Goal: Task Accomplishment & Management: Use online tool/utility

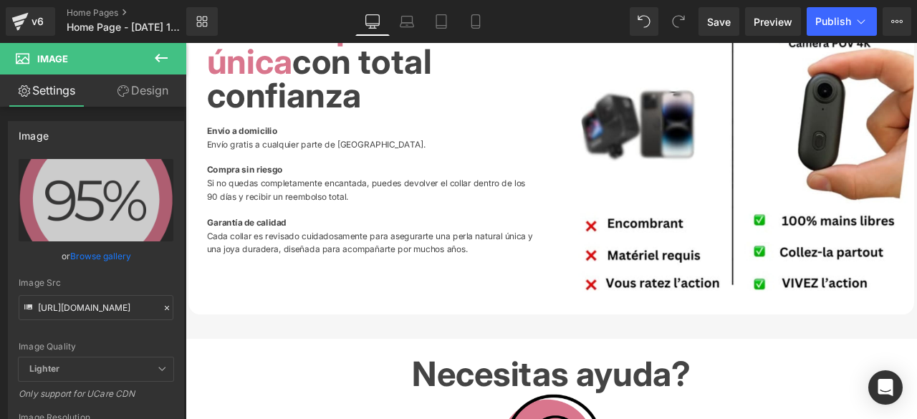
scroll to position [2078, 0]
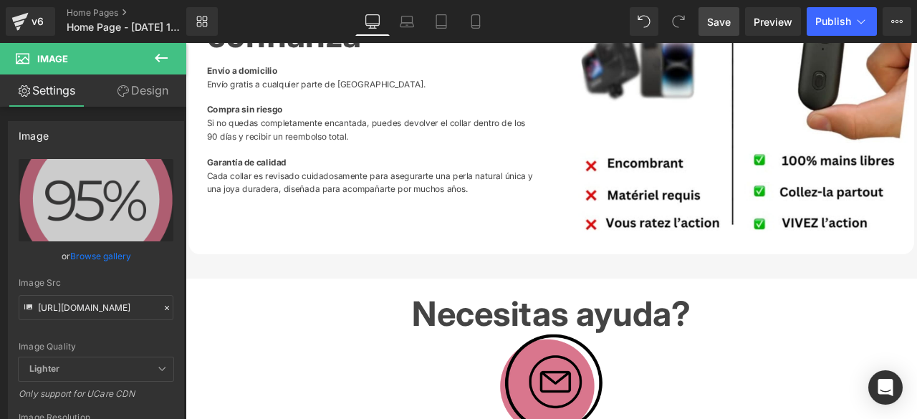
click at [715, 21] on span "Save" at bounding box center [719, 21] width 24 height 15
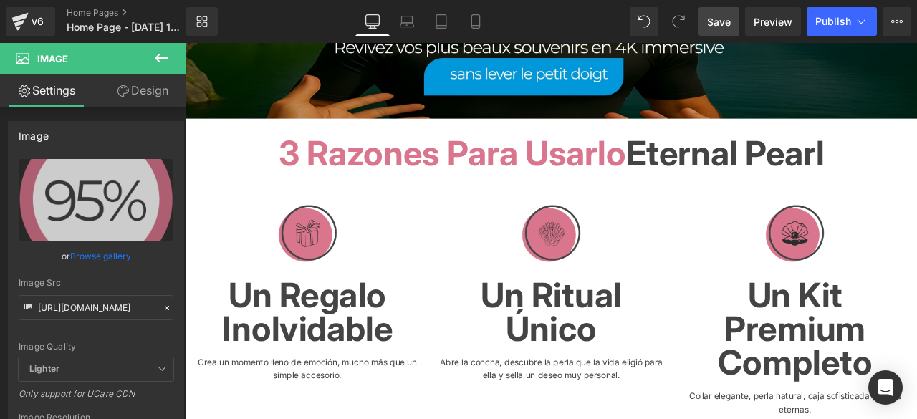
scroll to position [0, 0]
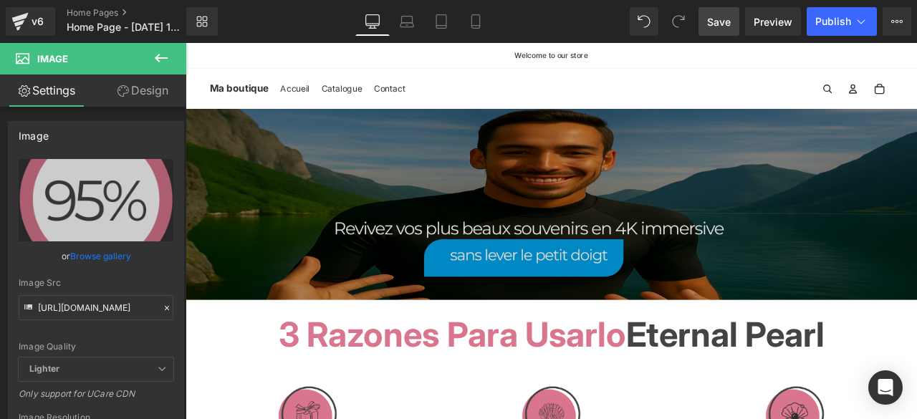
click at [598, 261] on img at bounding box center [619, 234] width 867 height 226
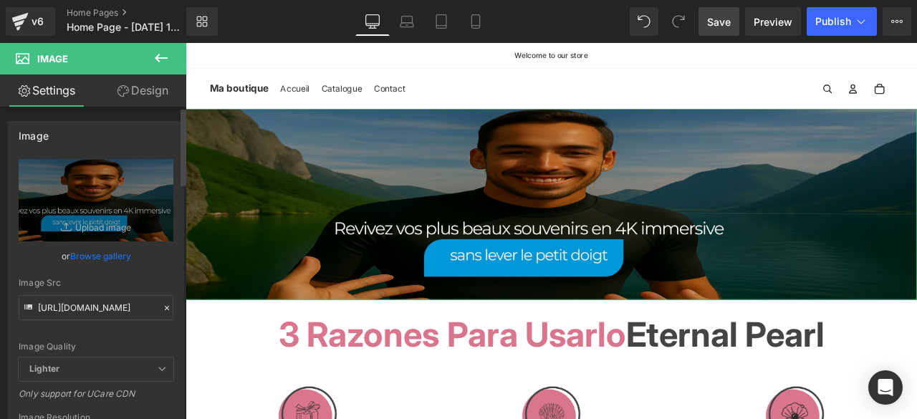
click at [162, 307] on icon at bounding box center [167, 308] width 10 height 10
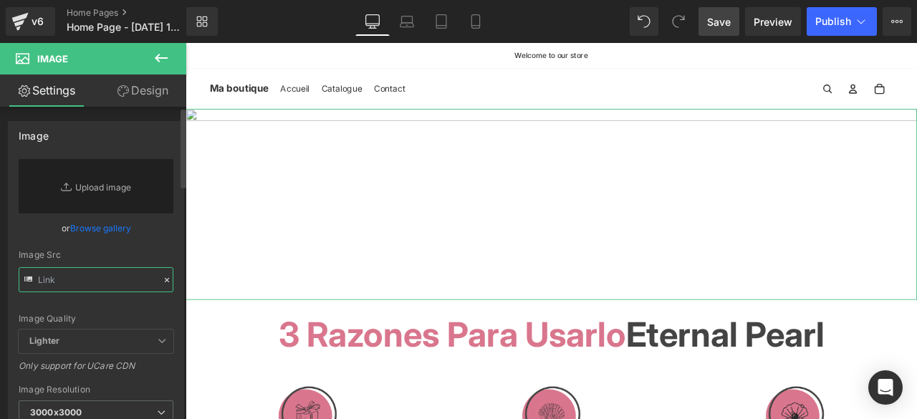
click at [131, 282] on input "text" at bounding box center [96, 279] width 155 height 25
paste input "[URL][DOMAIN_NAME]"
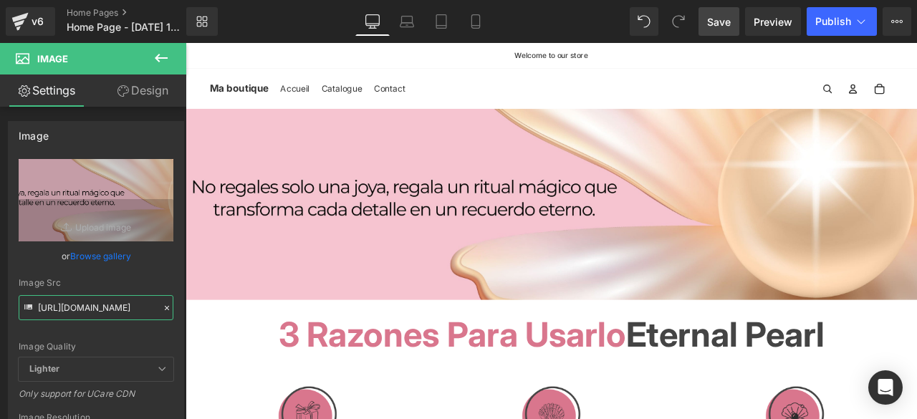
type input "[URL][DOMAIN_NAME]"
click at [724, 18] on span "Save" at bounding box center [719, 21] width 24 height 15
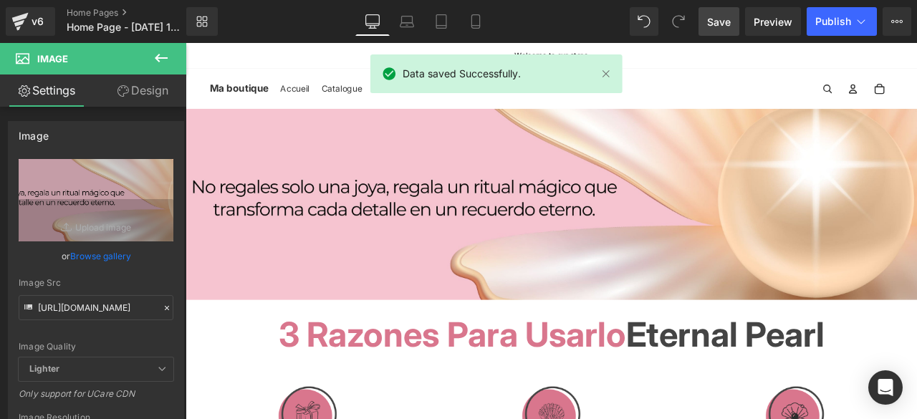
scroll to position [645, 0]
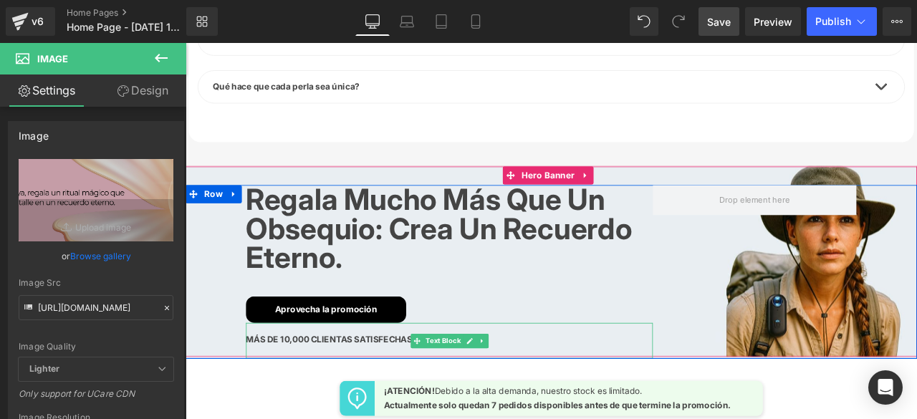
scroll to position [5031, 0]
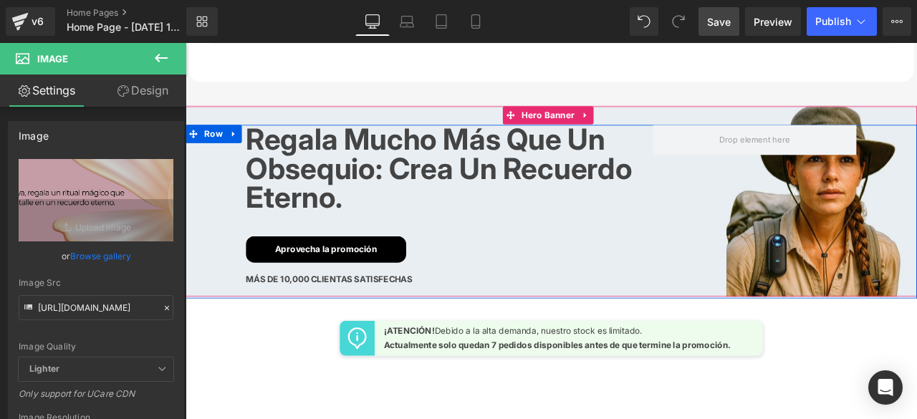
click at [877, 238] on div "[PERSON_NAME] mucho más que un obsequio: crea un recuerdo eterno. Heading Aprov…" at bounding box center [619, 243] width 867 height 206
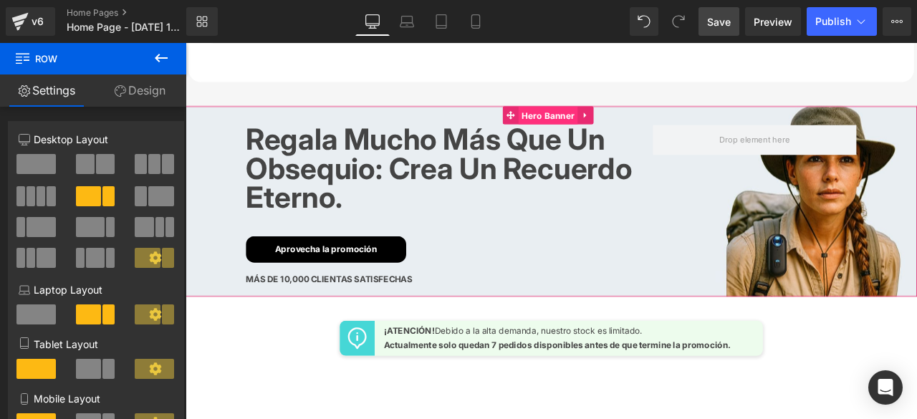
click at [608, 118] on span "Hero Banner" at bounding box center [615, 128] width 70 height 21
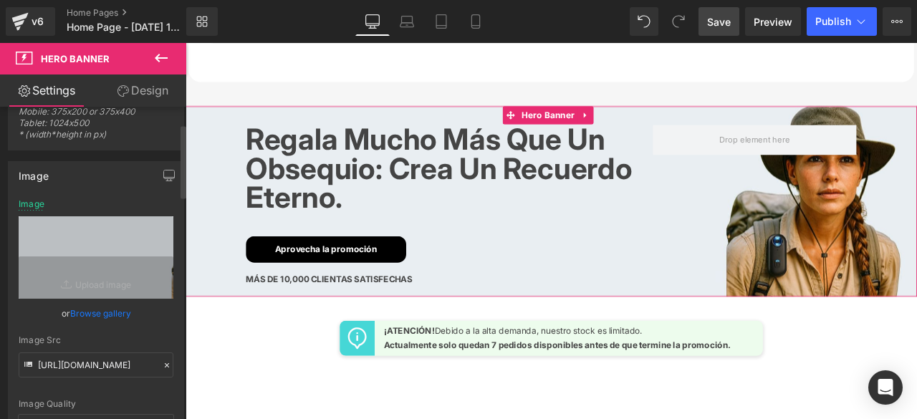
scroll to position [143, 0]
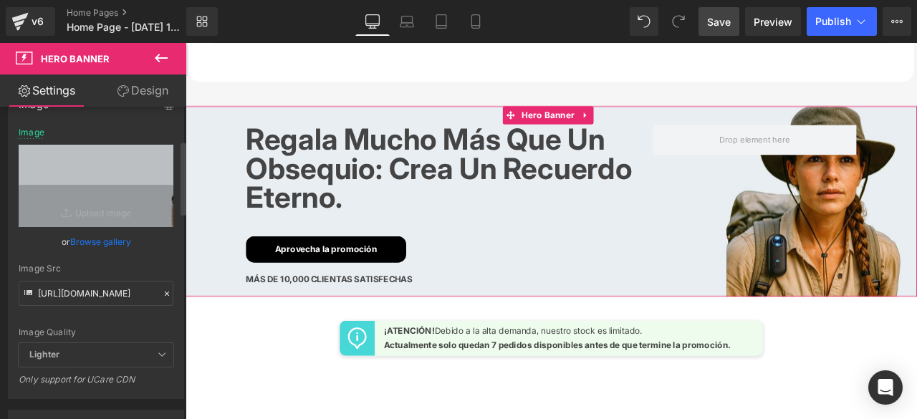
click at [165, 292] on icon at bounding box center [167, 294] width 4 height 4
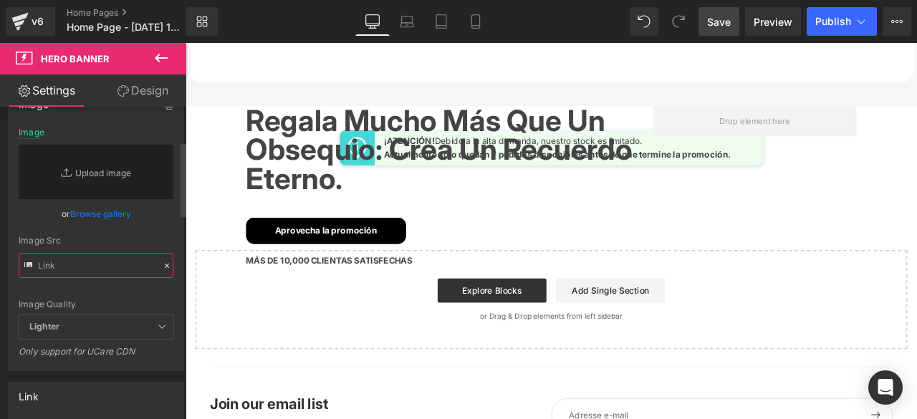
click at [117, 267] on input "text" at bounding box center [96, 265] width 155 height 25
paste input "[URL][DOMAIN_NAME]"
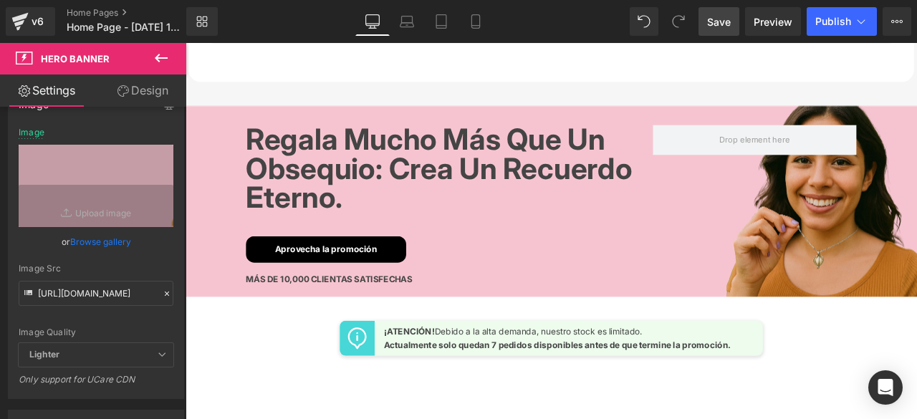
scroll to position [0, 0]
click at [717, 25] on span "Save" at bounding box center [719, 21] width 24 height 15
click at [723, 19] on span "Save" at bounding box center [719, 21] width 24 height 15
click at [477, 22] on icon at bounding box center [476, 21] width 14 height 14
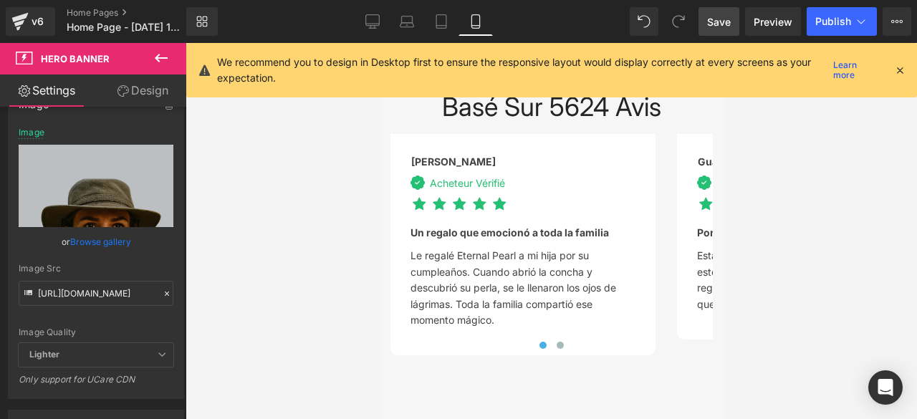
type input "[URL][DOMAIN_NAME]"
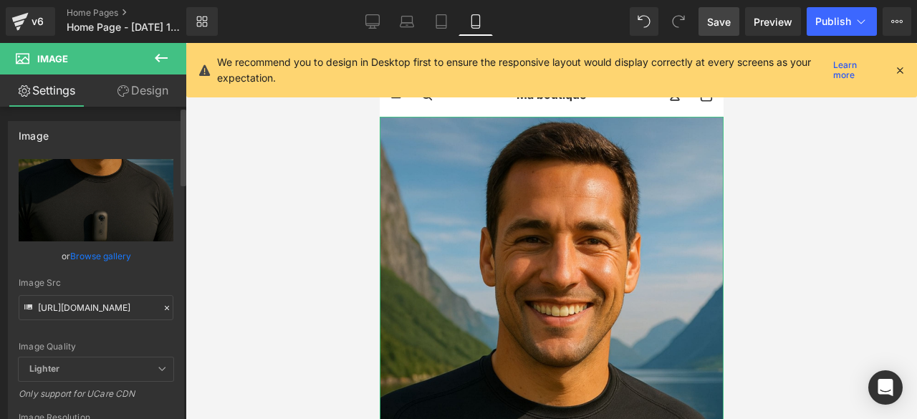
click at [162, 309] on icon at bounding box center [167, 308] width 10 height 10
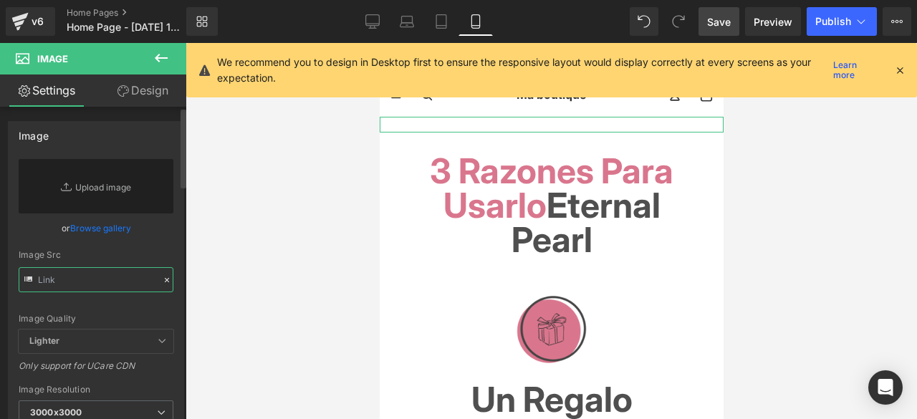
click at [115, 279] on input "text" at bounding box center [96, 279] width 155 height 25
paste input "[URL][DOMAIN_NAME][PHONE_NUMBER]"
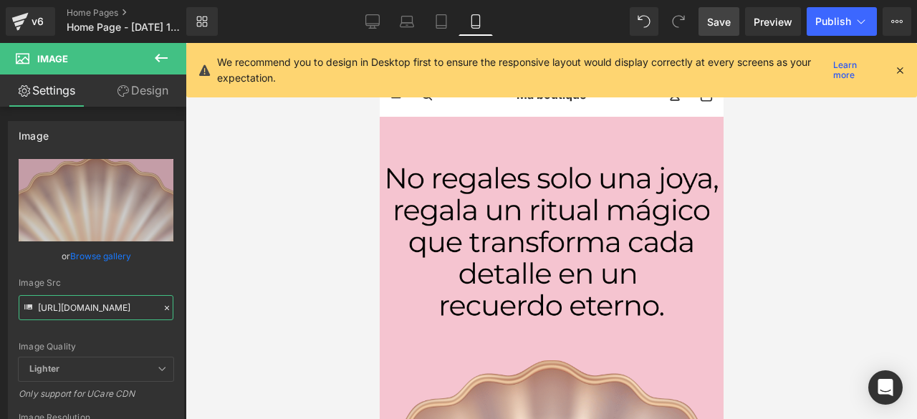
type input "[URL][DOMAIN_NAME]"
click at [370, 18] on icon at bounding box center [372, 21] width 14 height 14
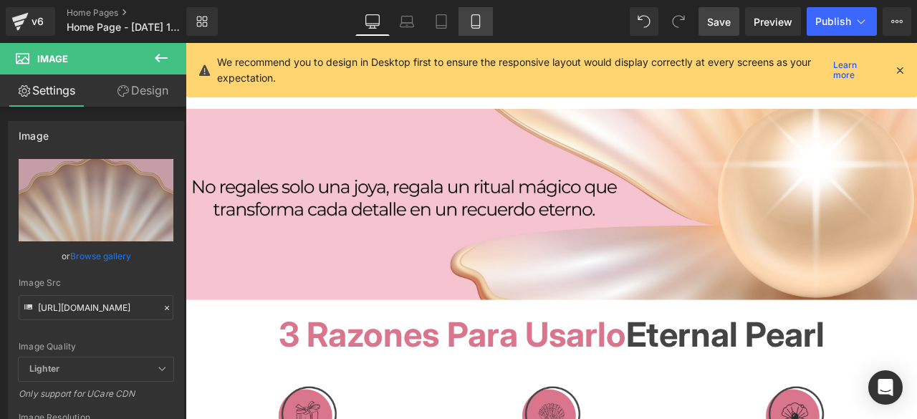
click at [479, 22] on icon at bounding box center [476, 21] width 14 height 14
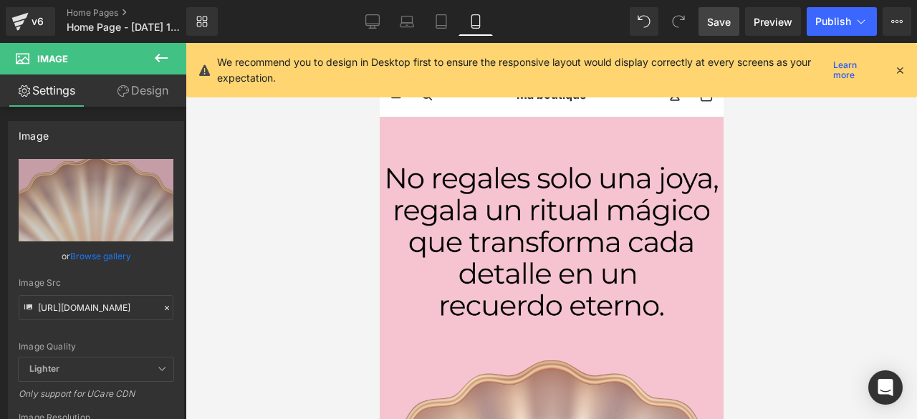
click at [896, 70] on icon at bounding box center [900, 70] width 13 height 13
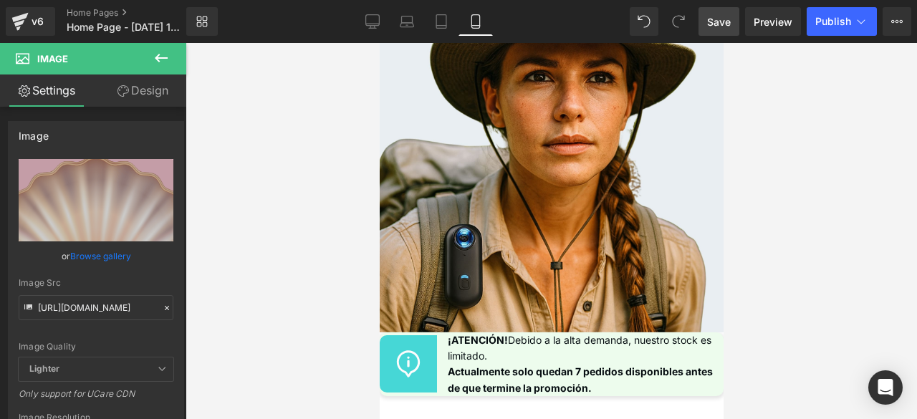
scroll to position [6904, 0]
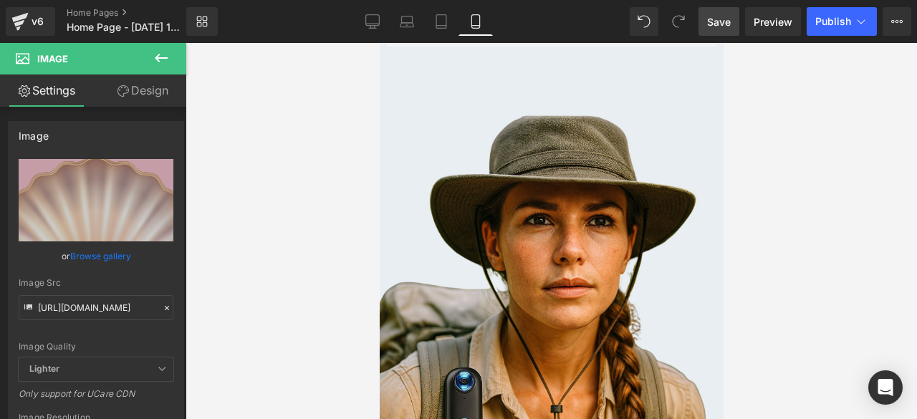
click at [589, 221] on div "[PERSON_NAME] mucho más que un obsequio: crea un recuerdo eterno. Heading Aprov…" at bounding box center [551, 132] width 344 height 688
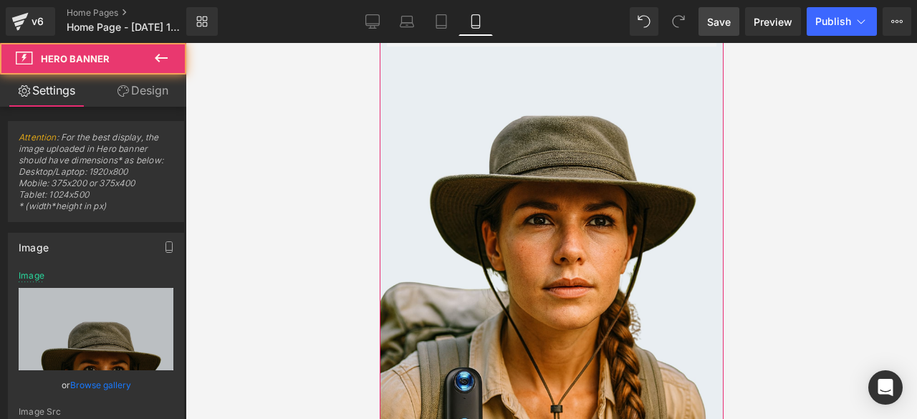
type input "[URL][DOMAIN_NAME]"
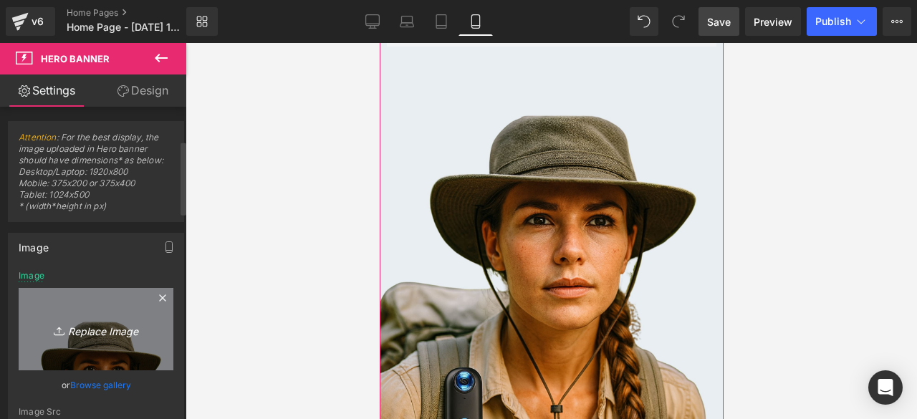
scroll to position [143, 0]
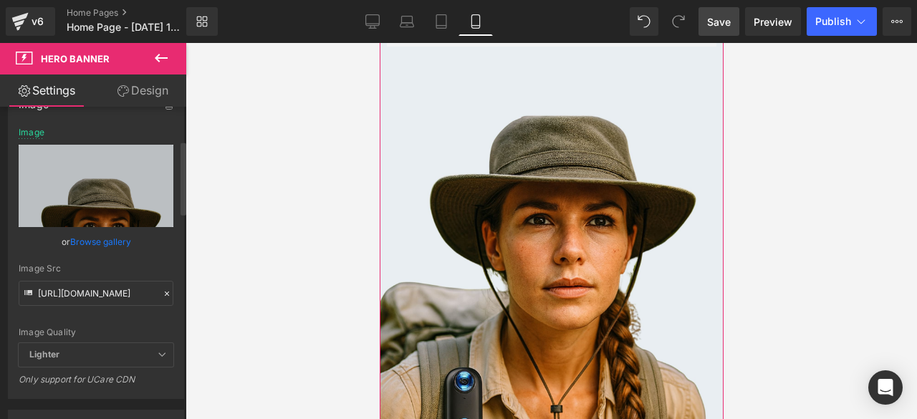
click at [164, 293] on icon at bounding box center [167, 294] width 10 height 10
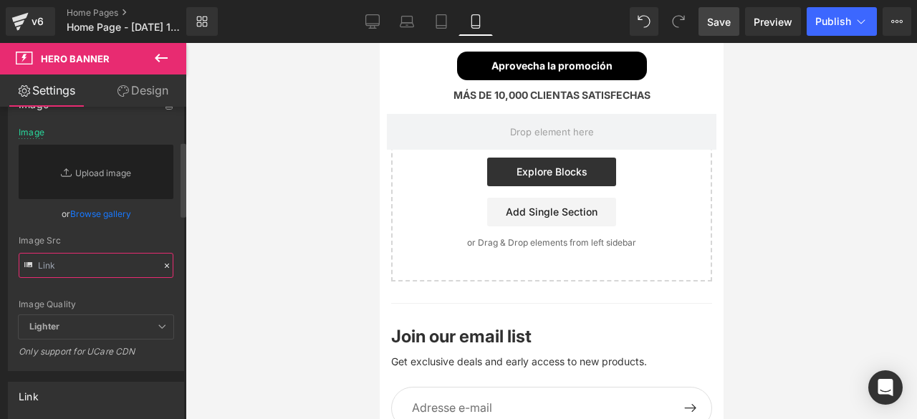
click at [128, 267] on input "text" at bounding box center [96, 265] width 155 height 25
paste input "[URL][DOMAIN_NAME][PHONE_NUMBER]"
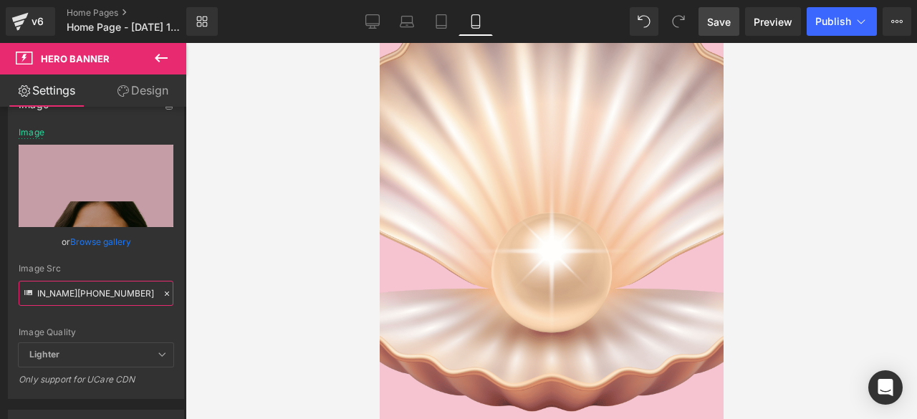
scroll to position [24, 0]
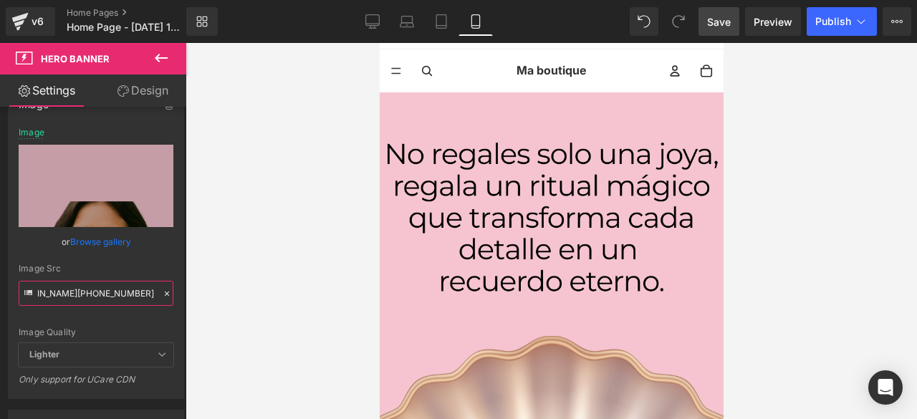
type input "[URL][DOMAIN_NAME][PHONE_NUMBER]"
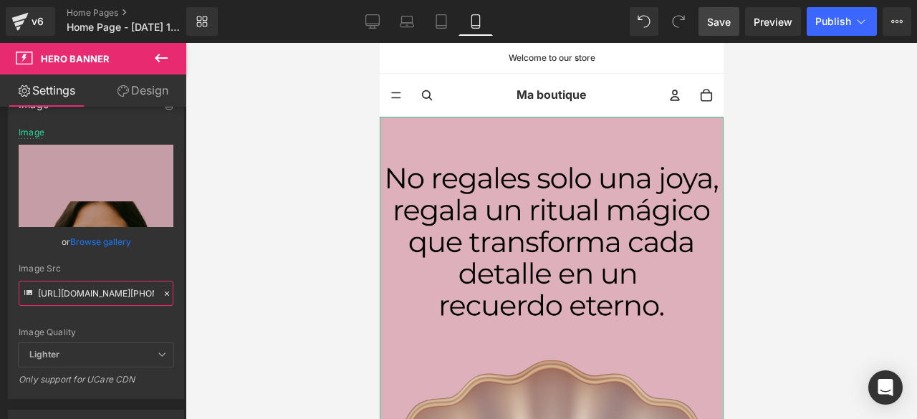
scroll to position [143, 0]
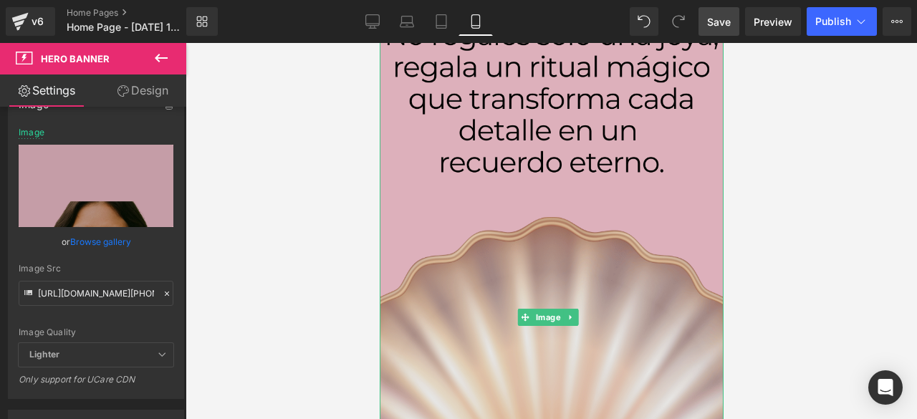
click at [532, 243] on img at bounding box center [551, 317] width 344 height 688
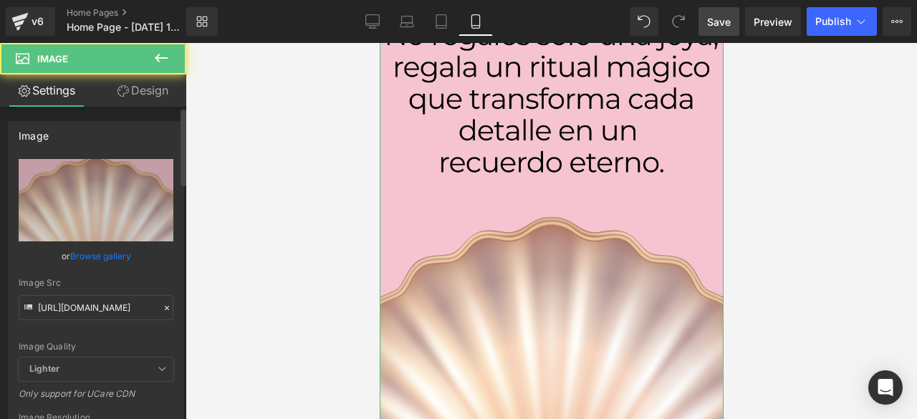
click at [162, 307] on icon at bounding box center [167, 308] width 10 height 10
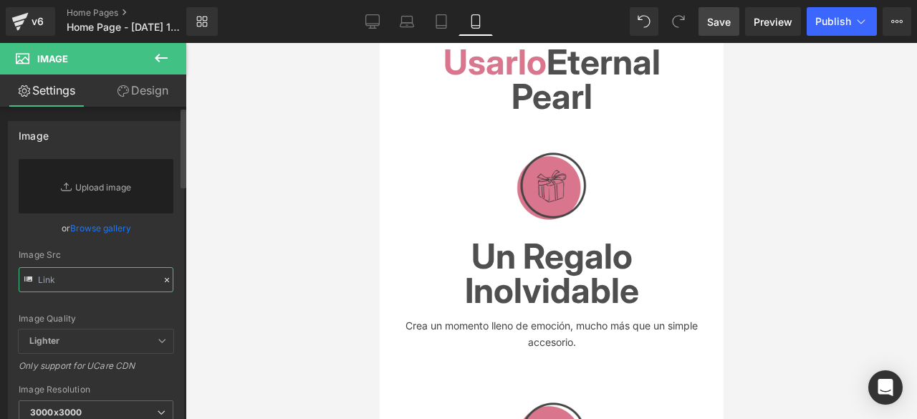
click at [122, 280] on input "text" at bounding box center [96, 279] width 155 height 25
paste input "[URL][DOMAIN_NAME]"
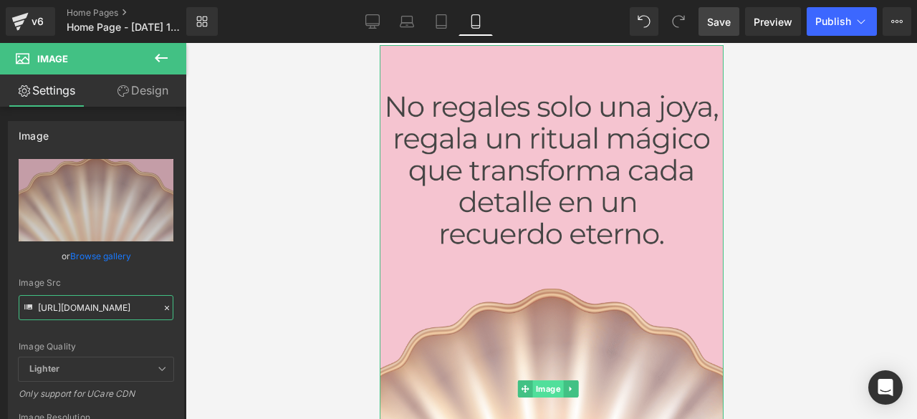
scroll to position [0, 0]
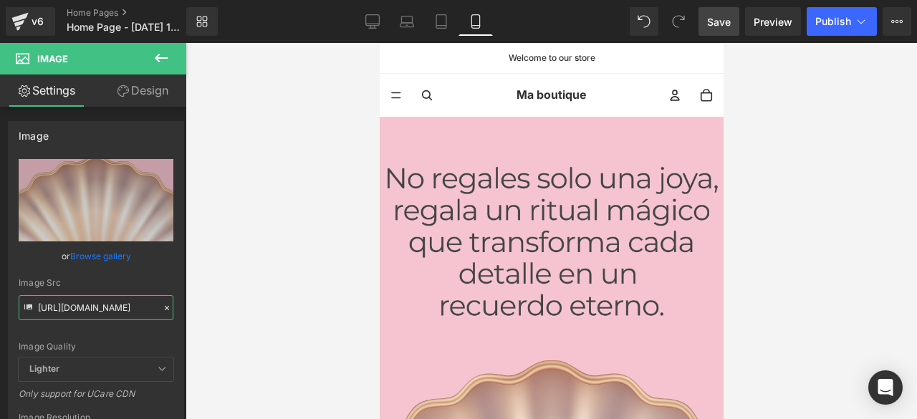
type input "[URL][DOMAIN_NAME]"
click at [708, 22] on span "Save" at bounding box center [719, 21] width 24 height 15
click at [719, 20] on span "Save" at bounding box center [719, 21] width 24 height 15
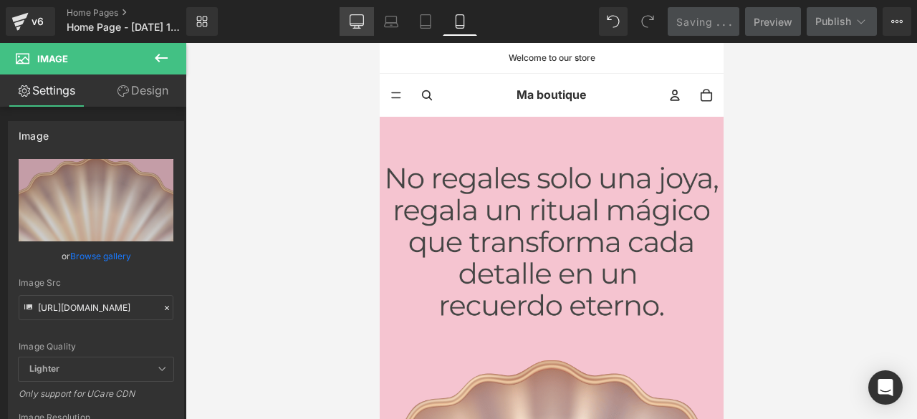
click at [358, 24] on icon at bounding box center [357, 24] width 14 height 0
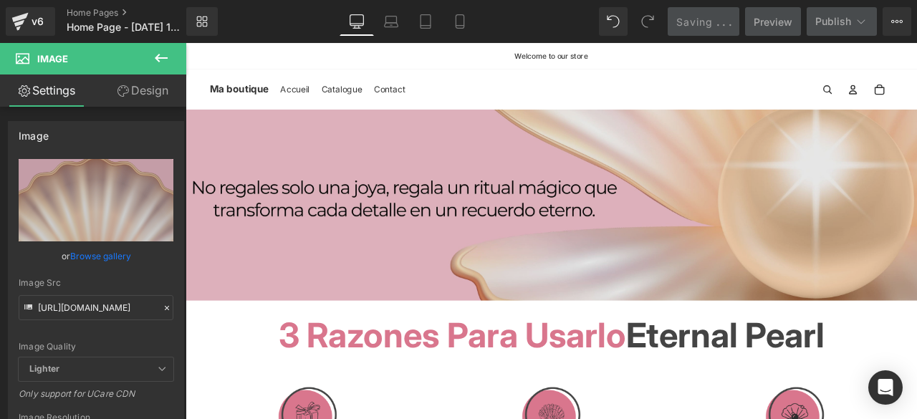
click at [374, 275] on img at bounding box center [619, 234] width 867 height 226
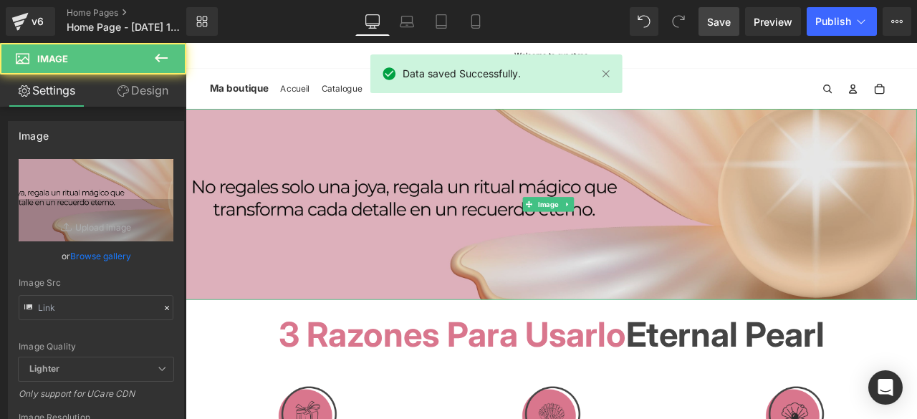
type input "[URL][DOMAIN_NAME]"
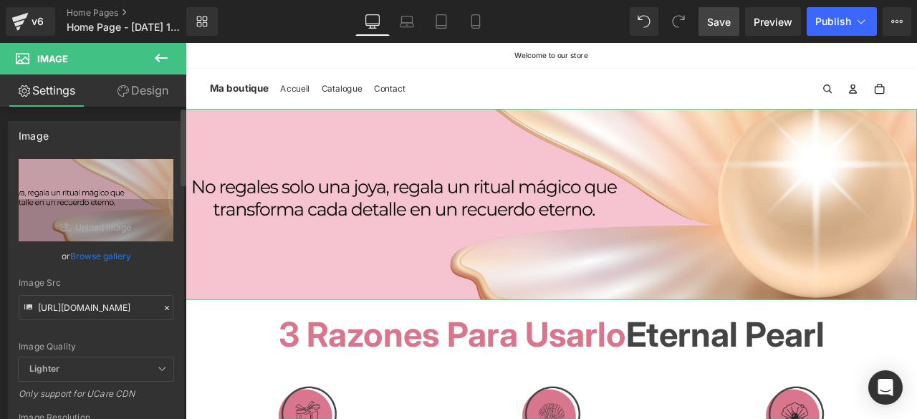
click at [162, 309] on icon at bounding box center [167, 308] width 10 height 10
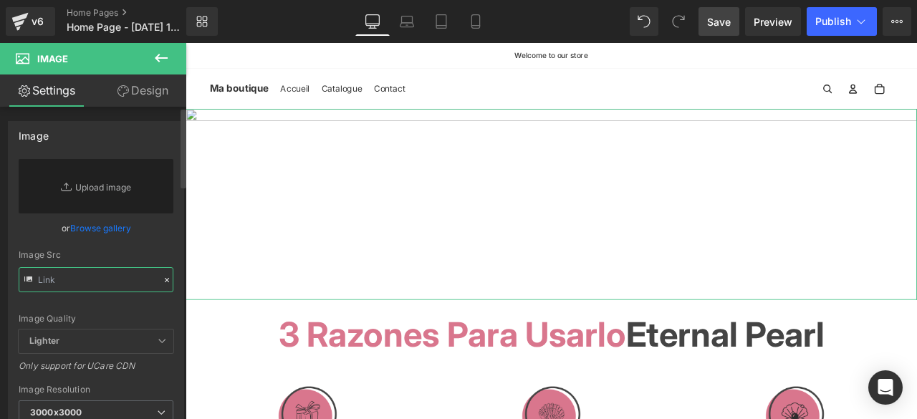
click at [121, 277] on input "text" at bounding box center [96, 279] width 155 height 25
paste input "[URL][DOMAIN_NAME]"
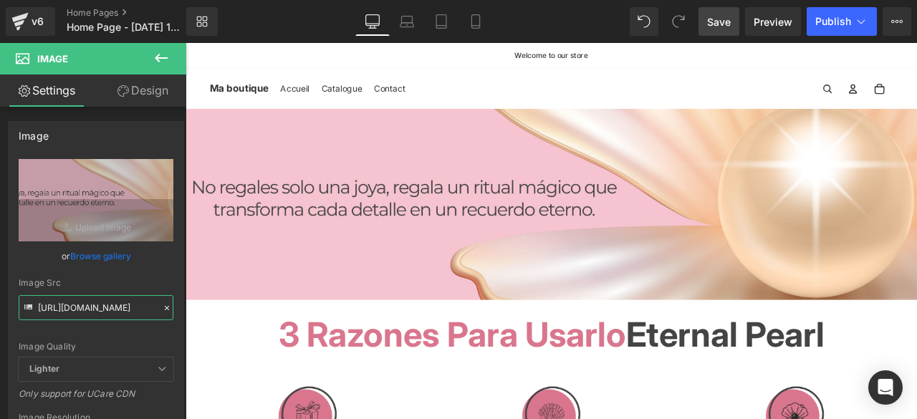
type input "[URL][DOMAIN_NAME]"
click at [720, 29] on span "Save" at bounding box center [719, 21] width 24 height 15
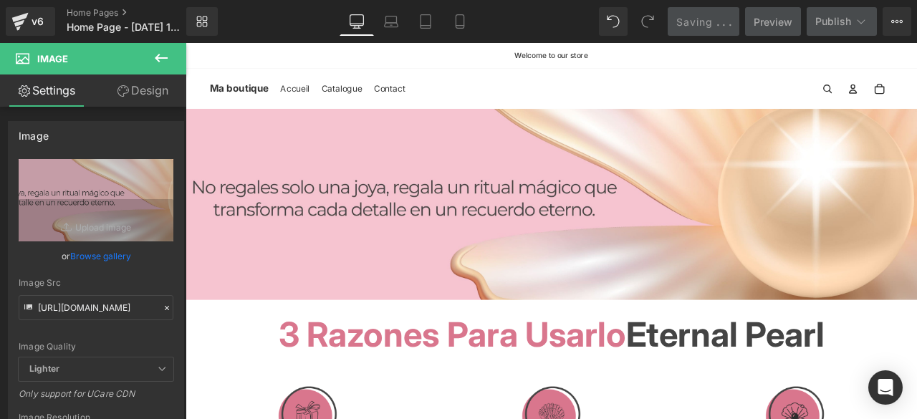
scroll to position [0, 0]
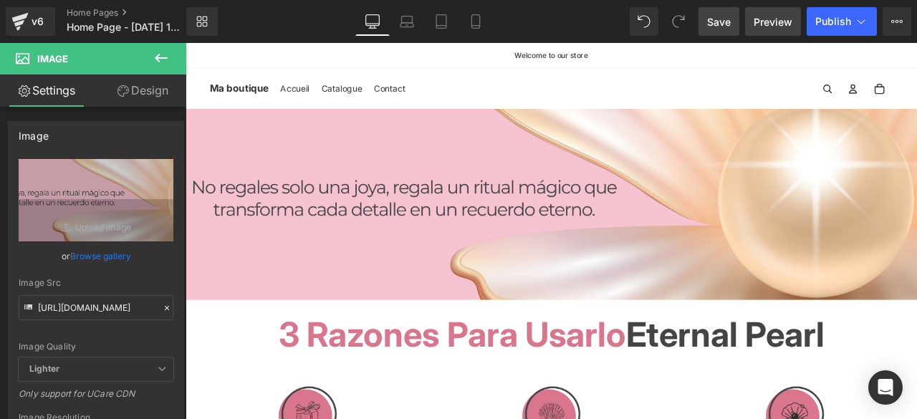
click at [763, 21] on span "Preview" at bounding box center [773, 21] width 39 height 15
click at [752, 24] on link "Preview" at bounding box center [773, 21] width 56 height 29
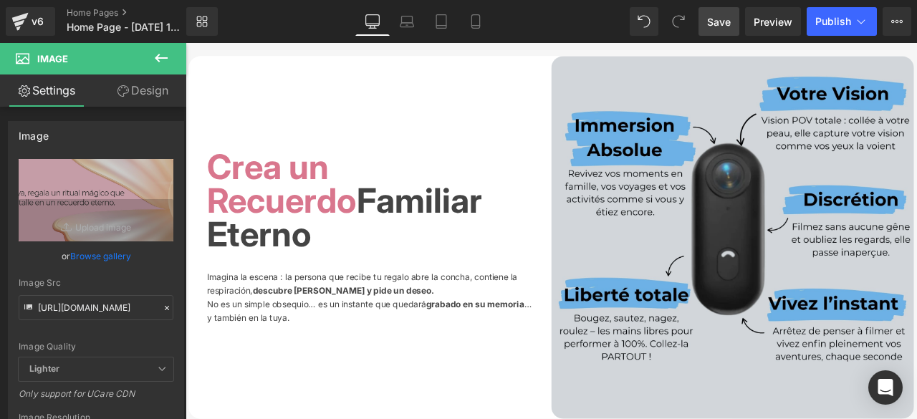
scroll to position [788, 0]
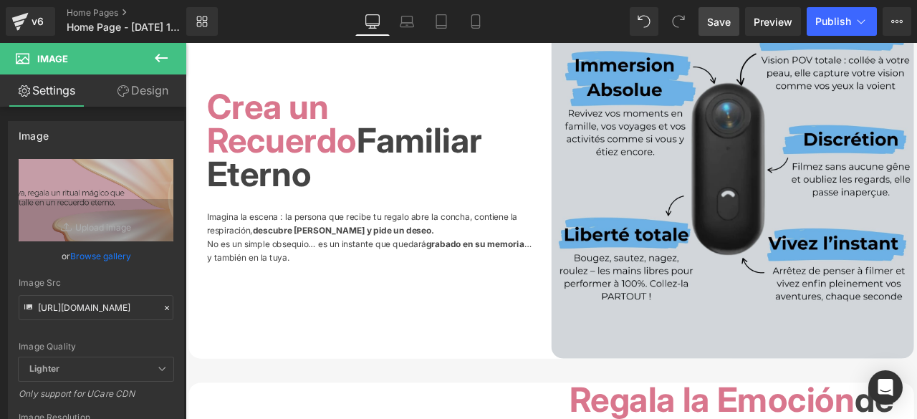
click at [831, 194] on div "Image" at bounding box center [834, 202] width 430 height 430
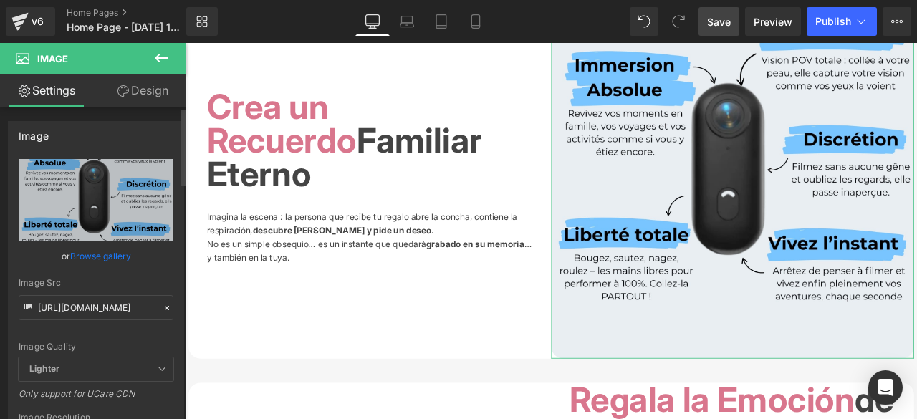
click at [162, 307] on icon at bounding box center [167, 308] width 10 height 10
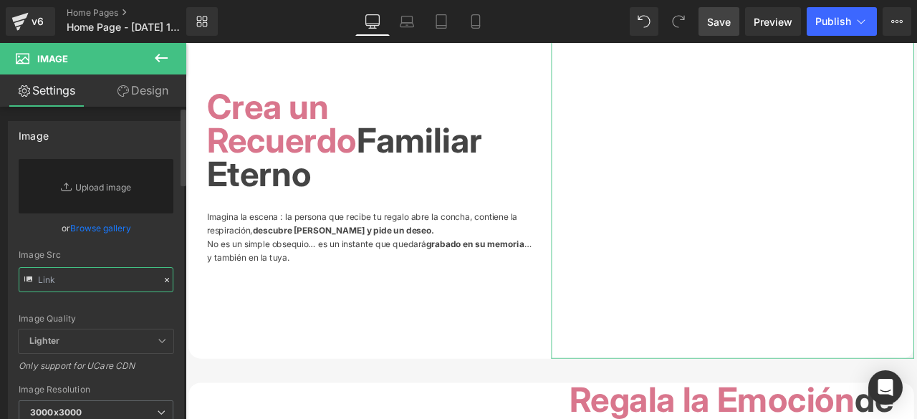
click at [135, 285] on input "text" at bounding box center [96, 279] width 155 height 25
paste input "[URL][DOMAIN_NAME]"
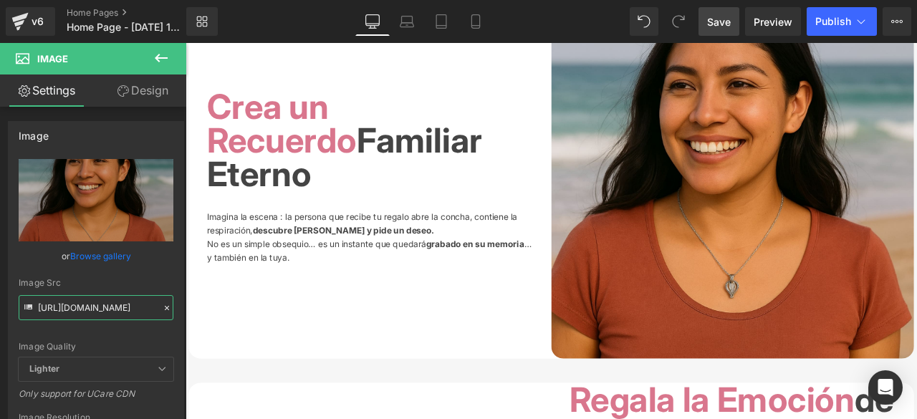
type input "[URL][DOMAIN_NAME]"
click at [724, 24] on span "Save" at bounding box center [719, 21] width 24 height 15
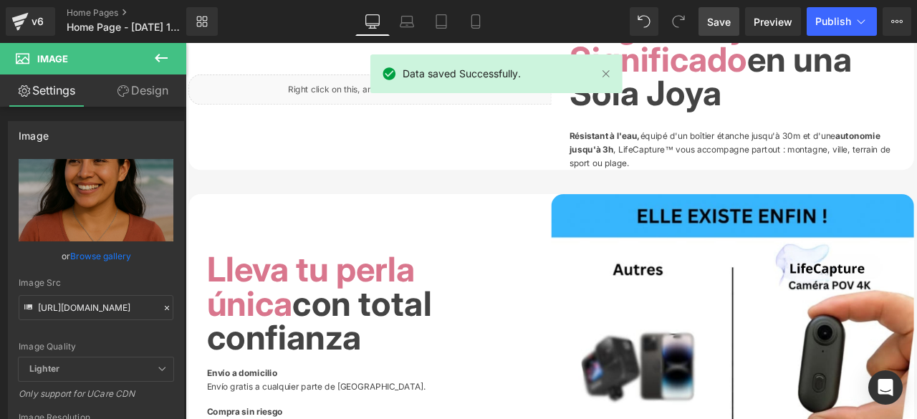
scroll to position [2007, 0]
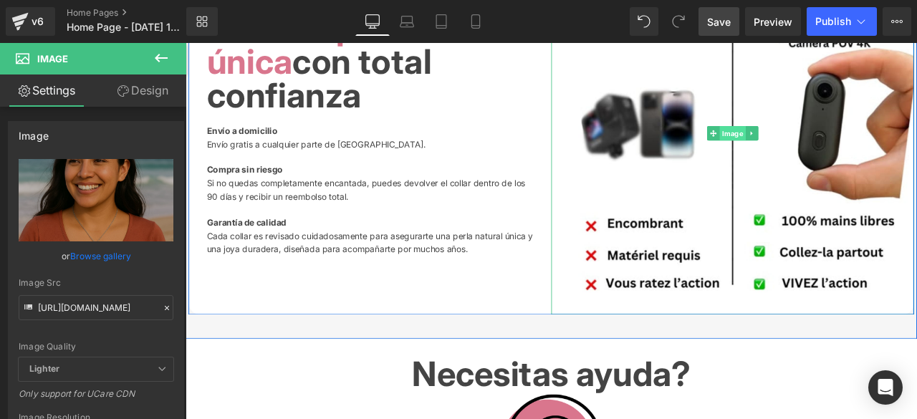
click at [831, 159] on span "Image" at bounding box center [834, 150] width 31 height 17
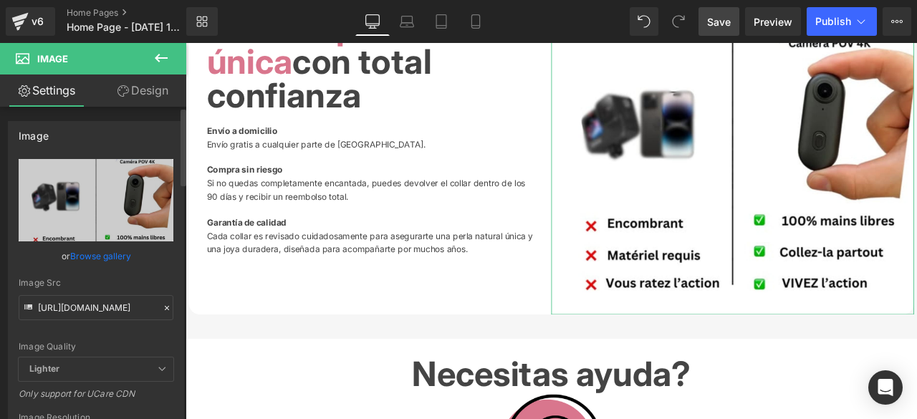
click at [162, 307] on icon at bounding box center [167, 308] width 10 height 10
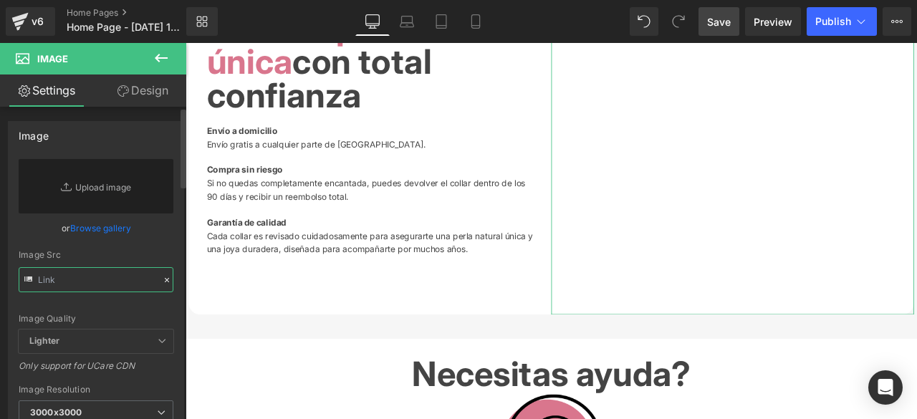
click at [131, 285] on input "text" at bounding box center [96, 279] width 155 height 25
paste input "[URL][DOMAIN_NAME]"
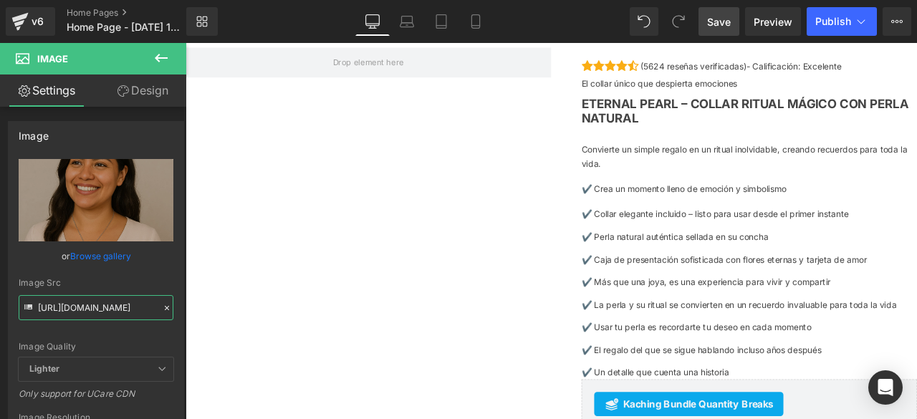
scroll to position [4228, 0]
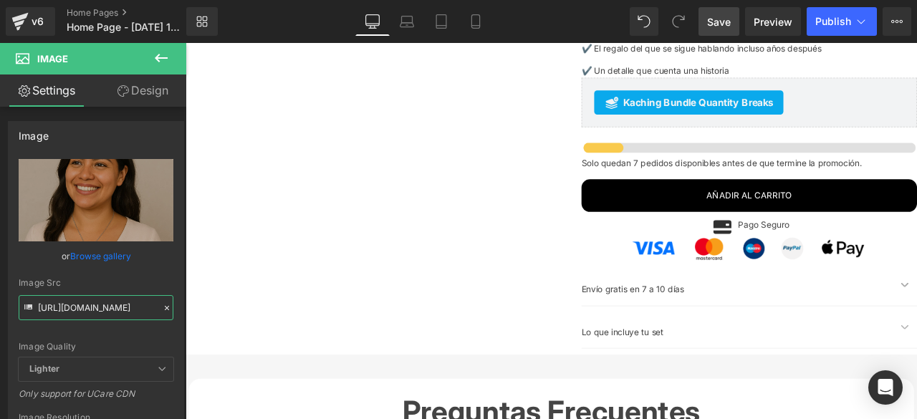
type input "[URL][DOMAIN_NAME]"
click at [720, 18] on span "Save" at bounding box center [719, 21] width 24 height 15
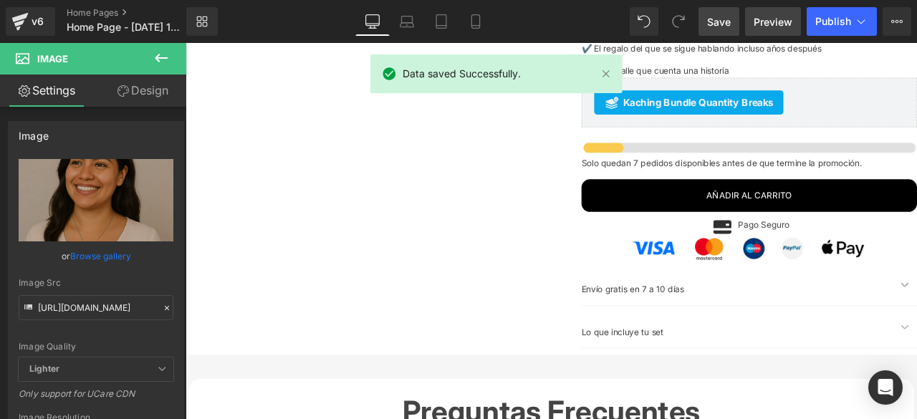
click at [761, 25] on span "Preview" at bounding box center [773, 21] width 39 height 15
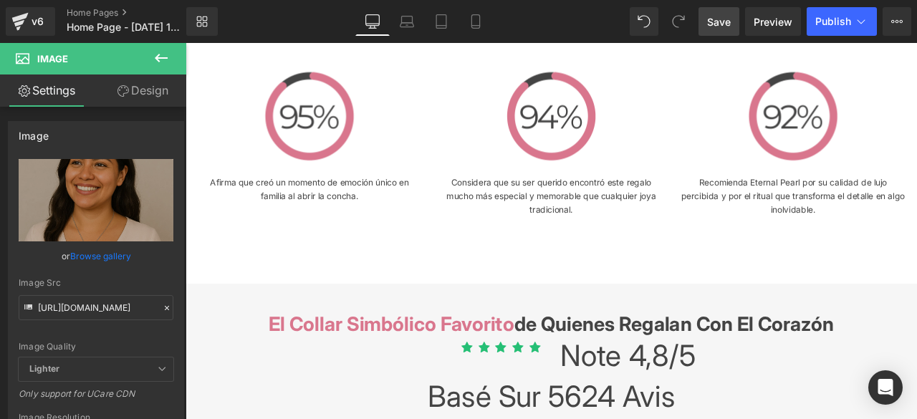
scroll to position [3153, 0]
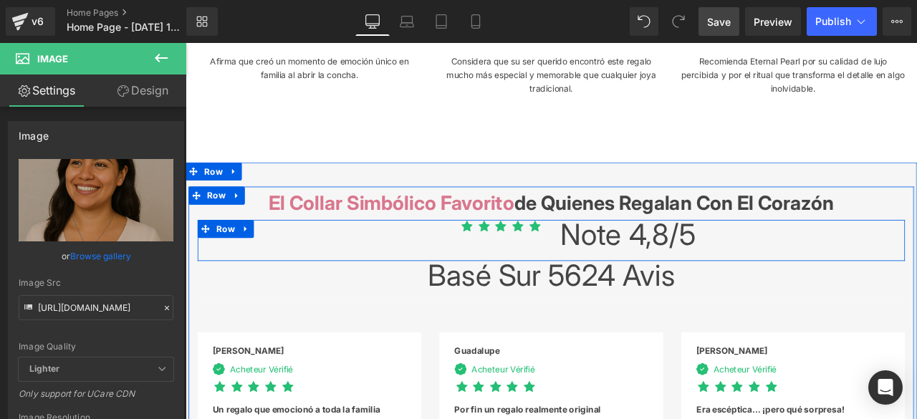
click at [630, 265] on div "Note 4,8/5 Heading" at bounding box center [829, 270] width 398 height 34
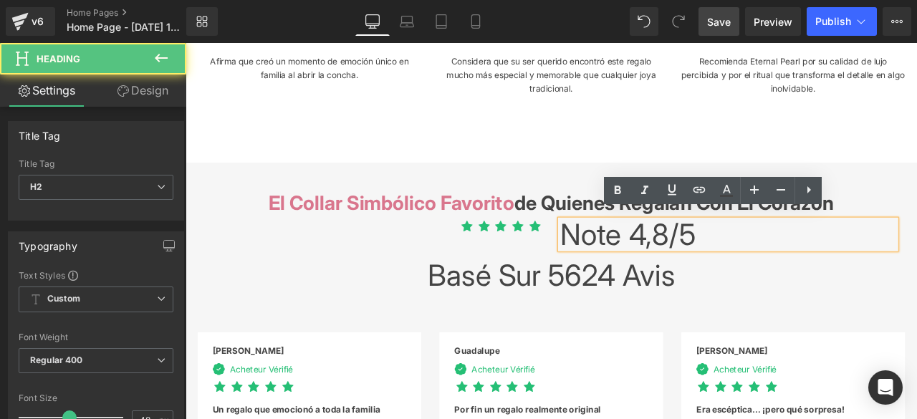
click at [630, 265] on div "Note 4,8/5 Heading" at bounding box center [829, 270] width 398 height 34
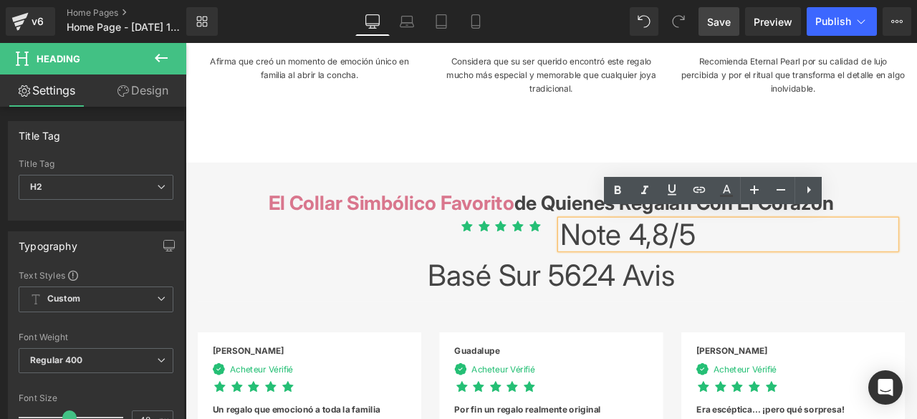
click at [619, 257] on div "Note 4,8/5 Heading" at bounding box center [828, 277] width 419 height 49
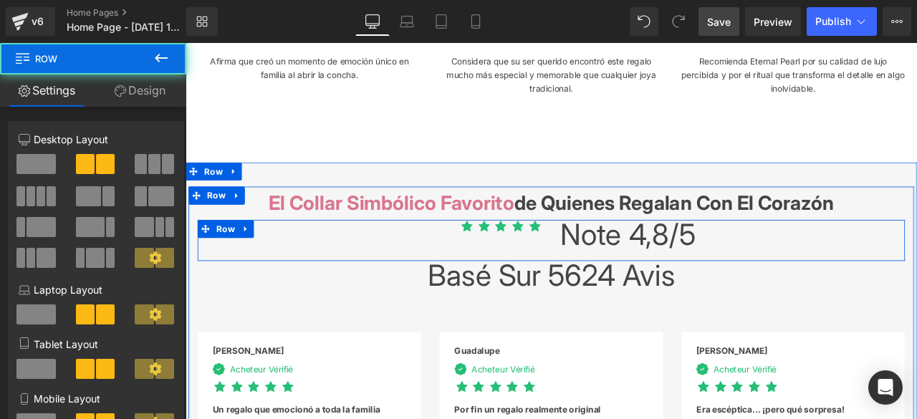
click at [608, 253] on div "Icon Icon Icon Icon Icon Icon List Hoz" at bounding box center [409, 264] width 419 height 22
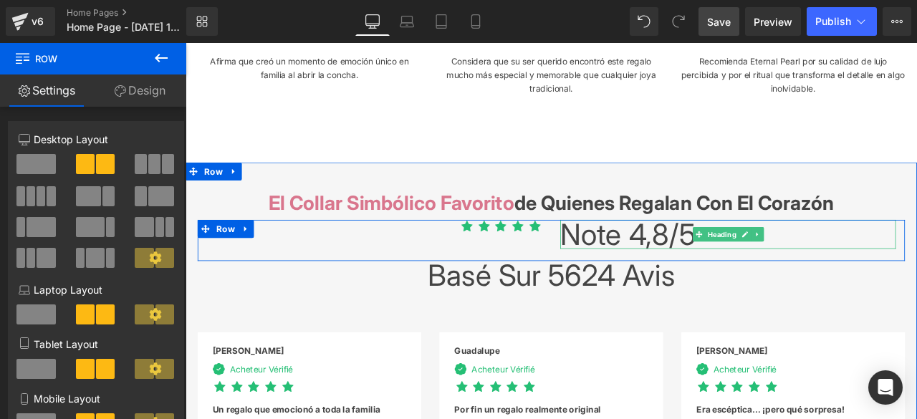
click at [645, 255] on font "Note 4,8/5" at bounding box center [710, 270] width 161 height 42
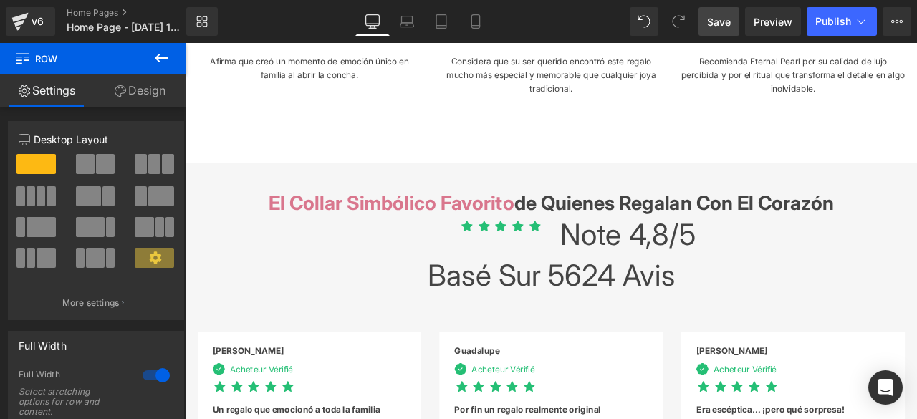
click at [729, 24] on span "Save" at bounding box center [719, 21] width 24 height 15
click at [767, 22] on span "Preview" at bounding box center [773, 21] width 39 height 15
click at [773, 22] on span "Preview" at bounding box center [773, 21] width 39 height 15
click at [768, 21] on span "Preview" at bounding box center [773, 21] width 39 height 15
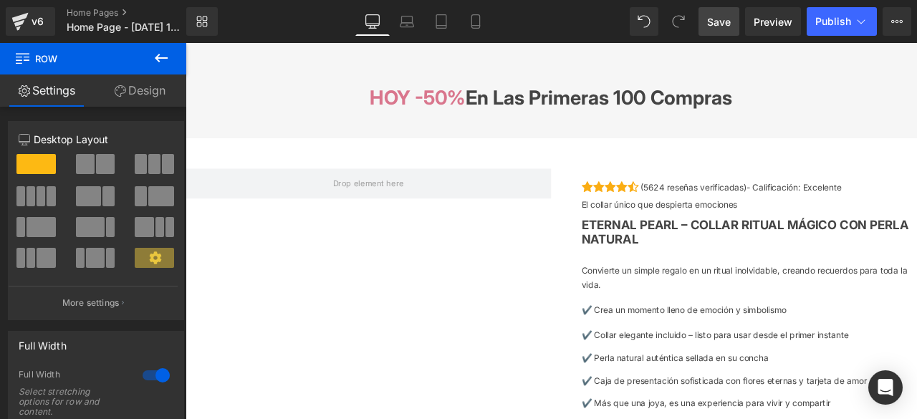
scroll to position [4085, 0]
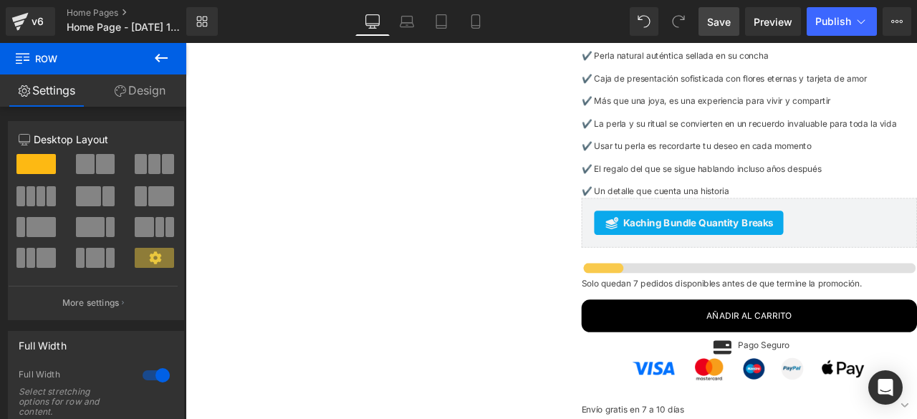
click at [355, 264] on div "Icon Icon Icon Icon Icon Icon List Hoz (5624 reseñas verificadas)- Calificación…" at bounding box center [619, 177] width 867 height 758
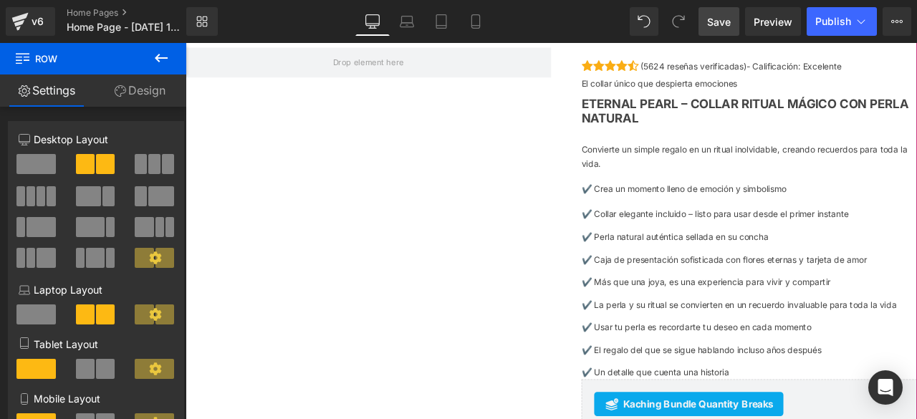
scroll to position [3798, 0]
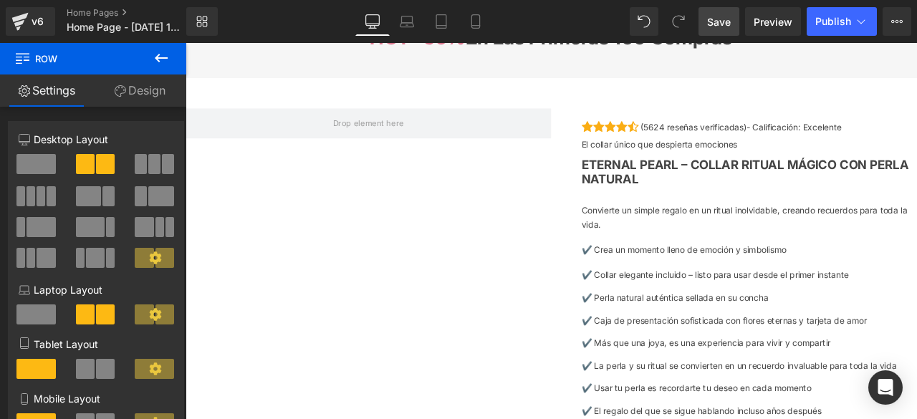
click at [162, 59] on icon at bounding box center [161, 57] width 17 height 17
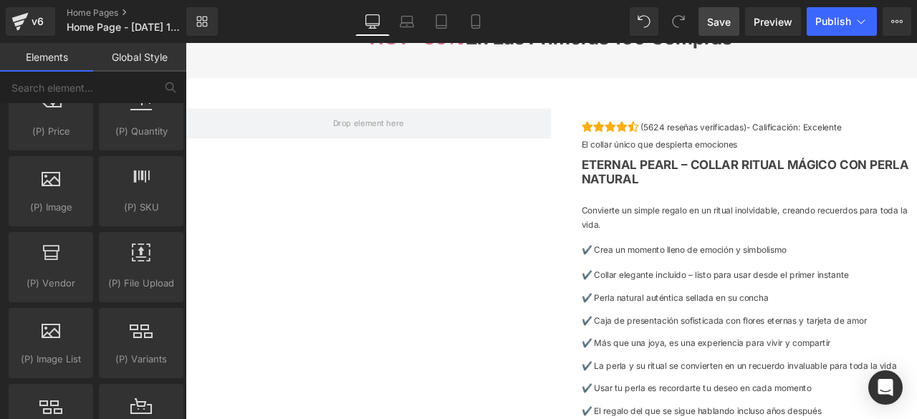
scroll to position [1577, 0]
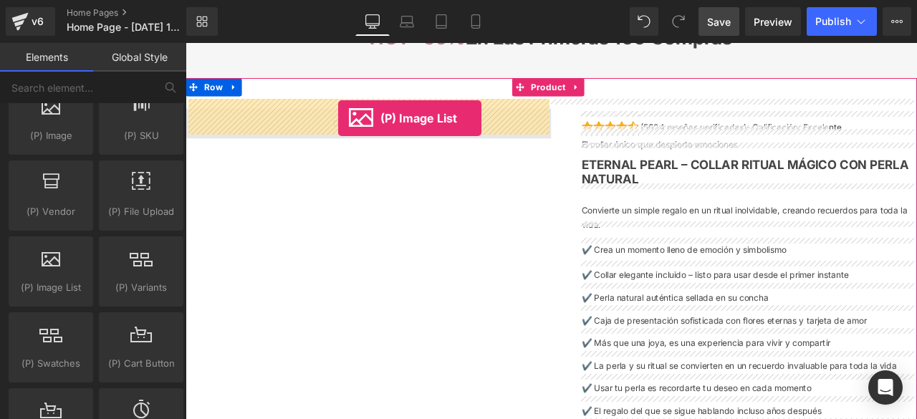
drag, startPoint x: 233, startPoint y: 307, endPoint x: 367, endPoint y: 132, distance: 220.9
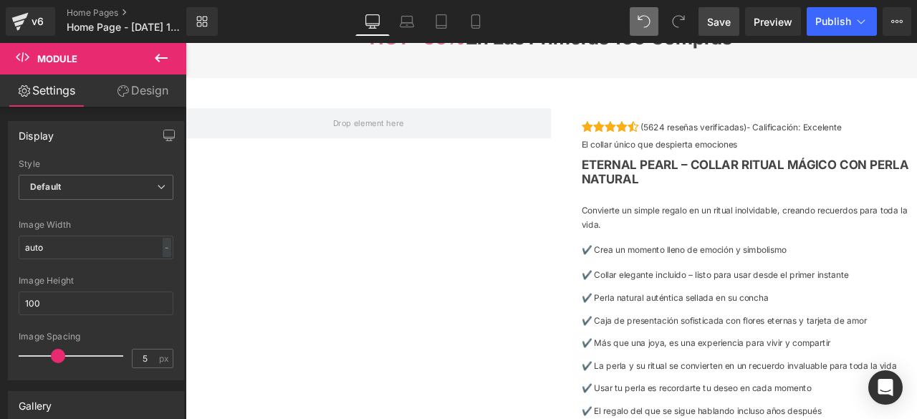
click at [162, 54] on icon at bounding box center [161, 57] width 17 height 17
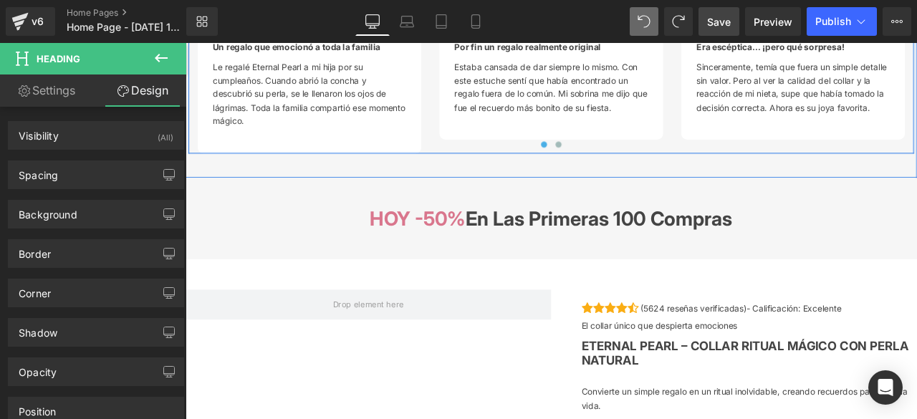
scroll to position [3727, 0]
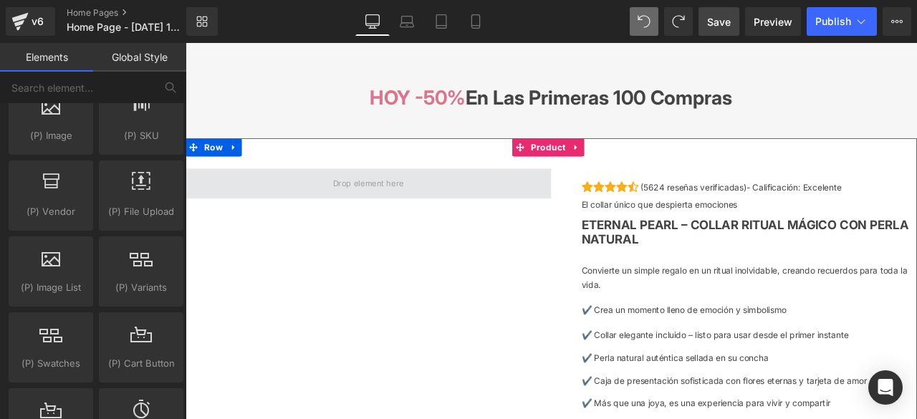
click at [427, 201] on span at bounding box center [402, 210] width 94 height 22
click at [393, 205] on span at bounding box center [402, 210] width 94 height 22
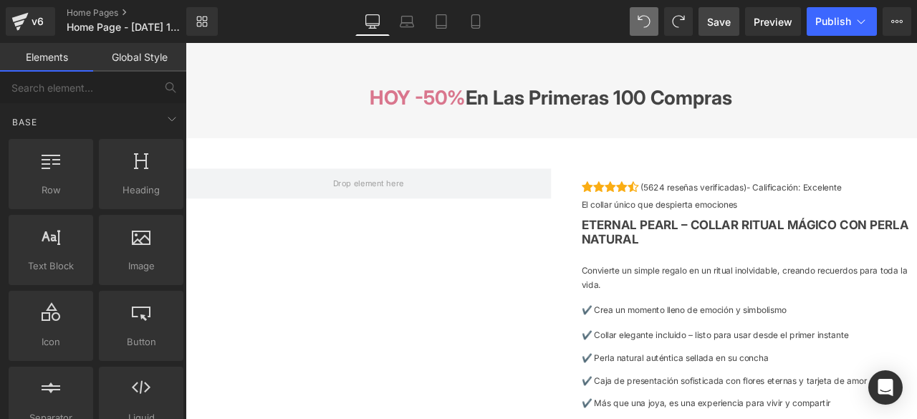
scroll to position [215, 0]
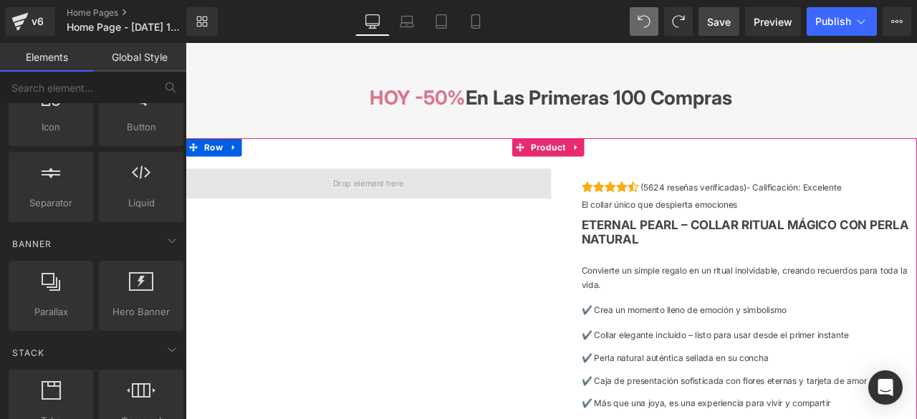
click at [389, 203] on span at bounding box center [402, 210] width 94 height 22
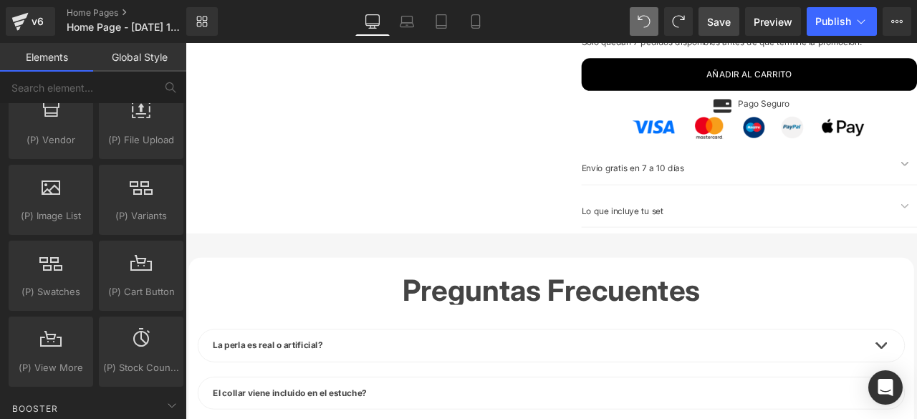
scroll to position [1577, 0]
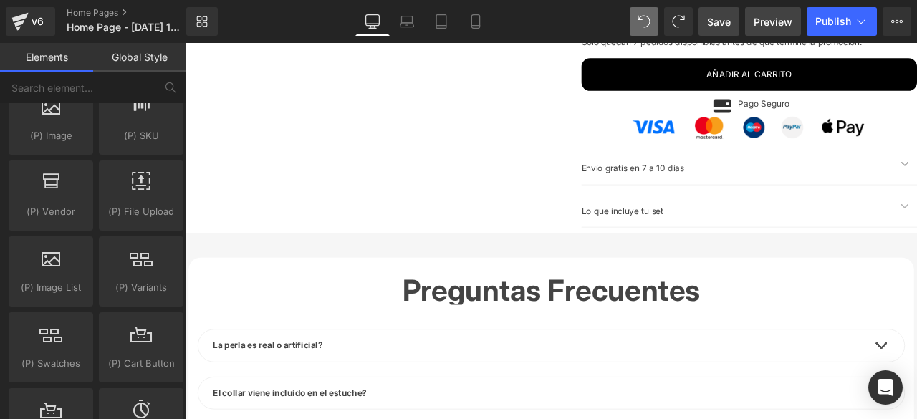
click at [750, 19] on link "Preview" at bounding box center [773, 21] width 56 height 29
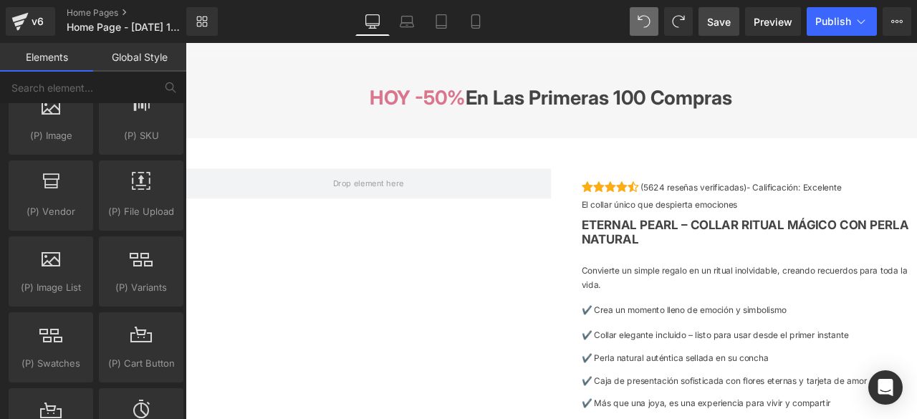
scroll to position [3798, 0]
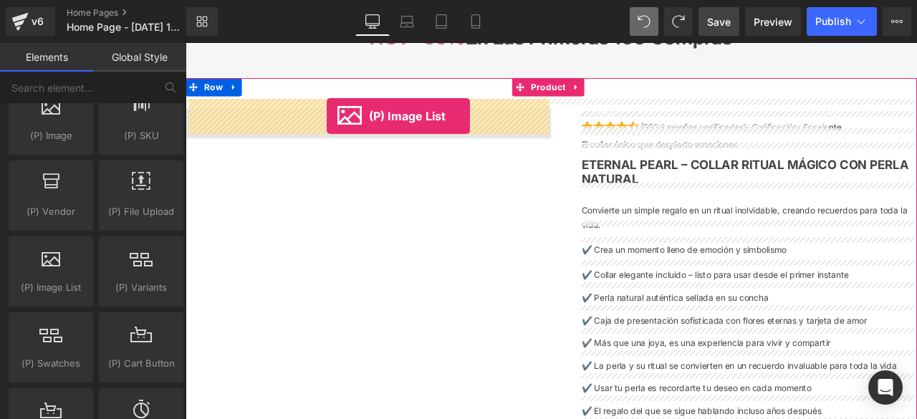
drag, startPoint x: 235, startPoint y: 307, endPoint x: 353, endPoint y: 130, distance: 213.1
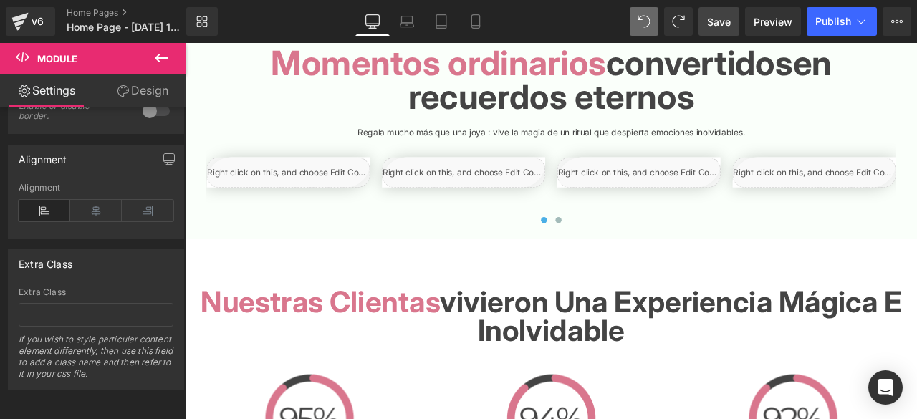
scroll to position [2580, 0]
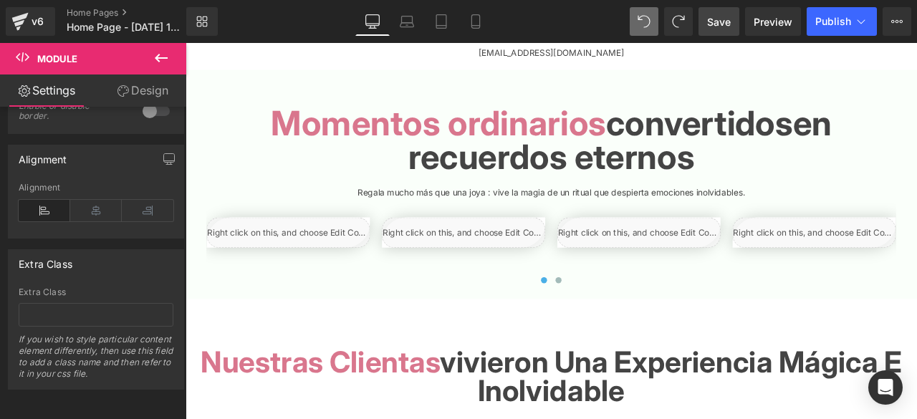
click at [160, 44] on button at bounding box center [161, 59] width 50 height 32
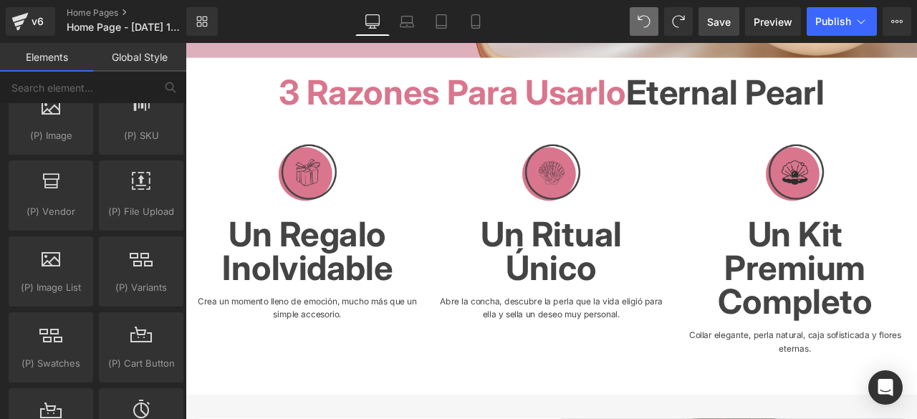
scroll to position [0, 0]
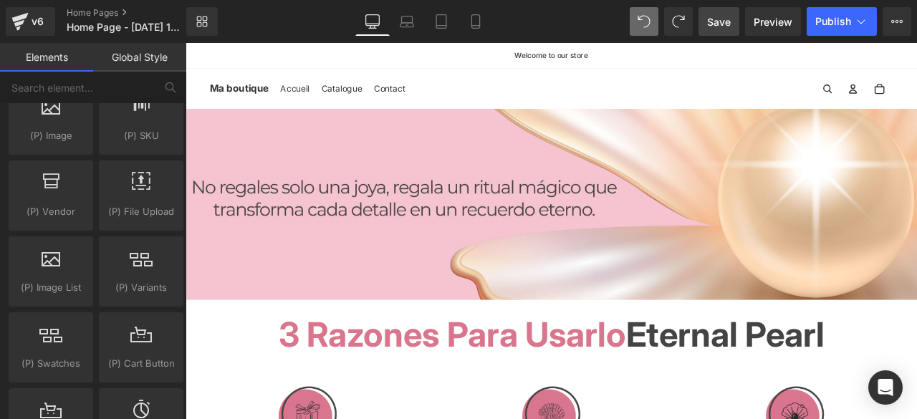
click at [705, 29] on link "Save" at bounding box center [719, 21] width 41 height 29
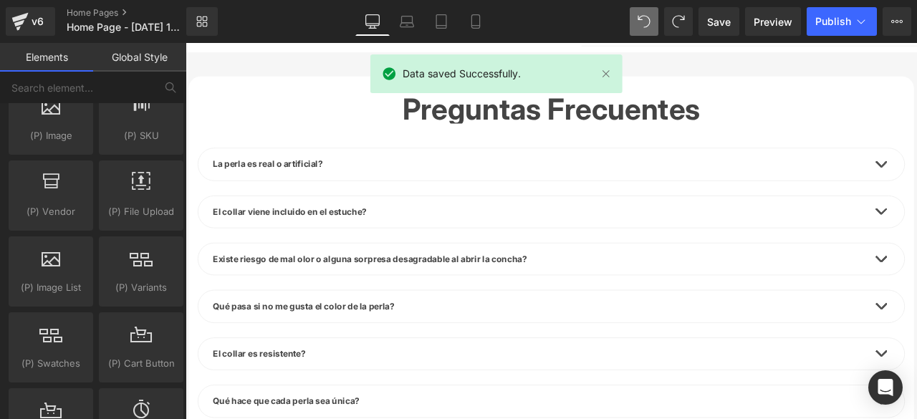
scroll to position [3870, 0]
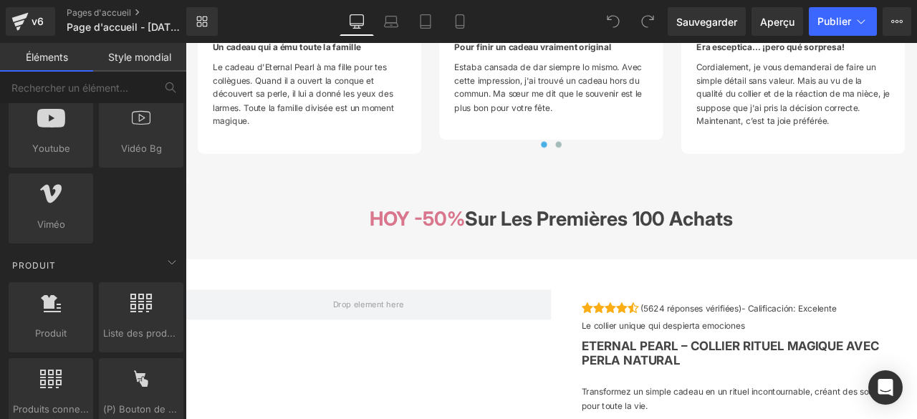
scroll to position [1147, 0]
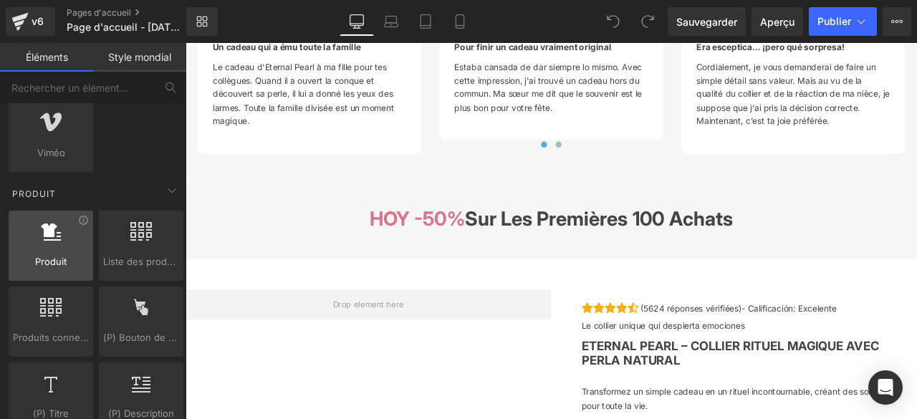
click at [55, 230] on icon at bounding box center [51, 231] width 20 height 19
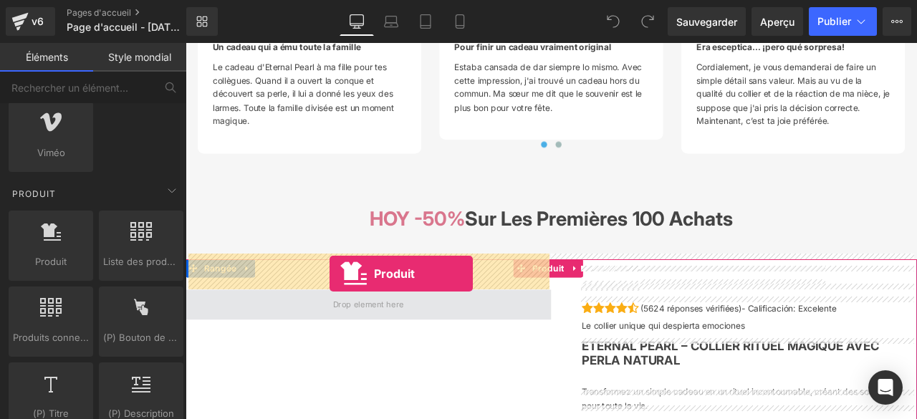
drag, startPoint x: 238, startPoint y: 275, endPoint x: 356, endPoint y: 317, distance: 125.3
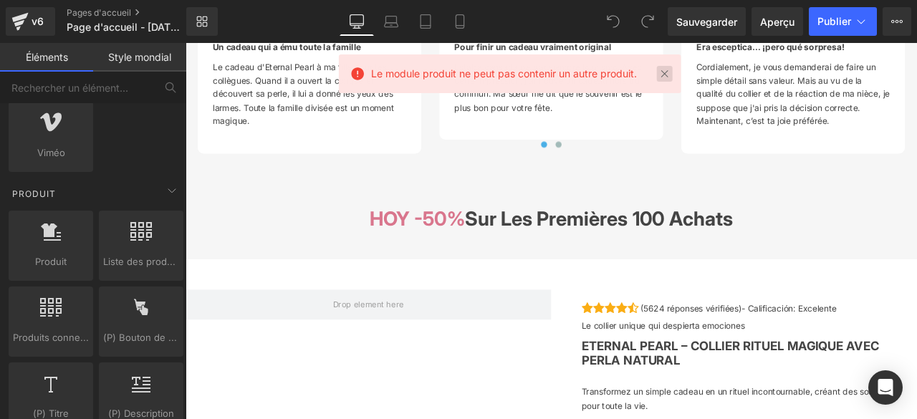
click at [668, 70] on link at bounding box center [665, 74] width 16 height 16
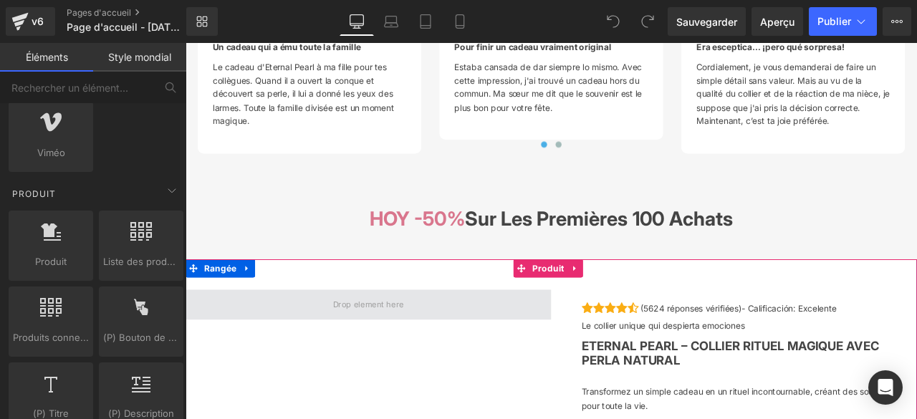
click at [386, 342] on span at bounding box center [402, 353] width 94 height 22
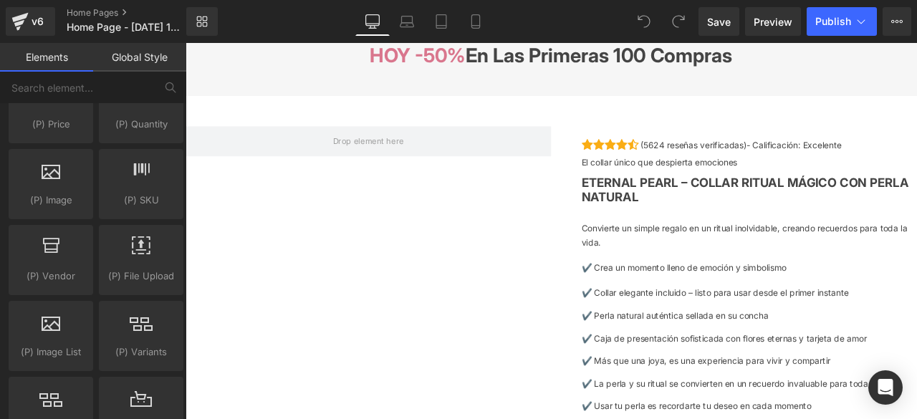
scroll to position [1514, 0]
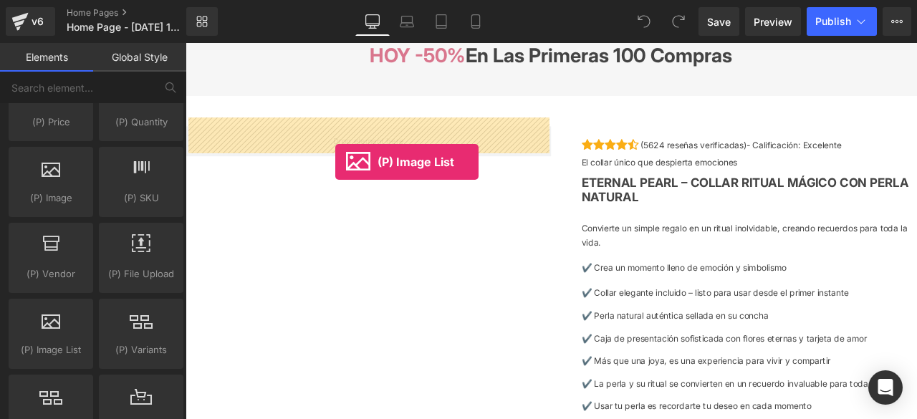
drag, startPoint x: 240, startPoint y: 371, endPoint x: 360, endPoint y: 186, distance: 219.7
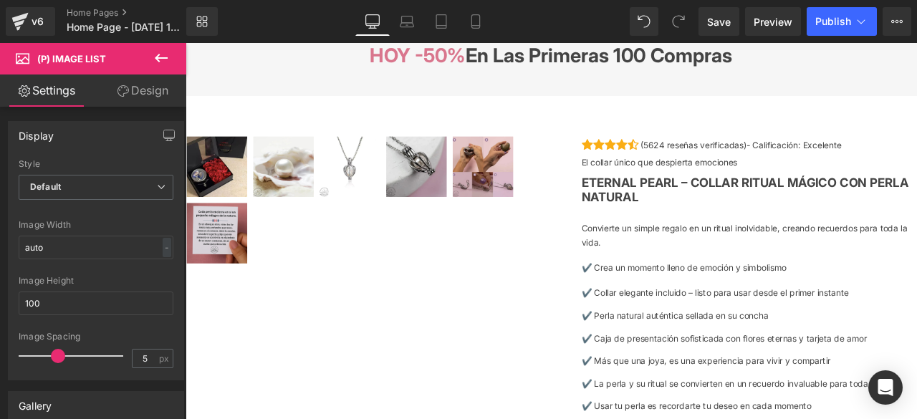
click at [155, 47] on button at bounding box center [161, 59] width 50 height 32
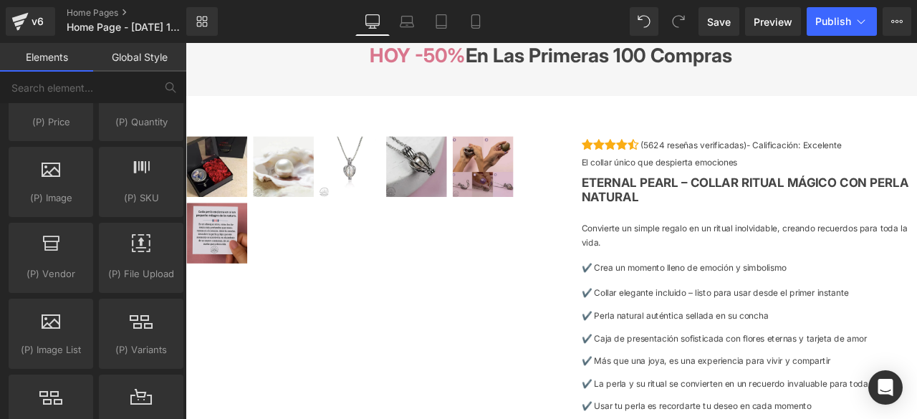
scroll to position [1552, 0]
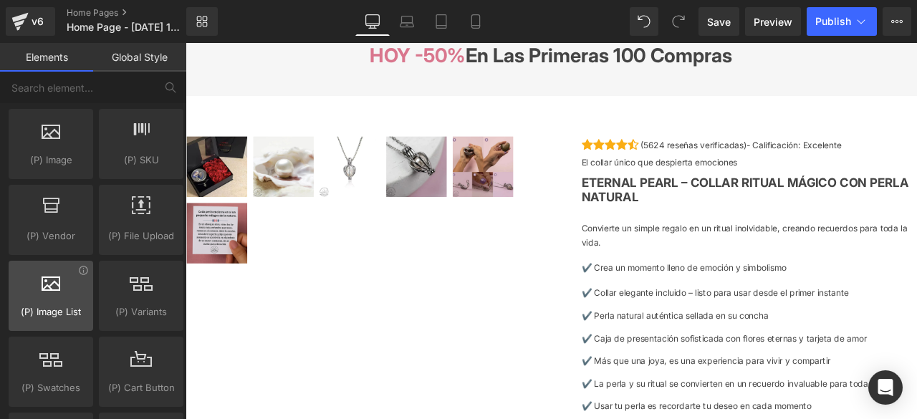
click at [62, 290] on div at bounding box center [51, 288] width 76 height 32
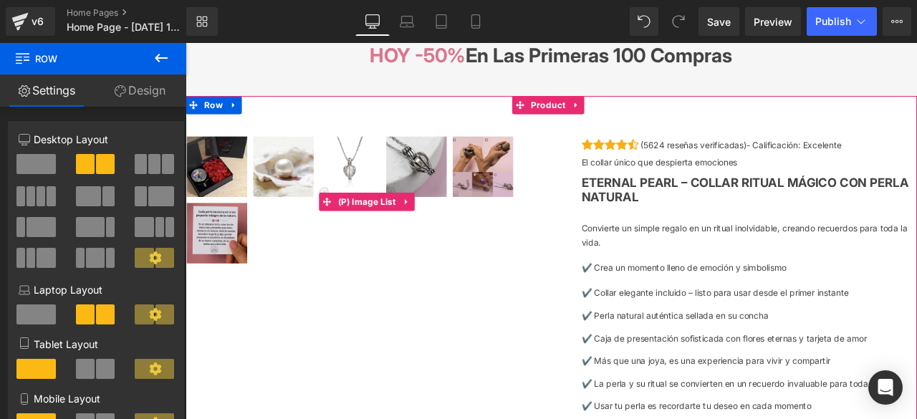
drag, startPoint x: 307, startPoint y: 330, endPoint x: 325, endPoint y: 282, distance: 51.3
click at [446, 228] on icon at bounding box center [447, 231] width 3 height 6
click at [436, 226] on icon at bounding box center [439, 231] width 10 height 10
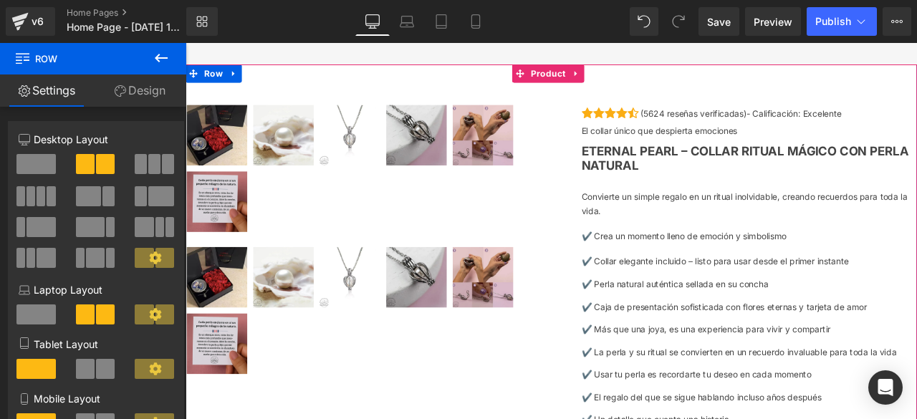
scroll to position [3805, 0]
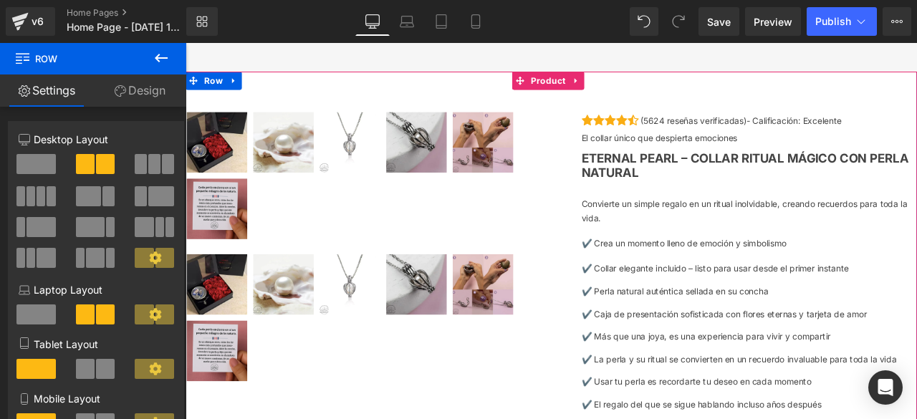
click at [377, 155] on img at bounding box center [381, 161] width 72 height 72
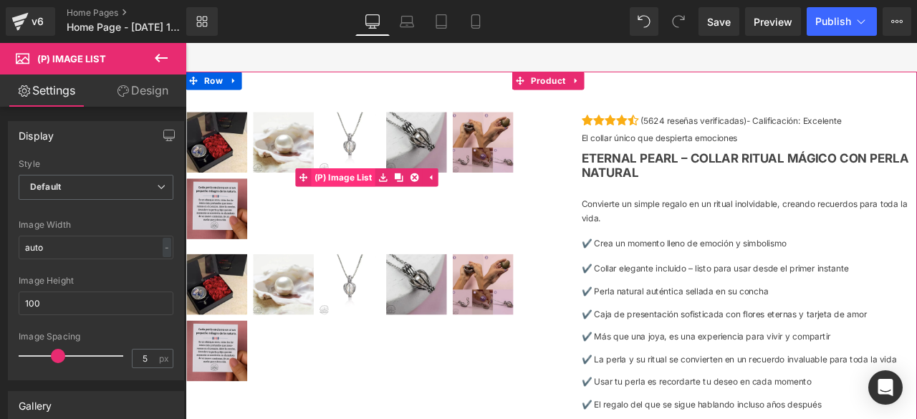
click at [372, 192] on span "(P) Image List" at bounding box center [373, 202] width 76 height 21
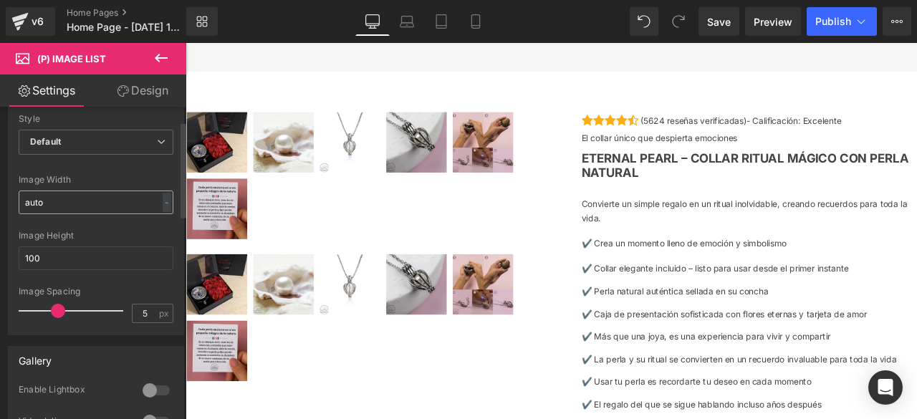
scroll to position [0, 0]
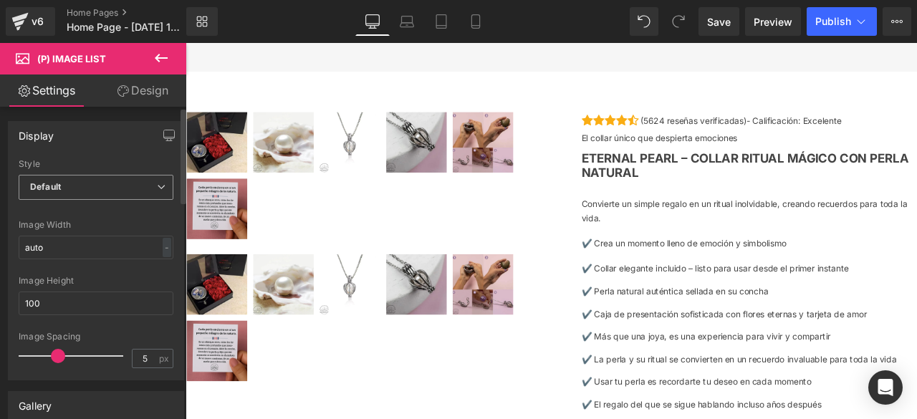
click at [83, 200] on div "Default Default Slider" at bounding box center [96, 191] width 155 height 32
click at [78, 177] on span "Default" at bounding box center [96, 187] width 155 height 25
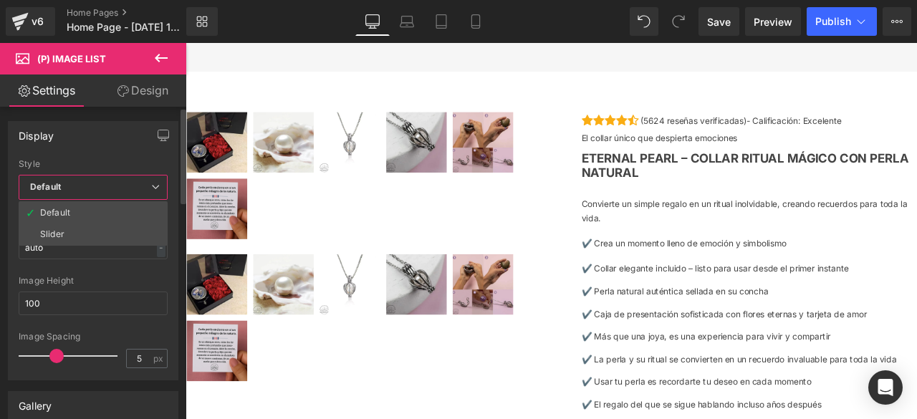
click at [78, 177] on span "Default" at bounding box center [93, 187] width 149 height 25
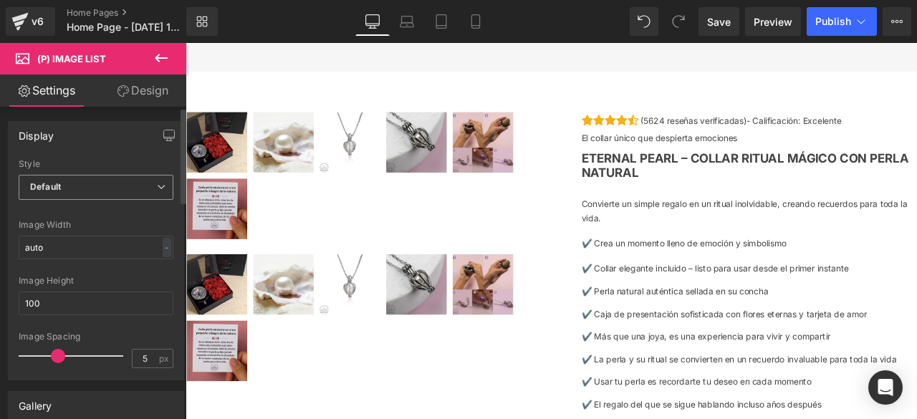
click at [77, 183] on span "Default" at bounding box center [96, 187] width 155 height 25
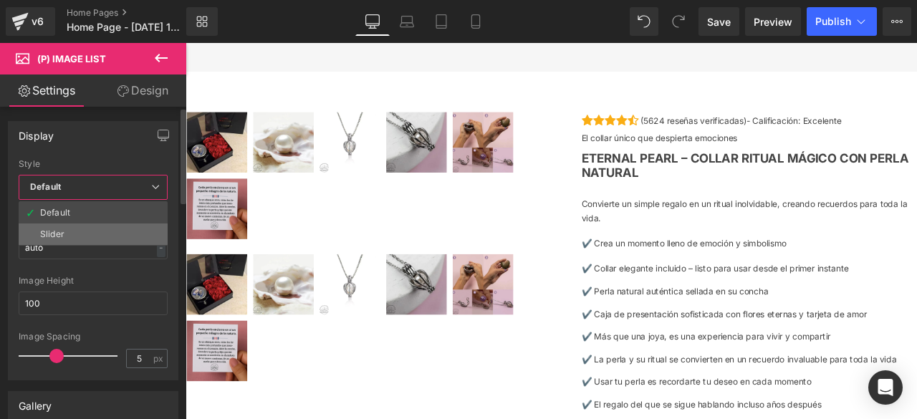
click at [80, 236] on li "Slider" at bounding box center [93, 234] width 149 height 21
click at [0, 0] on div at bounding box center [0, 0] width 0 height 0
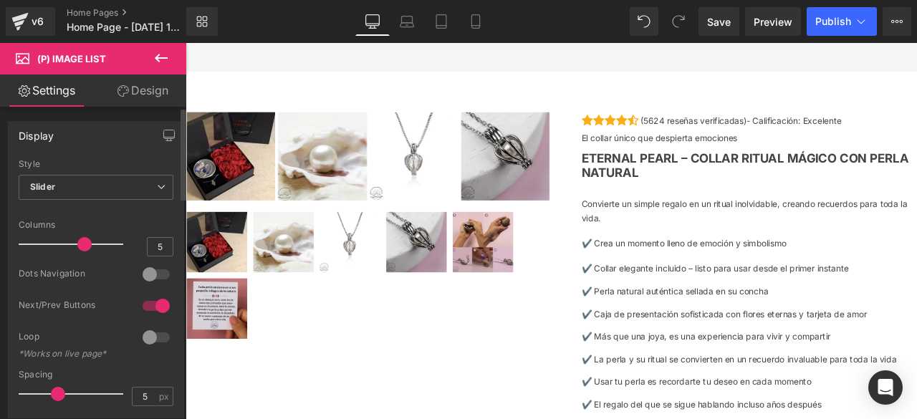
click at [78, 242] on span at bounding box center [84, 244] width 14 height 14
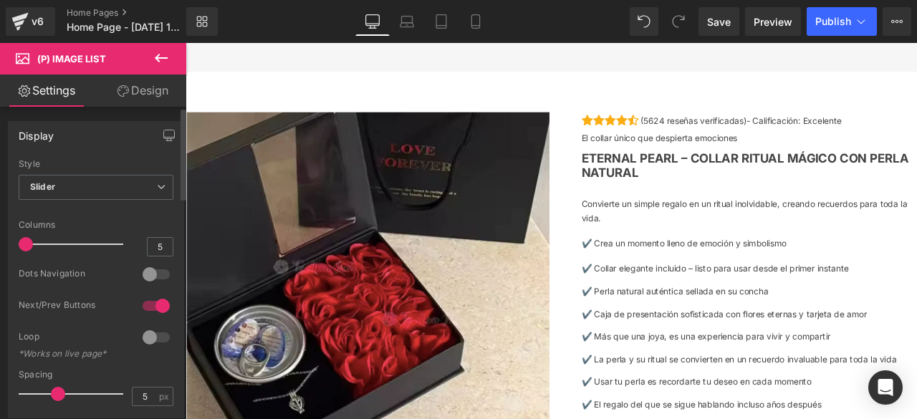
drag, startPoint x: 57, startPoint y: 244, endPoint x: 0, endPoint y: 209, distance: 67.2
click at [0, 209] on div "Display Default Slider Style Slider Default Slider 5 Columns 5 4 Columns 4 3 Co…" at bounding box center [96, 264] width 193 height 308
click at [83, 183] on span "Slider" at bounding box center [96, 187] width 155 height 25
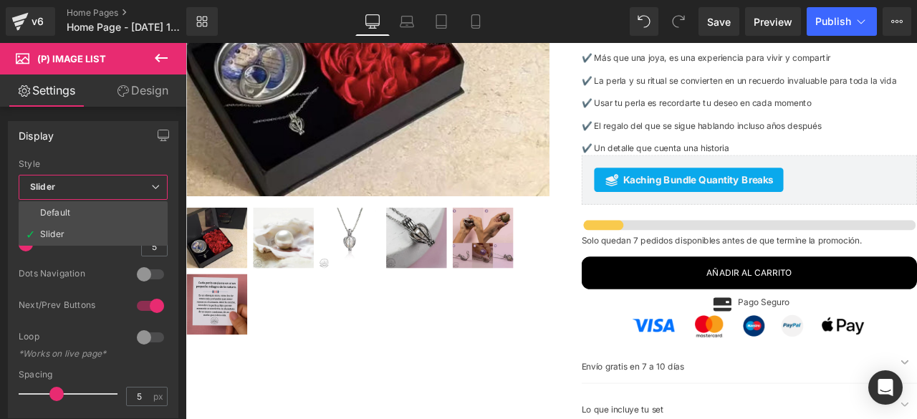
scroll to position [4132, 0]
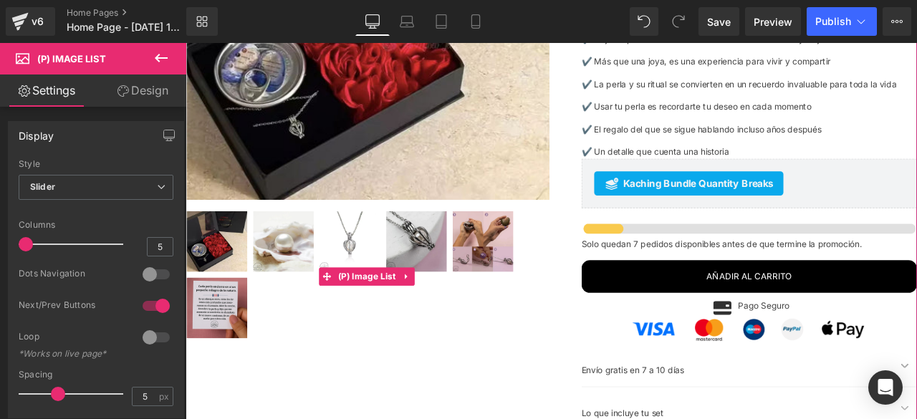
click at [396, 309] on span "(P) Image List" at bounding box center [401, 319] width 76 height 21
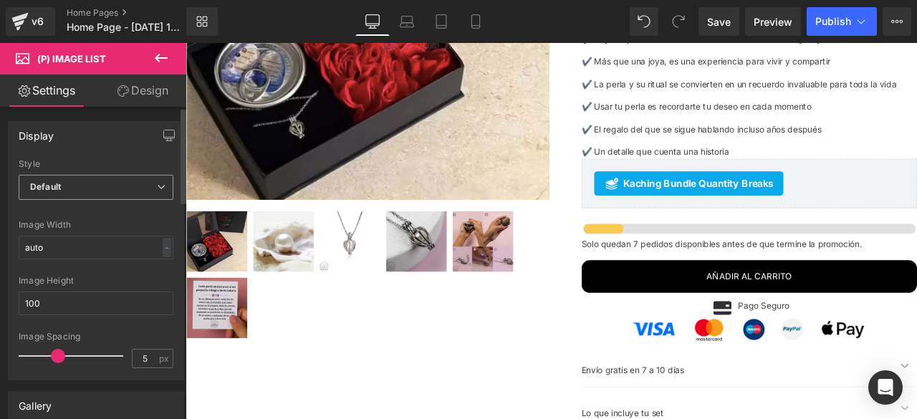
click at [119, 195] on span "Default" at bounding box center [96, 187] width 155 height 25
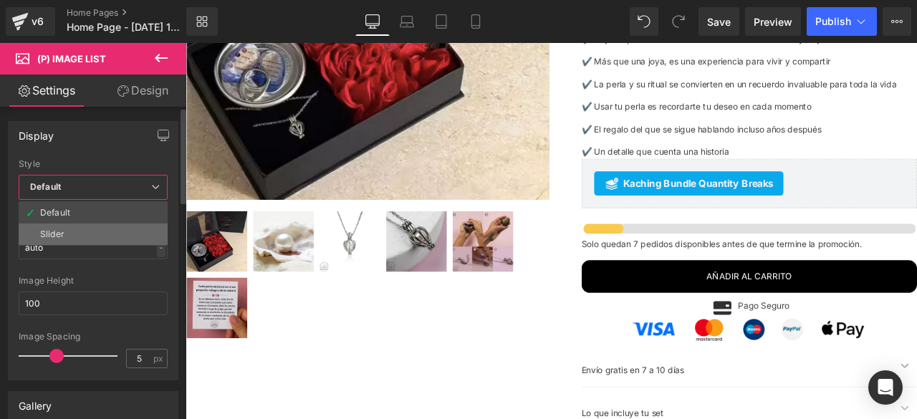
click at [75, 240] on li "Slider" at bounding box center [93, 234] width 149 height 21
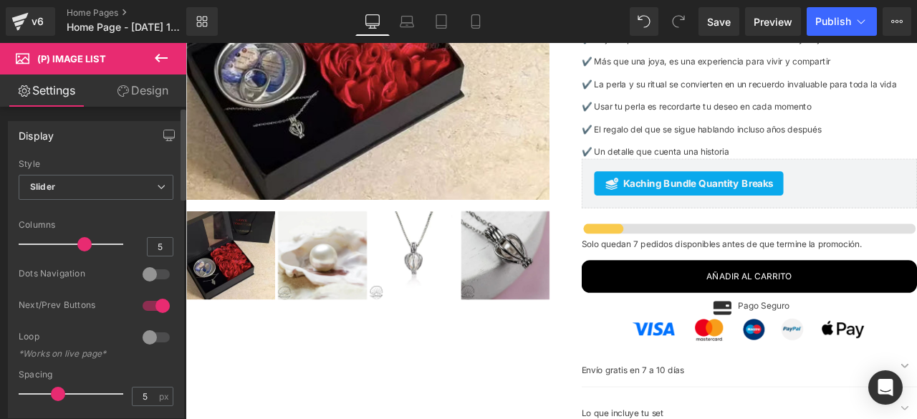
drag, startPoint x: 102, startPoint y: 242, endPoint x: 89, endPoint y: 242, distance: 12.9
click at [89, 242] on div at bounding box center [74, 244] width 97 height 29
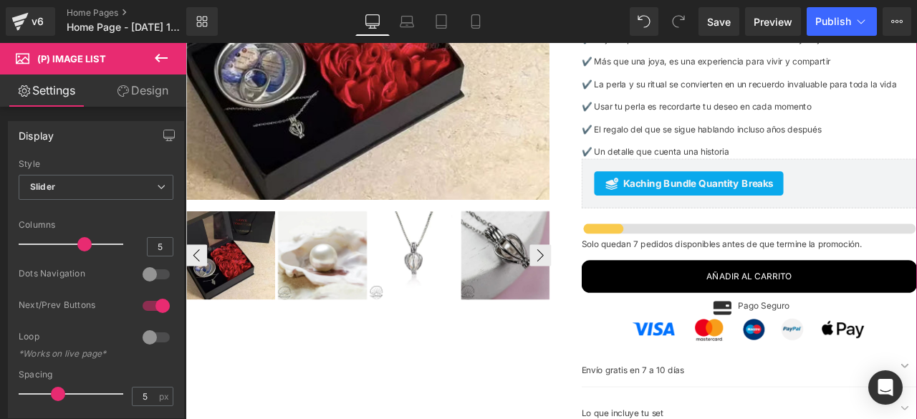
scroll to position [4061, 0]
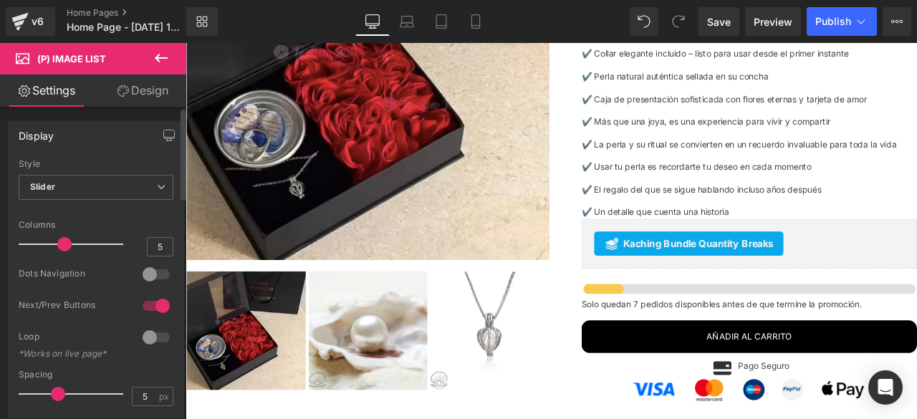
drag, startPoint x: 78, startPoint y: 244, endPoint x: 67, endPoint y: 244, distance: 10.7
click at [67, 244] on span at bounding box center [64, 244] width 14 height 14
click at [152, 301] on div at bounding box center [156, 306] width 34 height 23
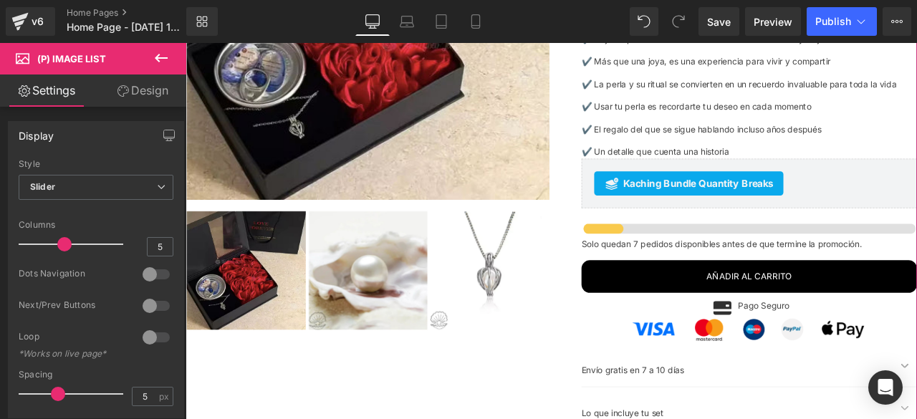
scroll to position [4204, 0]
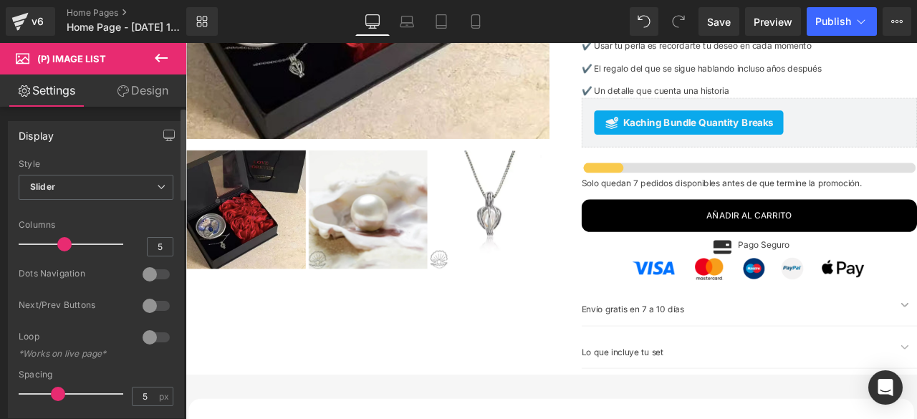
click at [153, 276] on div at bounding box center [156, 274] width 34 height 23
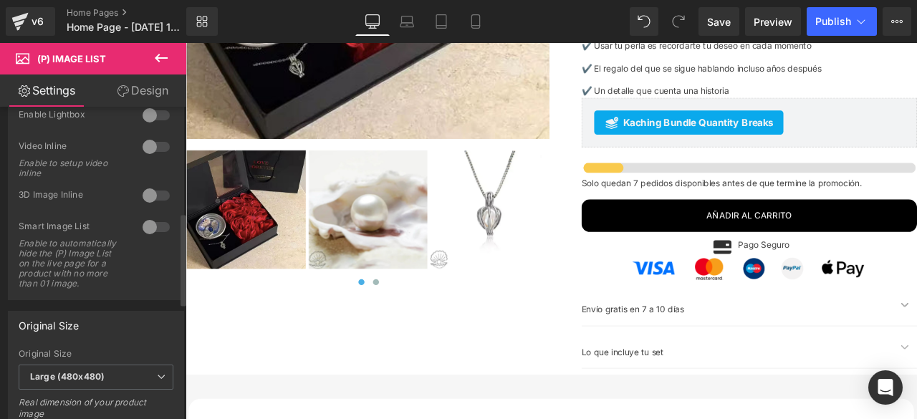
scroll to position [430, 0]
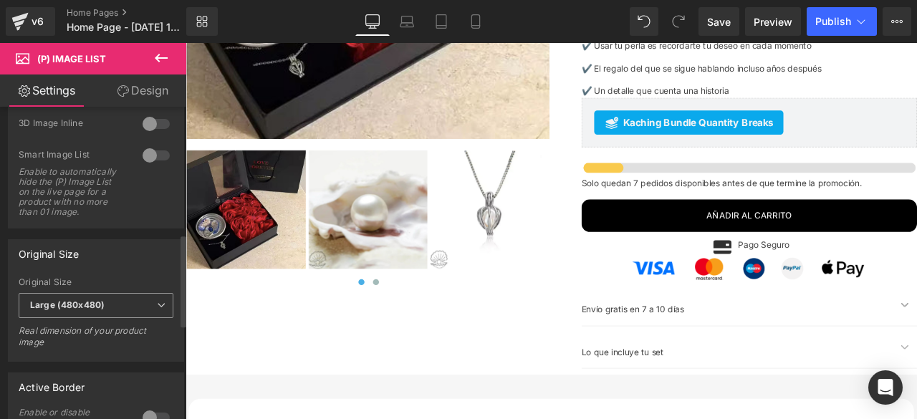
click at [159, 310] on icon at bounding box center [161, 305] width 9 height 9
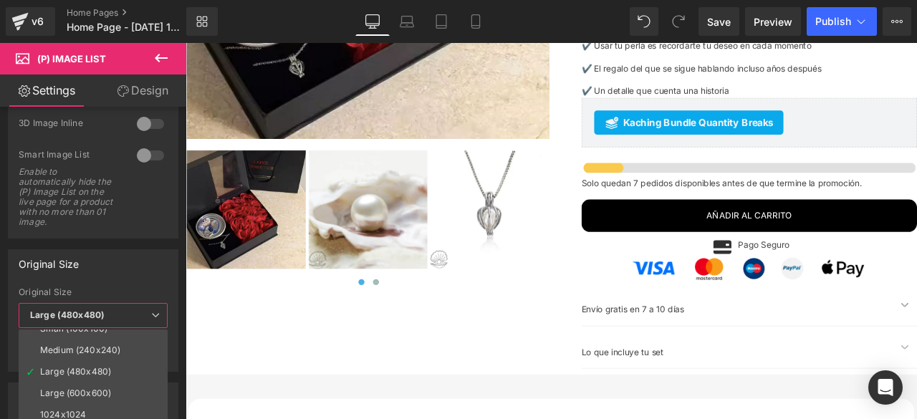
scroll to position [4347, 0]
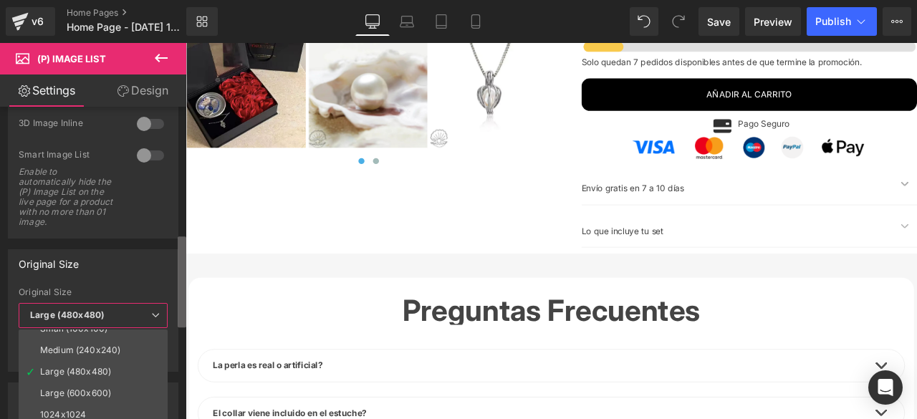
click at [183, 325] on b at bounding box center [182, 281] width 9 height 91
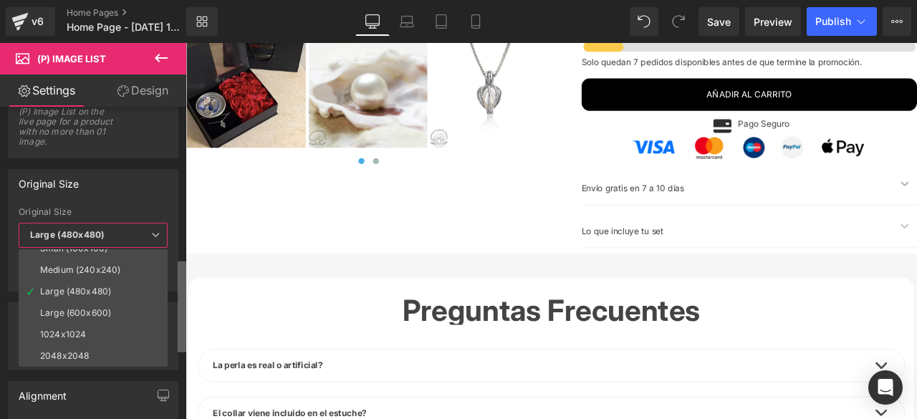
click at [183, 352] on b at bounding box center [182, 307] width 9 height 91
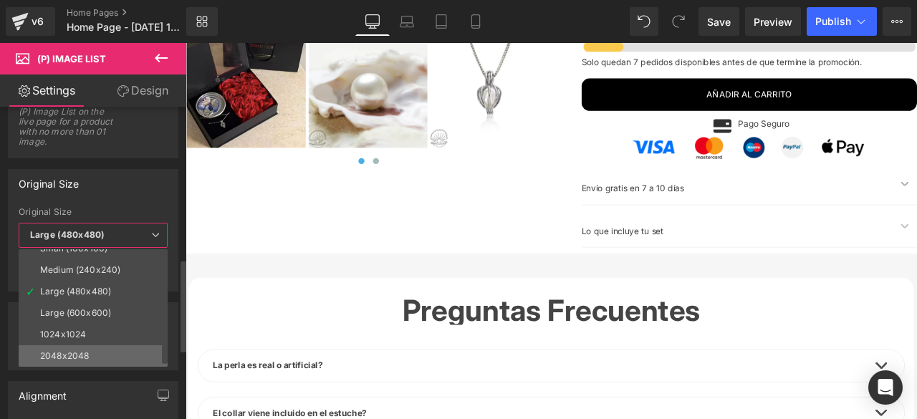
scroll to position [514, 0]
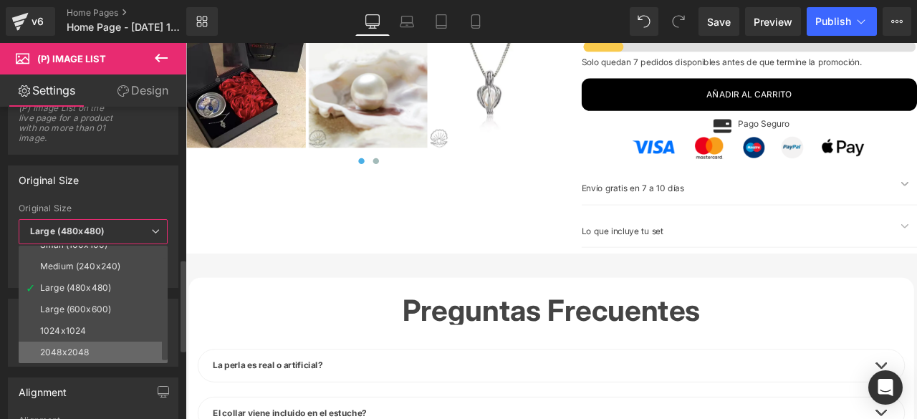
click at [123, 352] on li "2048x2048" at bounding box center [97, 352] width 156 height 21
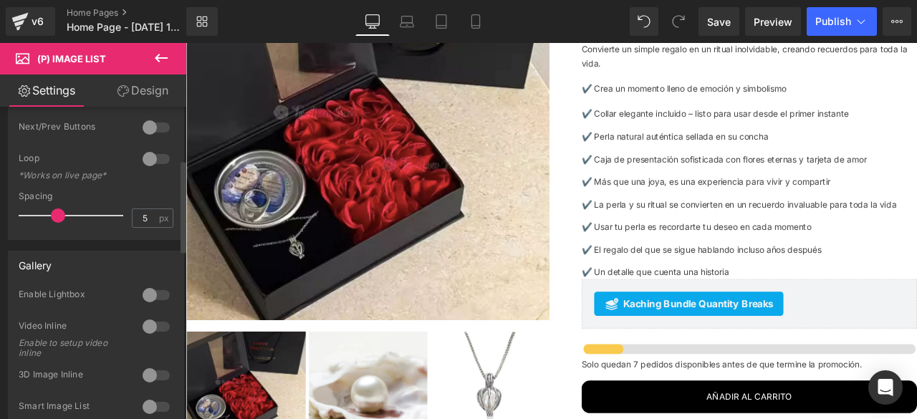
scroll to position [0, 0]
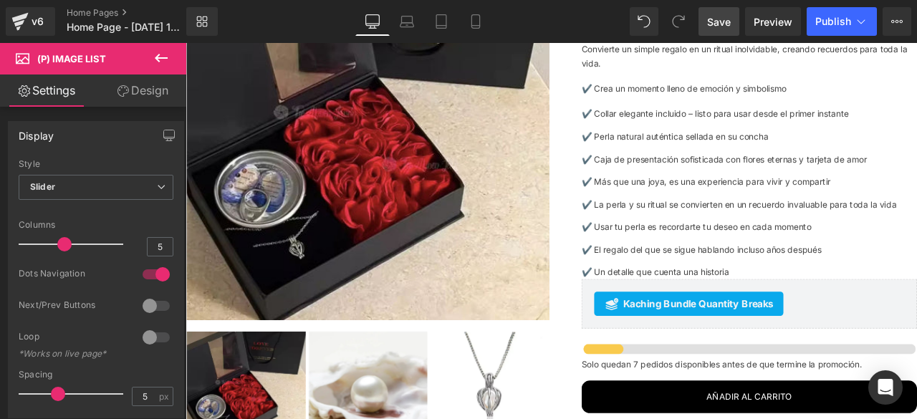
click at [727, 18] on span "Save" at bounding box center [719, 21] width 24 height 15
click at [383, 186] on img at bounding box center [402, 157] width 430 height 430
click at [437, 166] on img at bounding box center [402, 157] width 430 height 430
click at [368, 206] on img at bounding box center [402, 157] width 430 height 430
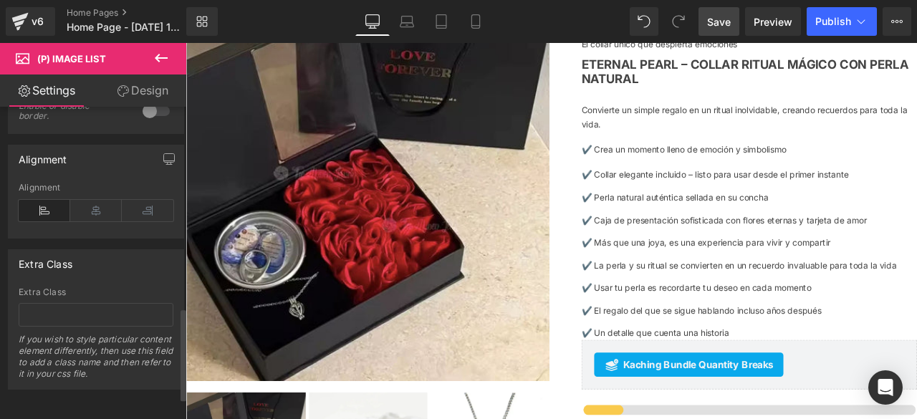
scroll to position [537, 0]
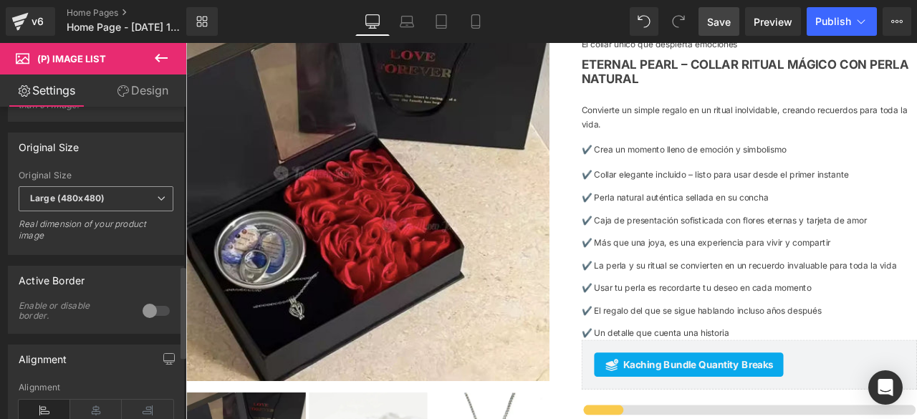
click at [127, 209] on span "Large (480x480)" at bounding box center [96, 198] width 155 height 25
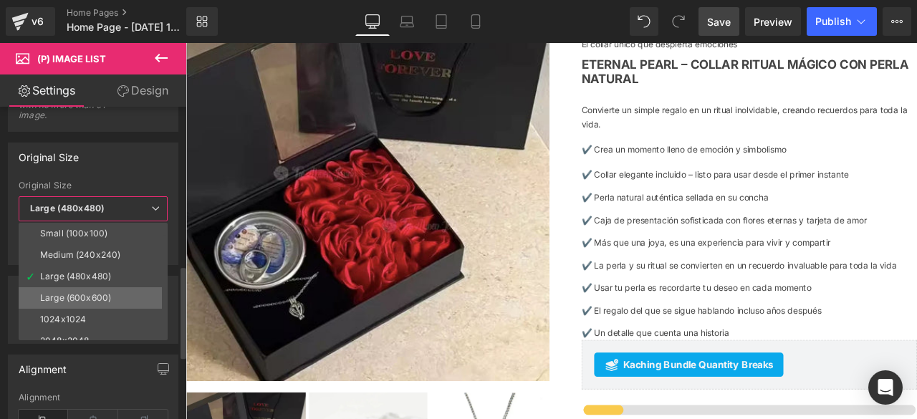
scroll to position [11, 0]
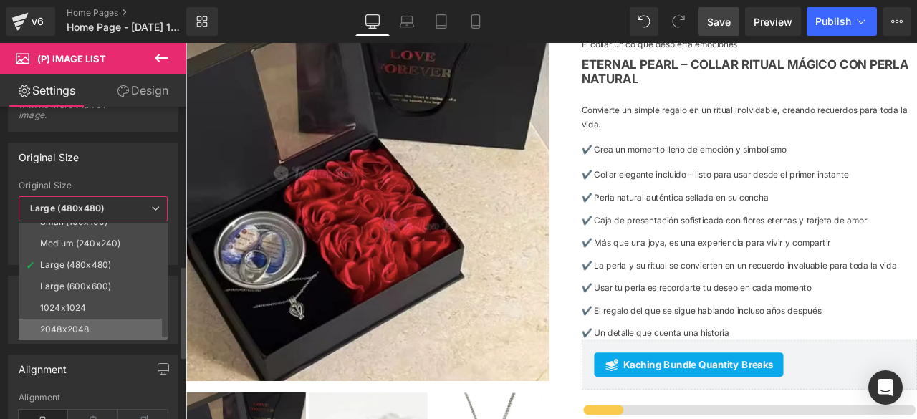
click at [64, 326] on div "2048x2048" at bounding box center [64, 330] width 49 height 10
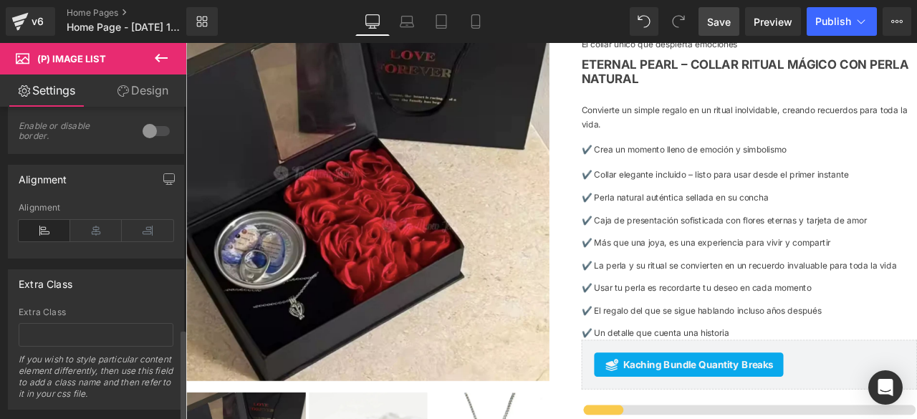
scroll to position [752, 0]
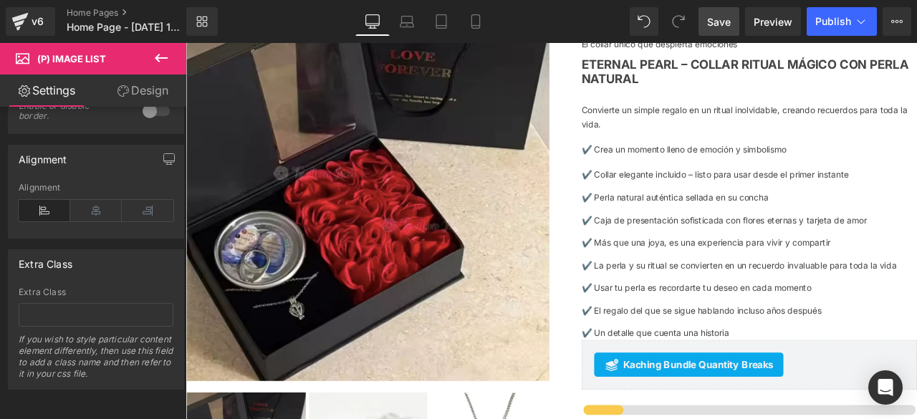
click at [715, 27] on span "Save" at bounding box center [719, 21] width 24 height 15
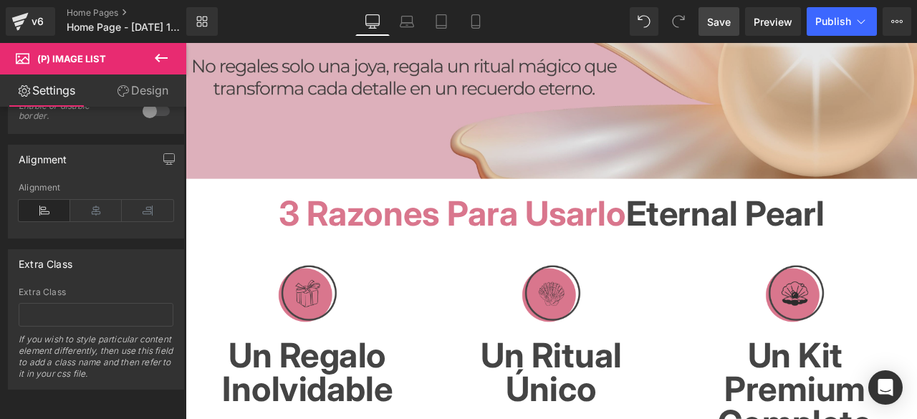
scroll to position [215, 0]
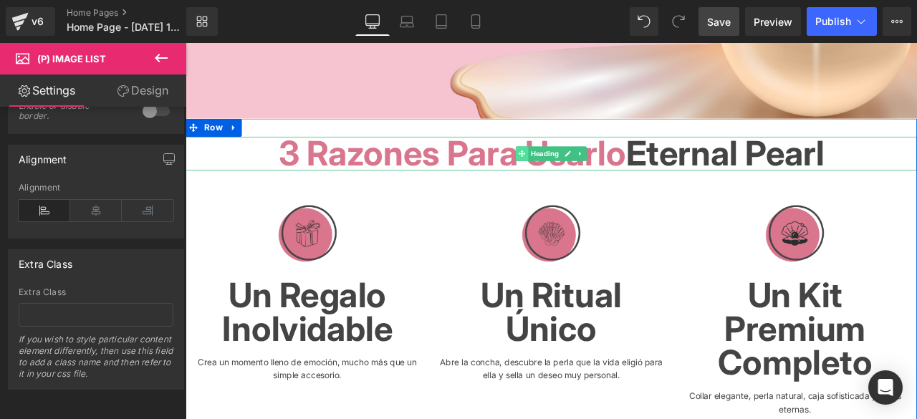
click at [586, 179] on span at bounding box center [584, 174] width 15 height 17
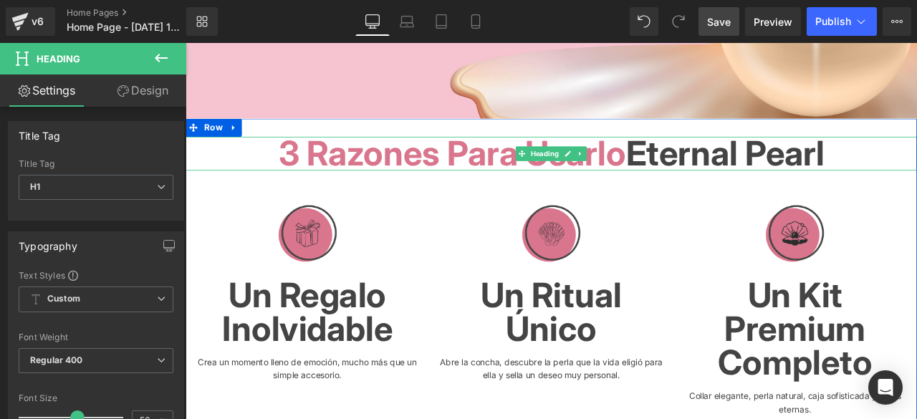
click at [696, 182] on span "3 razones para usarlo" at bounding box center [502, 174] width 412 height 49
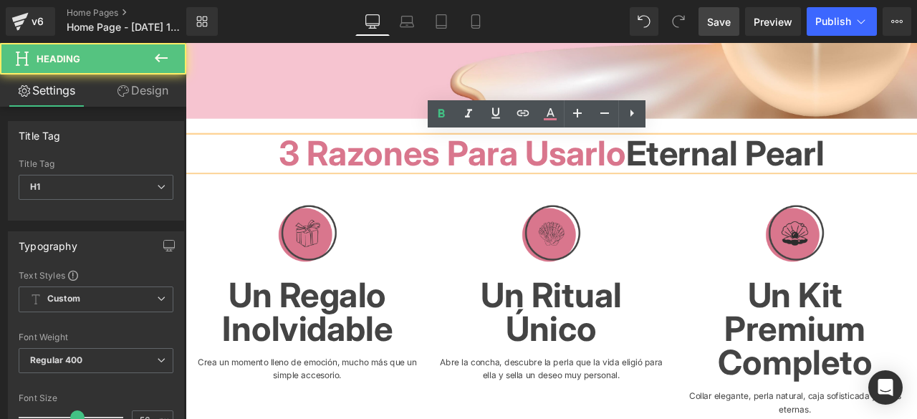
click at [592, 167] on span "3 razones para usarlo" at bounding box center [502, 174] width 412 height 49
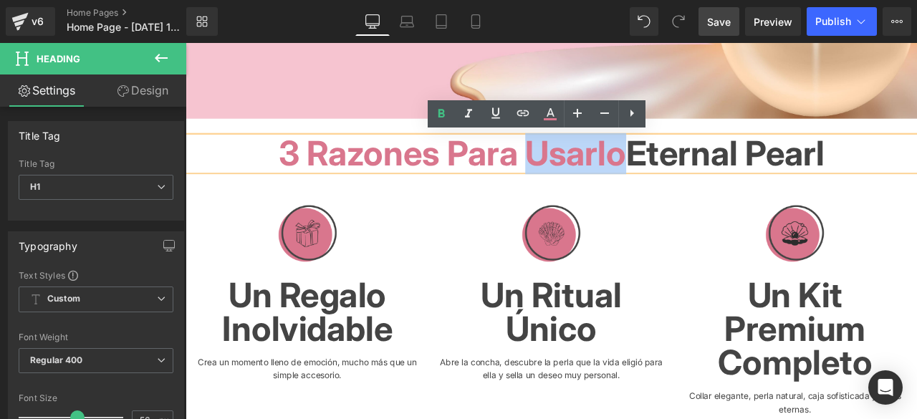
drag, startPoint x: 576, startPoint y: 173, endPoint x: 703, endPoint y: 184, distance: 127.4
click at [703, 184] on font "3 razones para usarlo Eternal Pearl" at bounding box center [619, 174] width 647 height 49
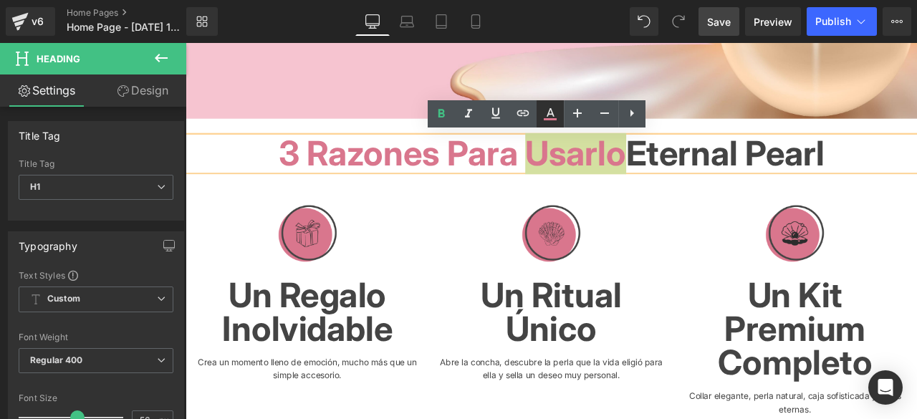
click at [551, 117] on icon at bounding box center [550, 113] width 17 height 17
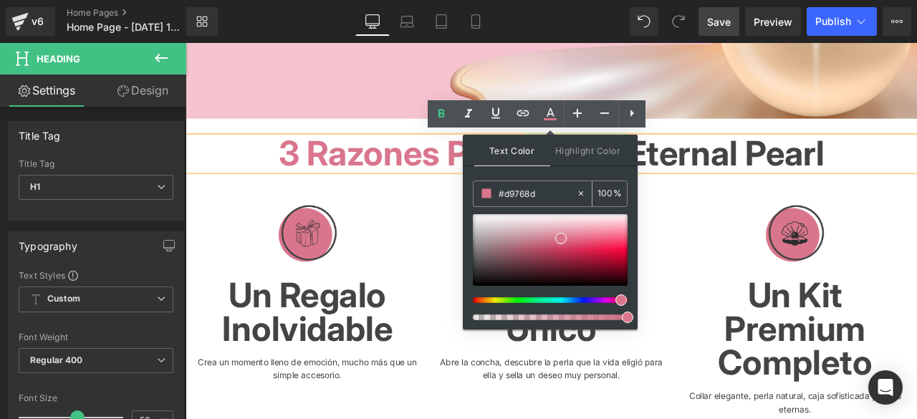
click at [582, 193] on icon at bounding box center [581, 193] width 4 height 4
click at [550, 194] on input "#d9768d" at bounding box center [537, 194] width 77 height 16
type input "n"
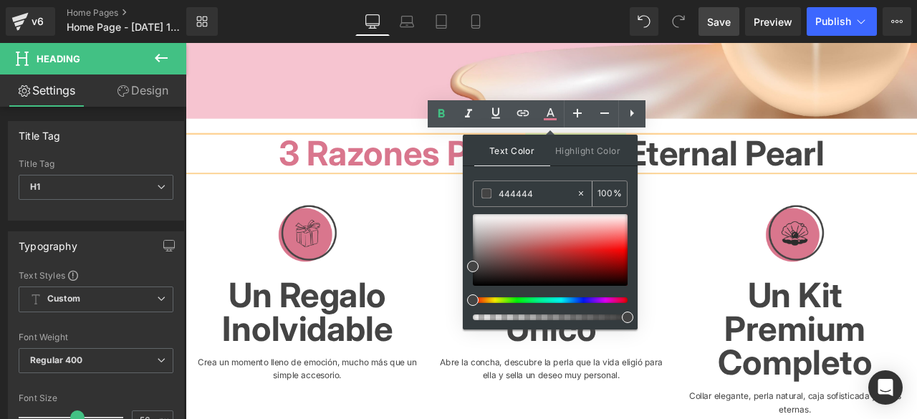
type input "444444"
click at [486, 194] on span at bounding box center [487, 193] width 10 height 10
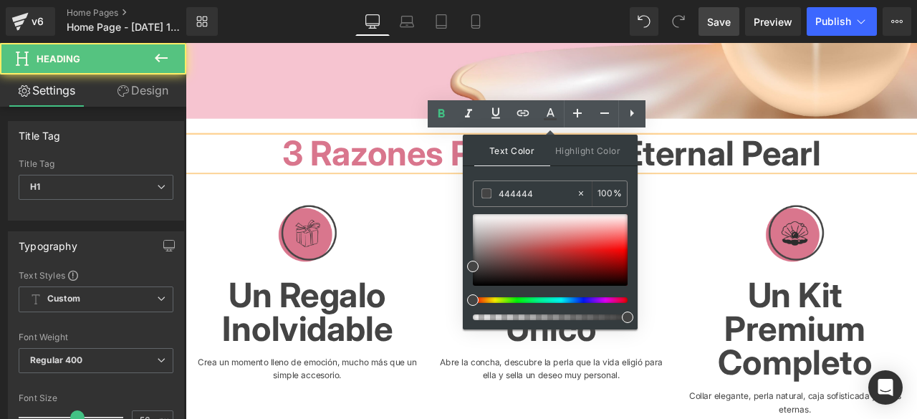
click at [917, 155] on h1 "3 razones para usarlo Eternal Pearl" at bounding box center [619, 174] width 867 height 40
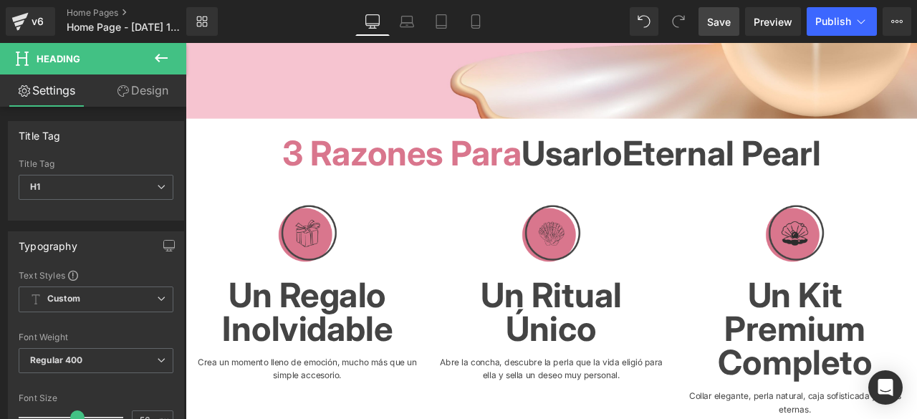
click at [727, 29] on span "Save" at bounding box center [719, 21] width 24 height 15
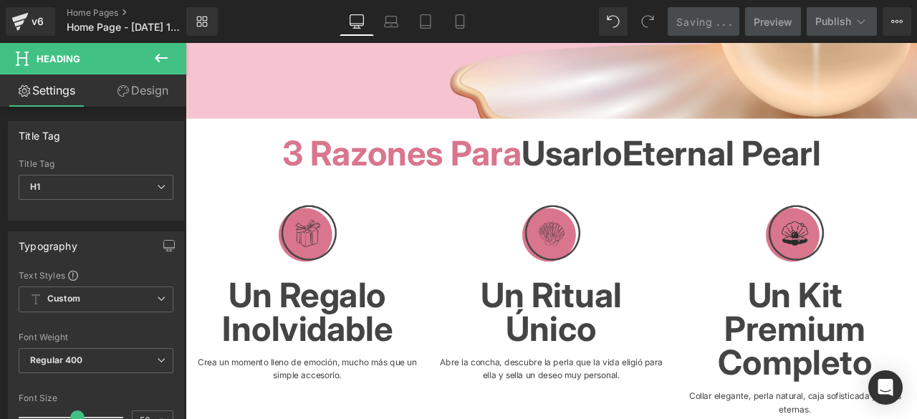
click at [158, 58] on icon at bounding box center [161, 58] width 13 height 9
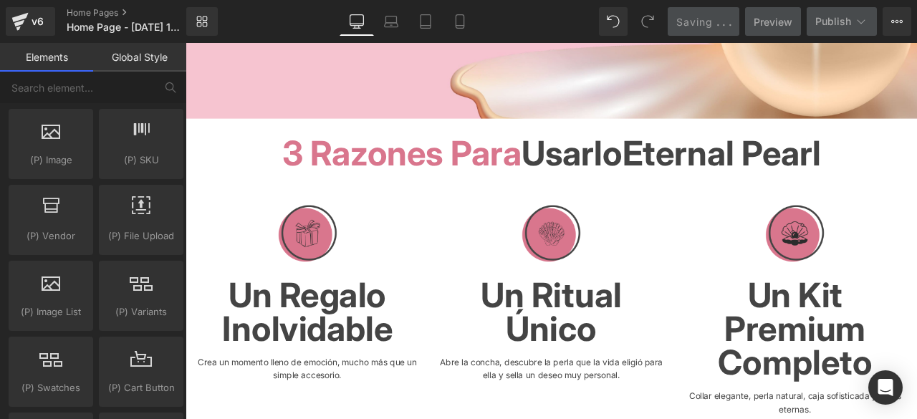
click at [145, 64] on link "Global Style" at bounding box center [139, 57] width 93 height 29
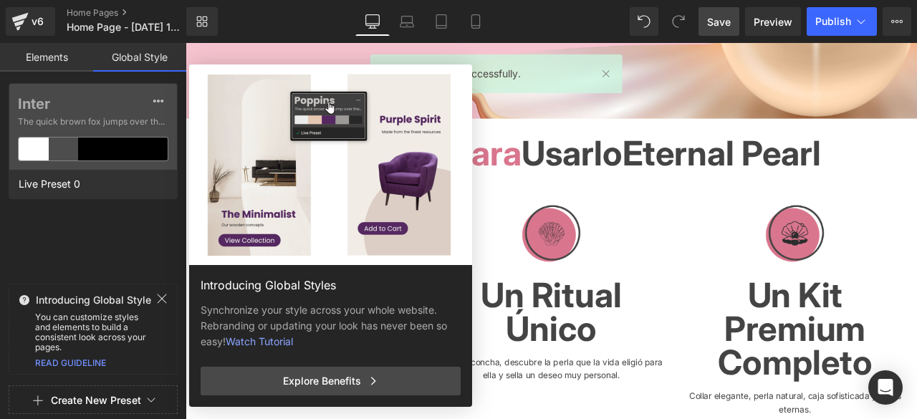
click at [161, 300] on icon at bounding box center [161, 298] width 11 height 11
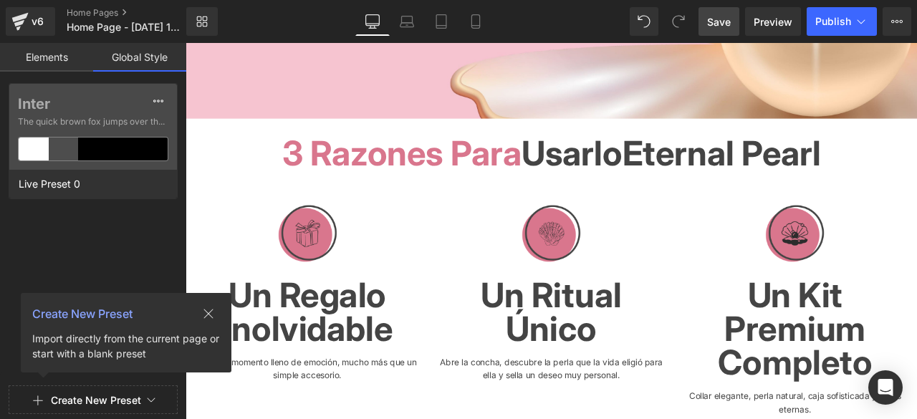
click at [76, 397] on button "Create New Preset" at bounding box center [96, 401] width 90 height 30
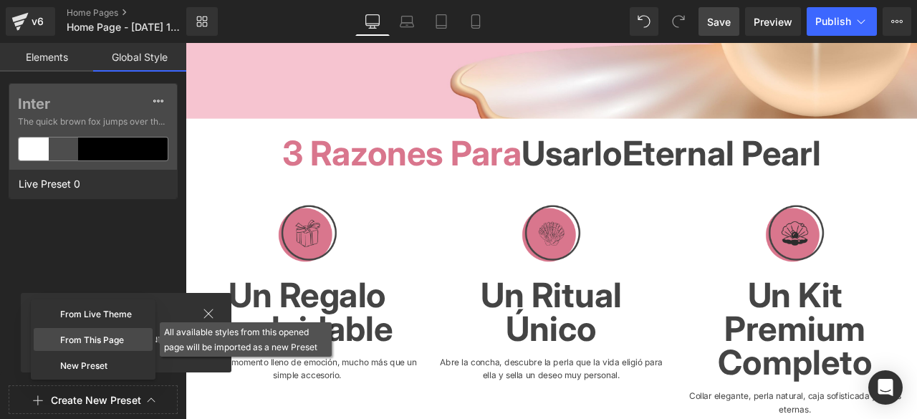
click at [92, 338] on div "From This Page" at bounding box center [93, 339] width 119 height 23
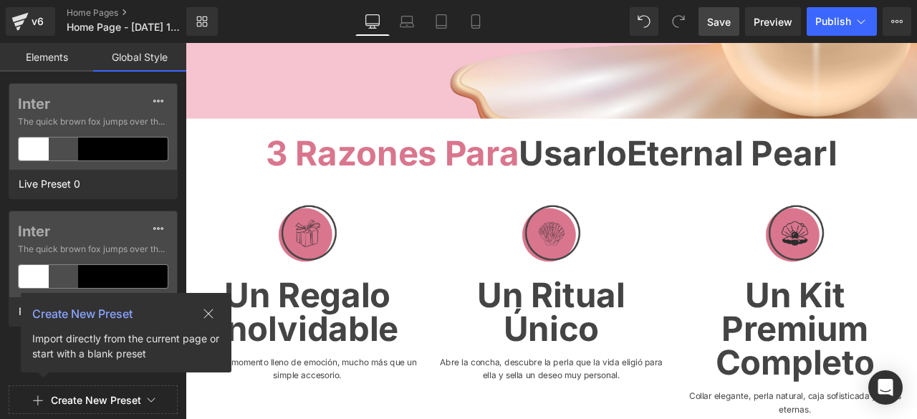
click at [205, 312] on icon at bounding box center [208, 313] width 11 height 11
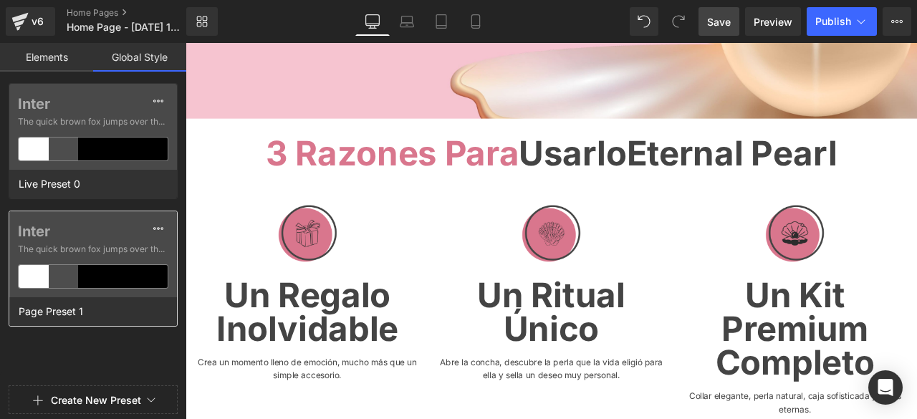
click at [95, 240] on div "Inter The quick brown fox jumps over the lazy..." at bounding box center [93, 254] width 168 height 86
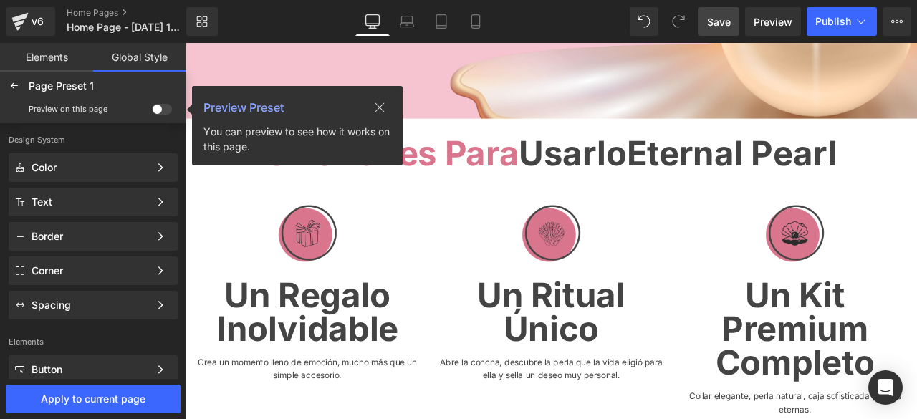
click at [166, 108] on span at bounding box center [162, 109] width 20 height 11
click at [152, 112] on input "checkbox" at bounding box center [152, 112] width 0 height 0
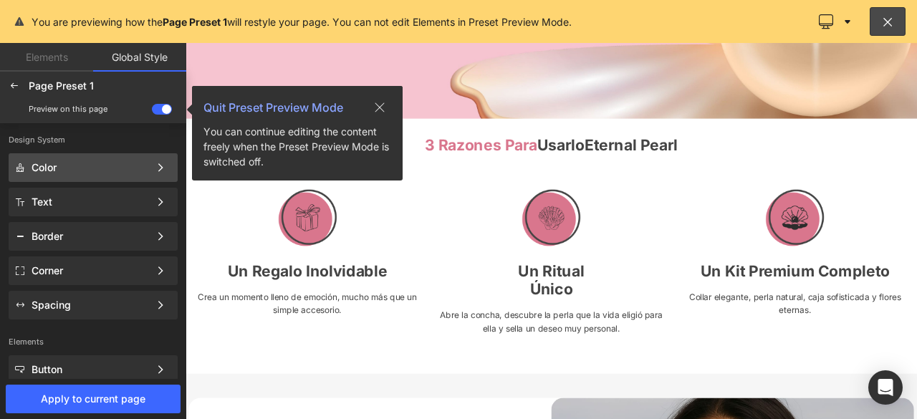
click at [104, 174] on div "Color" at bounding box center [93, 167] width 169 height 29
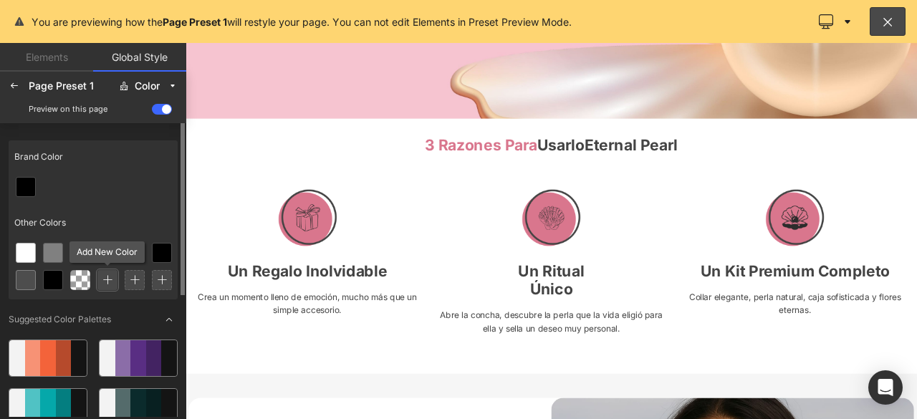
click at [110, 279] on icon at bounding box center [107, 280] width 10 height 10
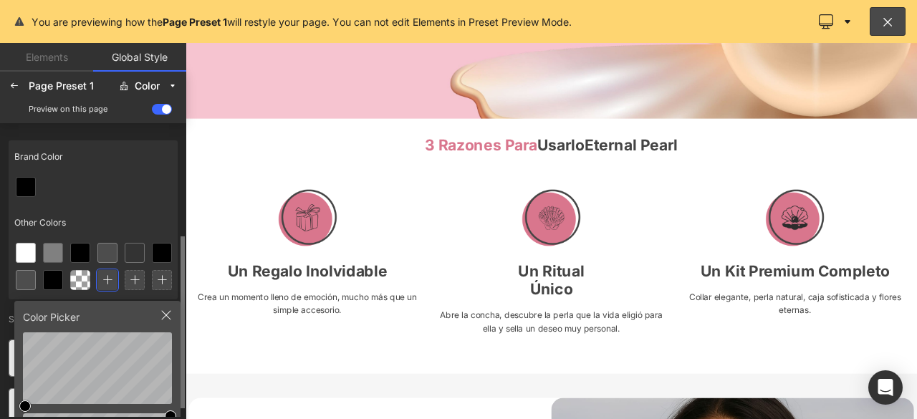
scroll to position [207, 0]
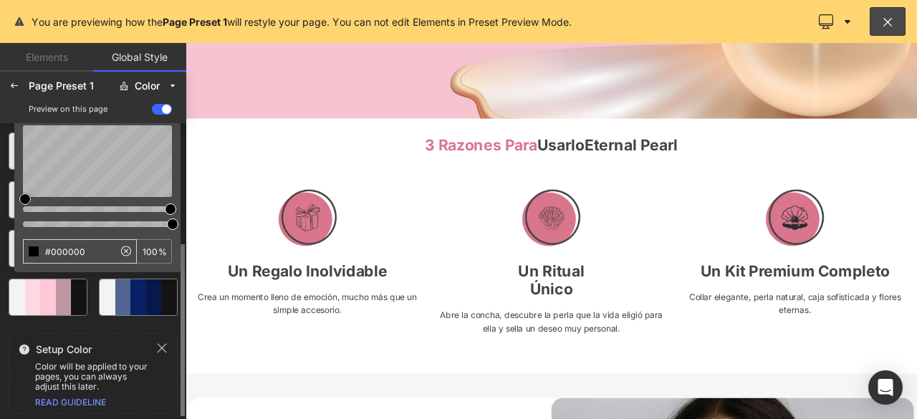
click at [100, 250] on input "#000000" at bounding box center [69, 251] width 90 height 23
click at [127, 252] on icon at bounding box center [126, 250] width 17 height 17
click at [90, 248] on input "#000000" at bounding box center [69, 251] width 90 height 23
type input "#"
click at [32, 249] on div at bounding box center [33, 251] width 11 height 11
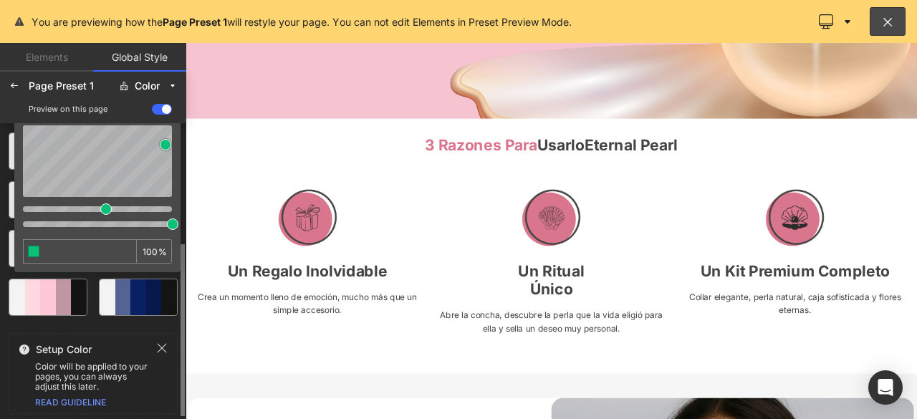
click at [32, 252] on div at bounding box center [33, 251] width 11 height 11
click at [123, 250] on icon at bounding box center [126, 250] width 17 height 17
click at [102, 249] on input "text" at bounding box center [69, 251] width 90 height 23
type input "#"
click at [32, 254] on div at bounding box center [33, 251] width 11 height 11
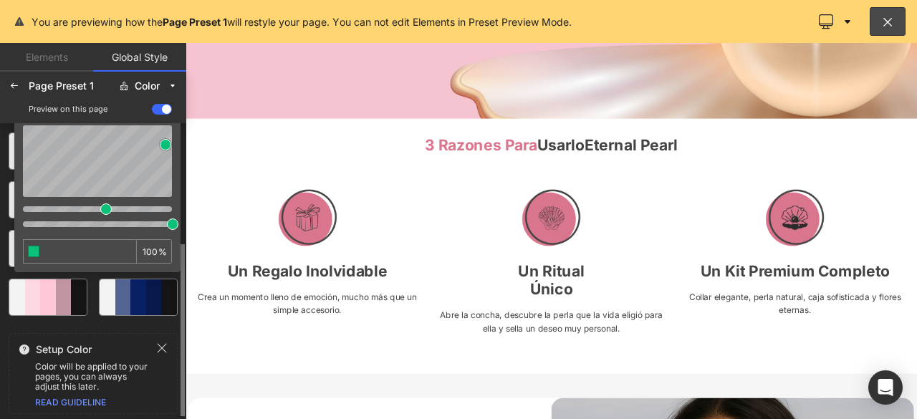
click at [161, 345] on icon at bounding box center [161, 348] width 11 height 11
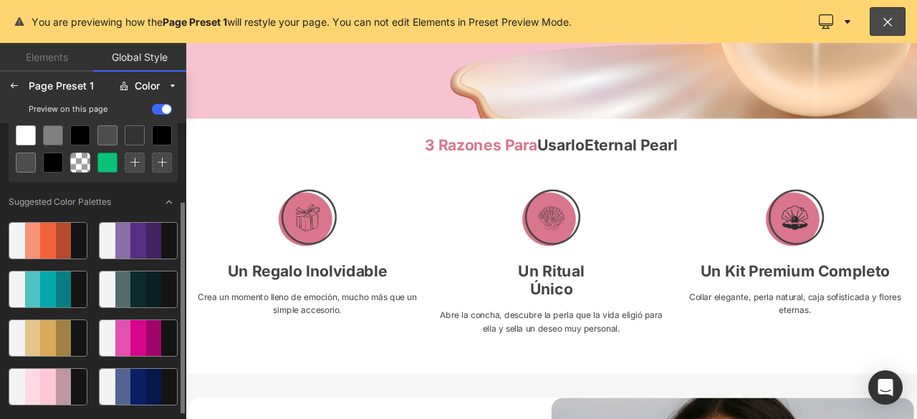
scroll to position [115, 0]
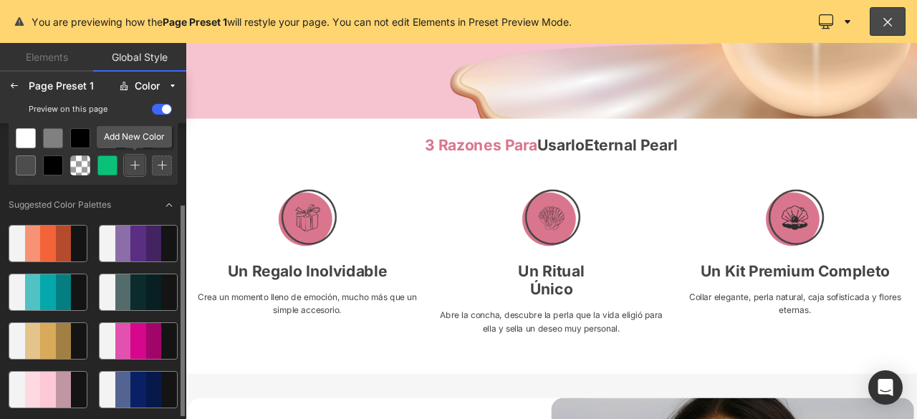
click at [130, 167] on icon at bounding box center [135, 166] width 10 height 10
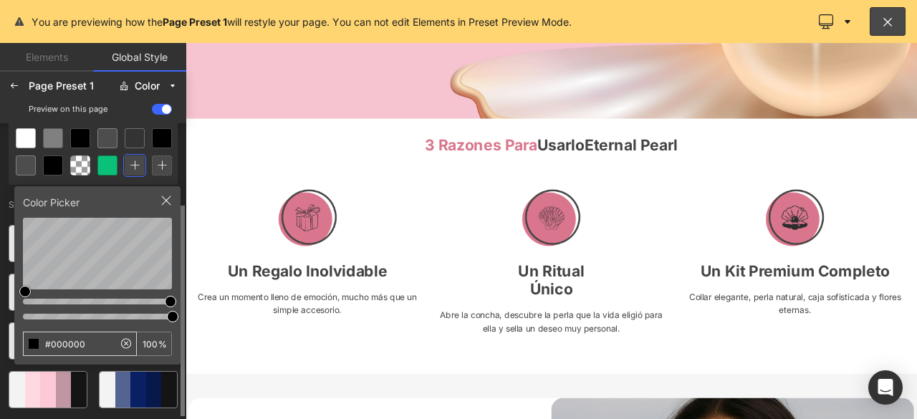
click at [121, 335] on icon at bounding box center [126, 343] width 17 height 17
click at [86, 342] on input "#000000" at bounding box center [69, 344] width 90 height 23
type input "#"
click at [33, 345] on div at bounding box center [33, 343] width 11 height 11
click at [128, 341] on icon at bounding box center [126, 343] width 17 height 17
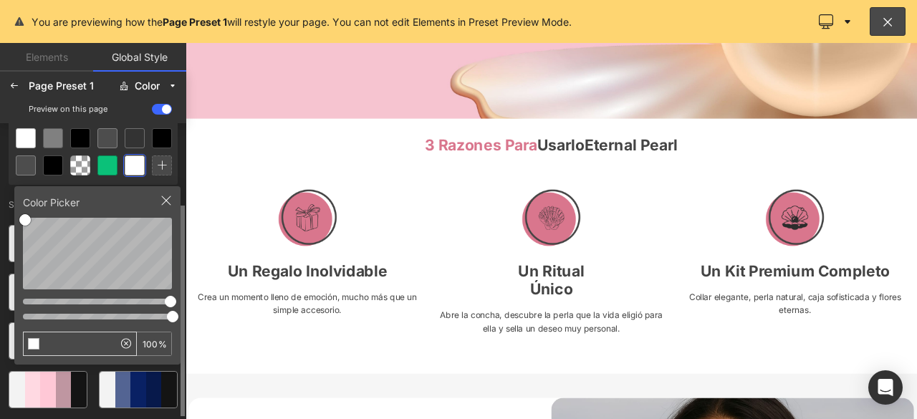
click at [89, 343] on input "text" at bounding box center [69, 344] width 90 height 23
type input "#"
click at [166, 198] on icon at bounding box center [166, 200] width 11 height 11
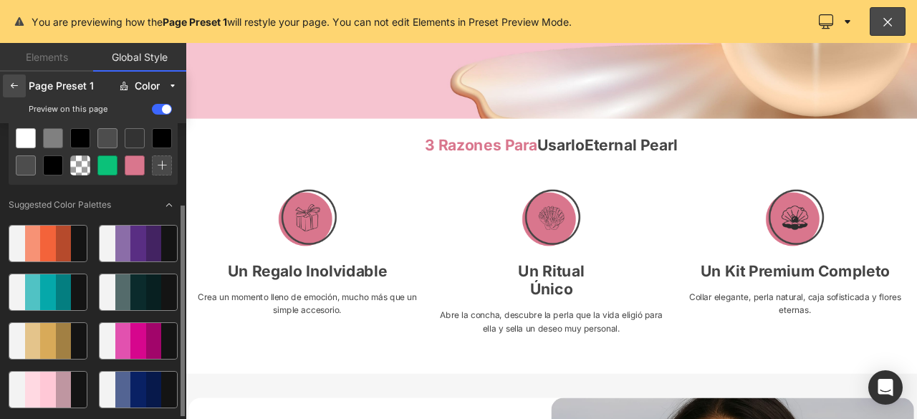
click at [8, 87] on div at bounding box center [14, 86] width 23 height 23
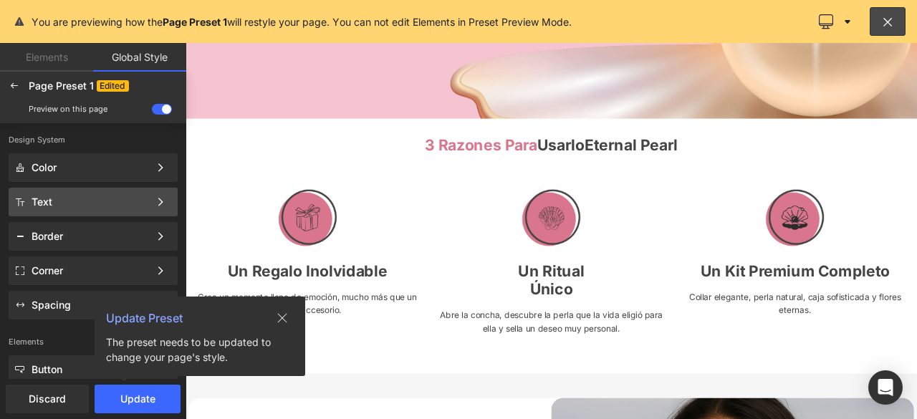
click at [91, 197] on div "Text" at bounding box center [91, 201] width 118 height 11
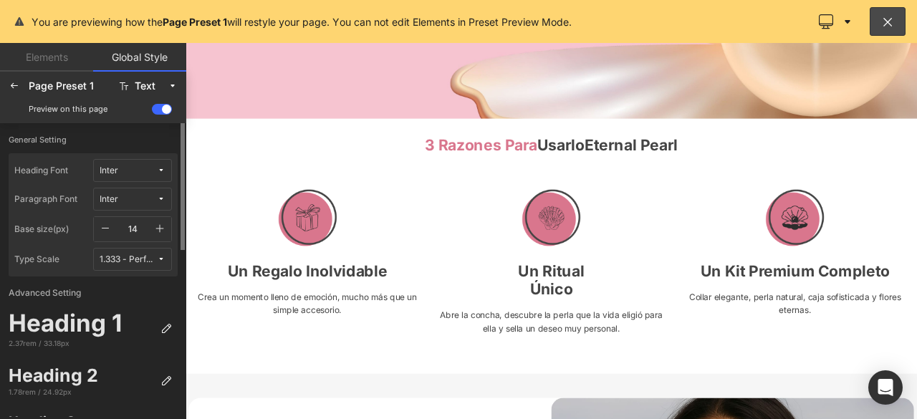
click at [136, 176] on span "Inter" at bounding box center [128, 171] width 57 height 11
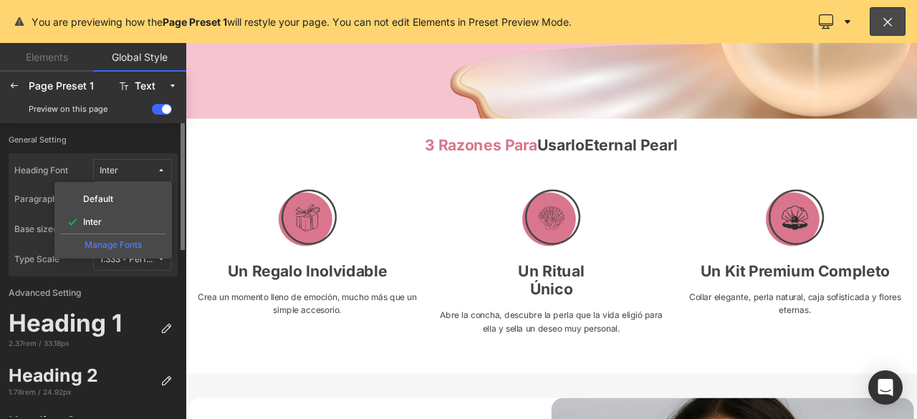
click at [116, 246] on div "Manage Fonts" at bounding box center [113, 243] width 106 height 19
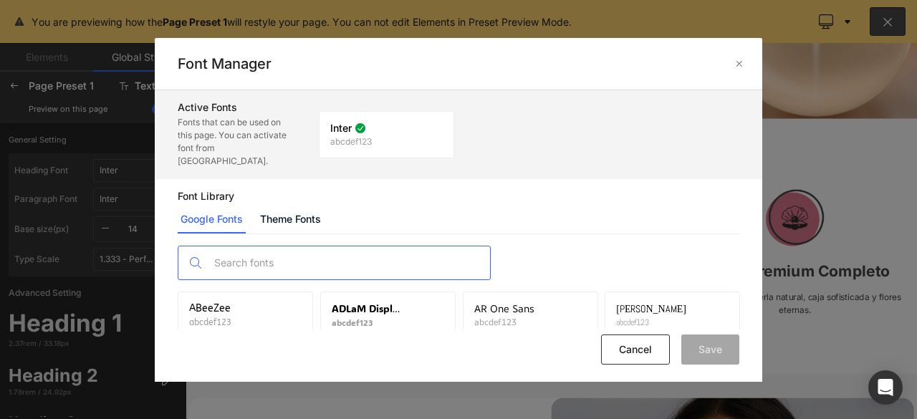
click at [315, 253] on input "text" at bounding box center [348, 263] width 283 height 33
type input "M"
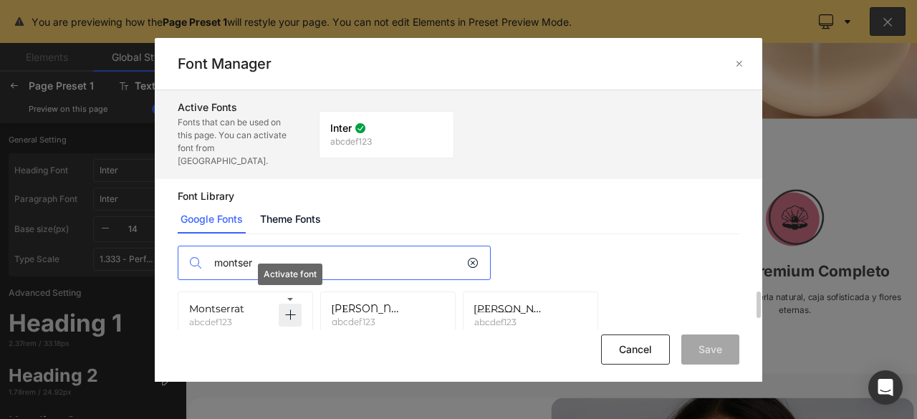
type input "montser"
click at [291, 310] on icon at bounding box center [290, 315] width 11 height 11
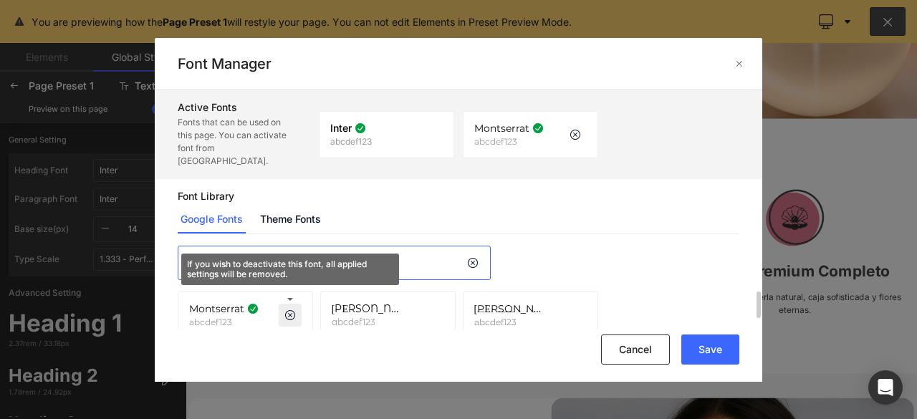
click at [534, 123] on icon at bounding box center [537, 128] width 11 height 11
click at [711, 348] on button "Save" at bounding box center [711, 350] width 58 height 30
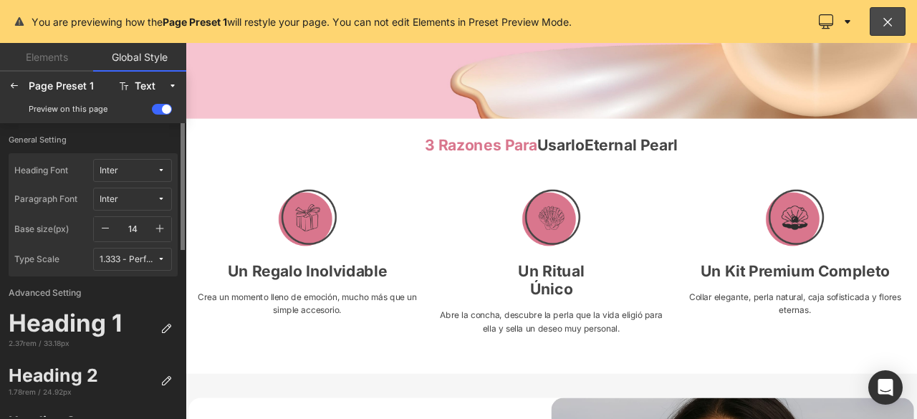
click at [125, 173] on span "Inter" at bounding box center [128, 171] width 57 height 11
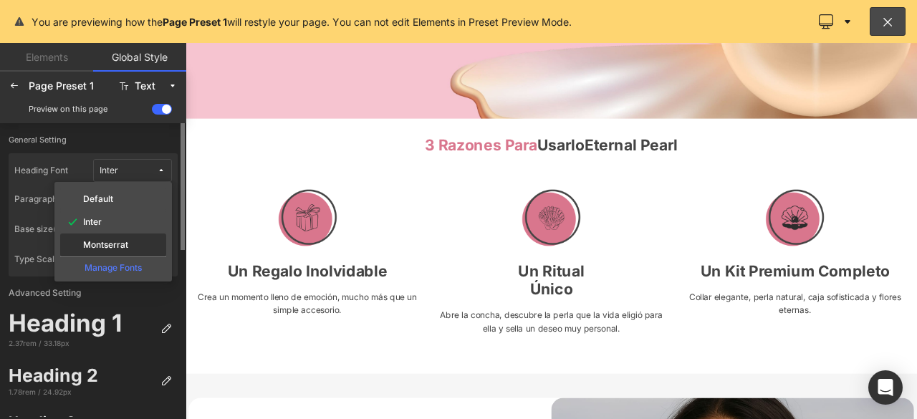
click at [104, 244] on label "Montserrat" at bounding box center [105, 245] width 45 height 10
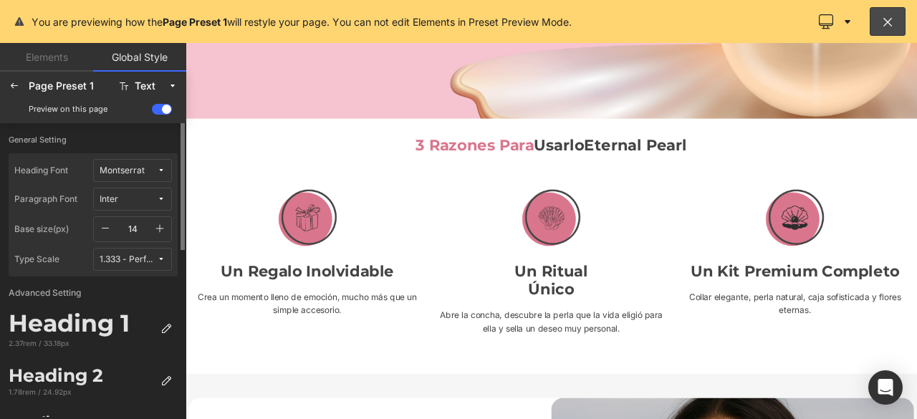
click at [162, 202] on icon at bounding box center [161, 199] width 9 height 9
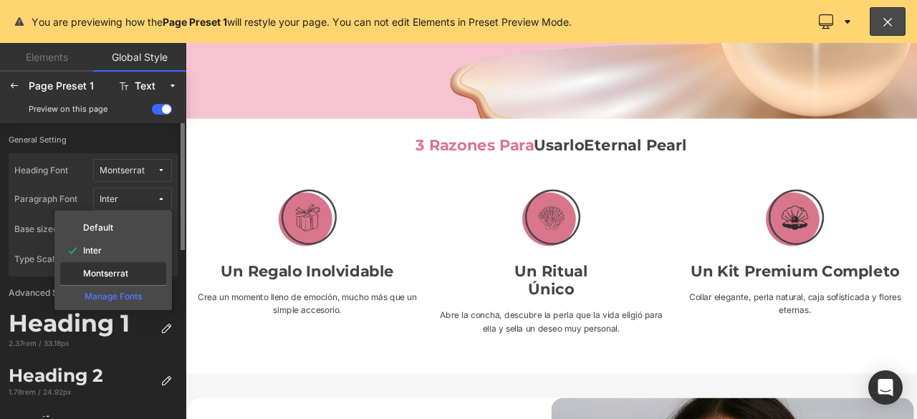
click at [118, 272] on label "Montserrat" at bounding box center [105, 274] width 45 height 10
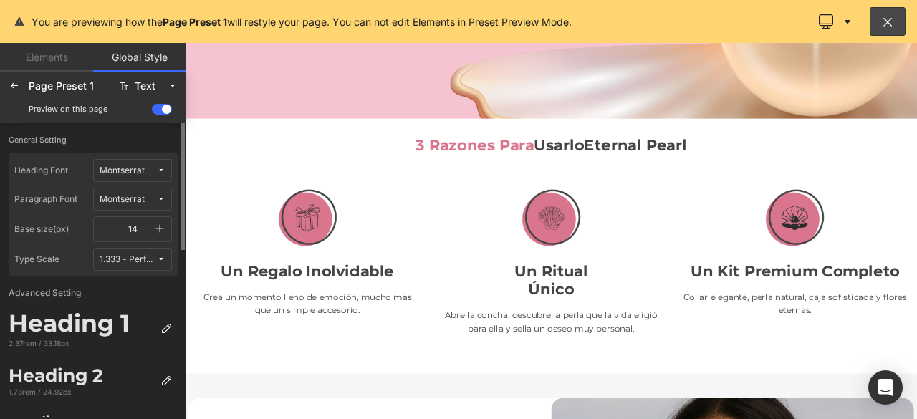
click at [160, 227] on icon "button" at bounding box center [160, 229] width 8 height 8
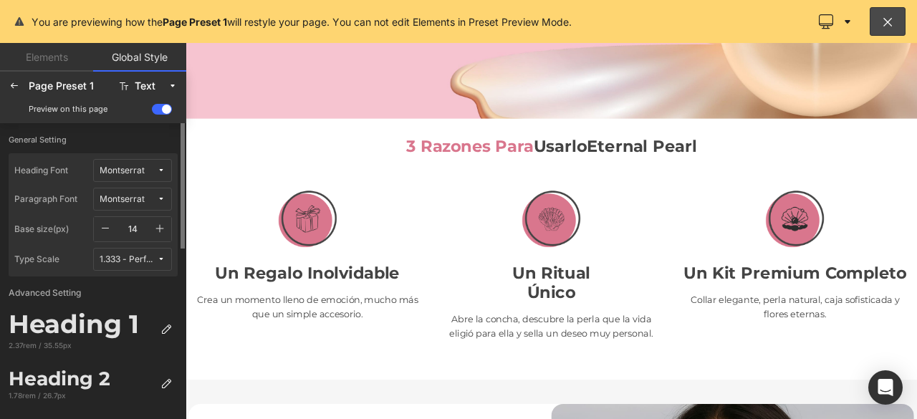
click at [160, 227] on icon "button" at bounding box center [160, 229] width 8 height 8
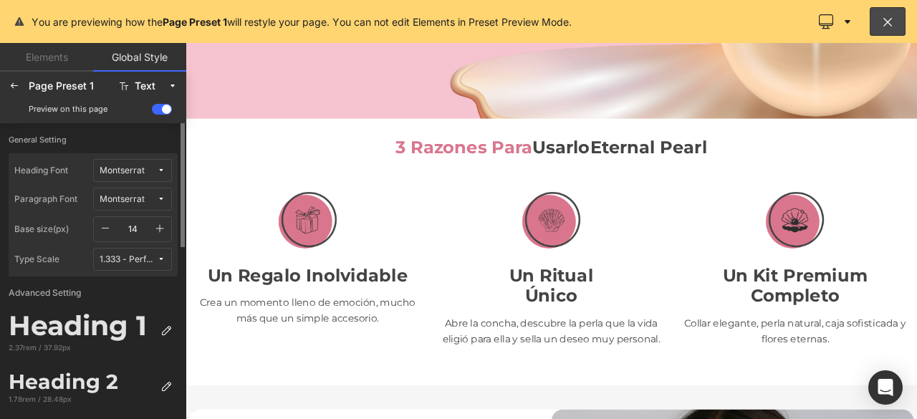
click at [160, 227] on icon "button" at bounding box center [160, 229] width 8 height 8
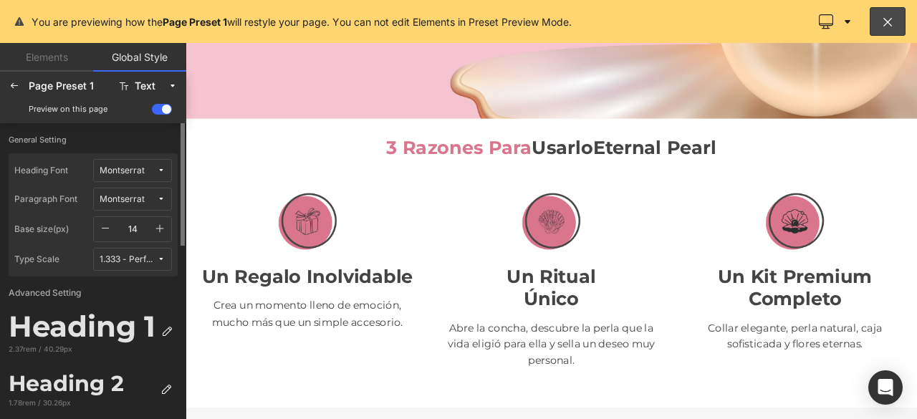
click at [160, 227] on icon "button" at bounding box center [160, 229] width 8 height 8
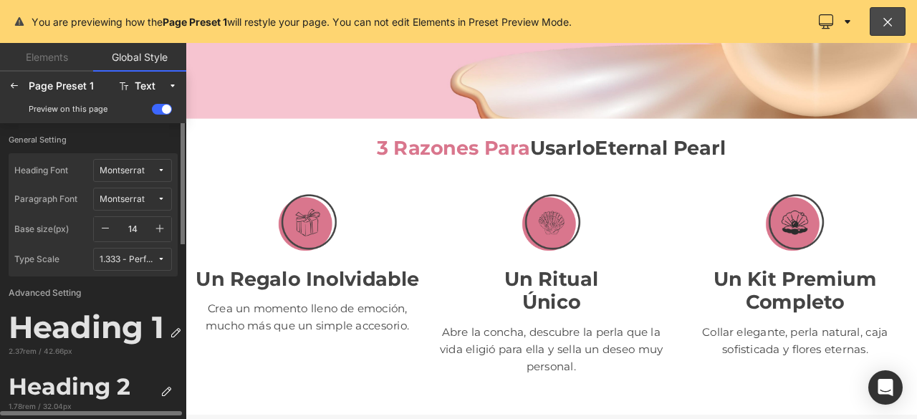
click at [160, 227] on icon "button" at bounding box center [160, 229] width 8 height 8
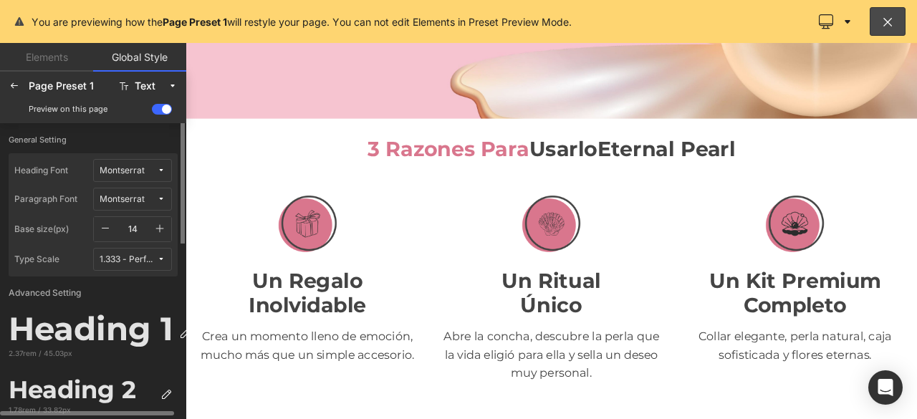
click at [160, 227] on icon "button" at bounding box center [160, 229] width 8 height 8
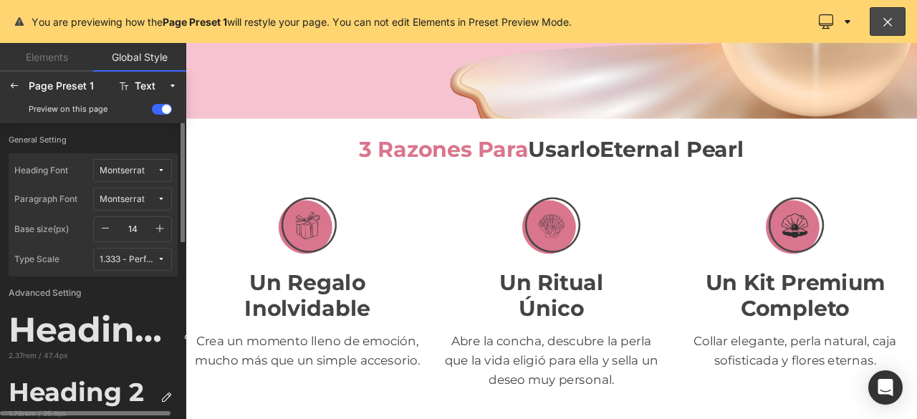
scroll to position [72, 0]
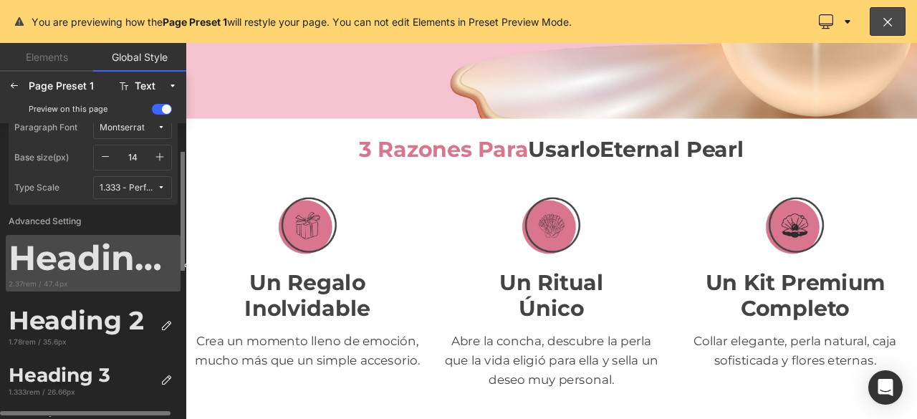
click at [157, 267] on div "Heading 1" at bounding box center [93, 258] width 169 height 41
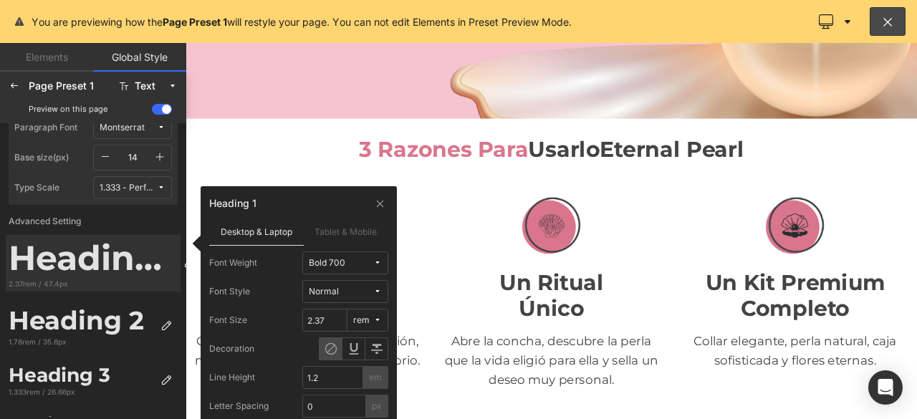
click at [338, 264] on div "Bold 700" at bounding box center [327, 263] width 37 height 11
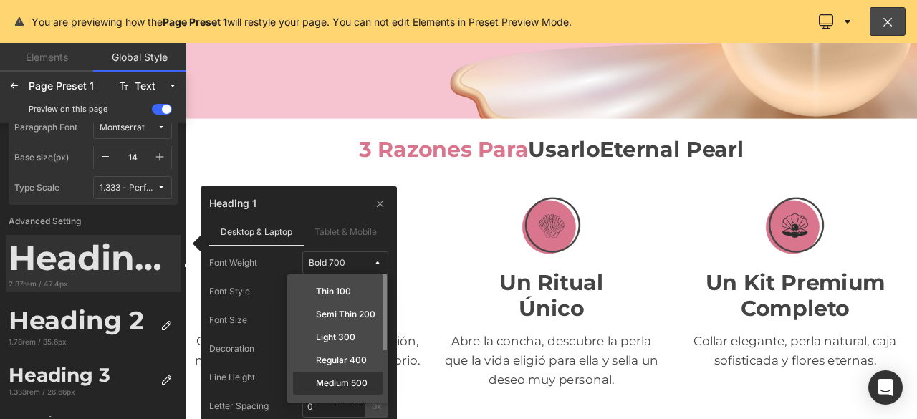
click at [344, 380] on label "Medium 500" at bounding box center [342, 383] width 52 height 10
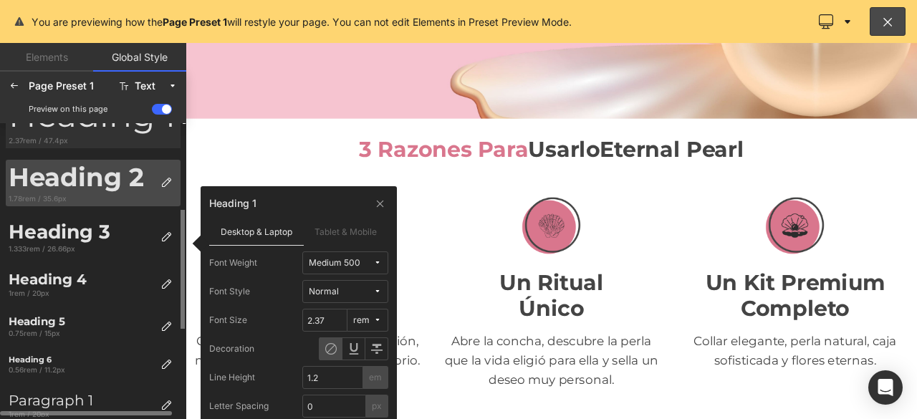
scroll to position [143, 0]
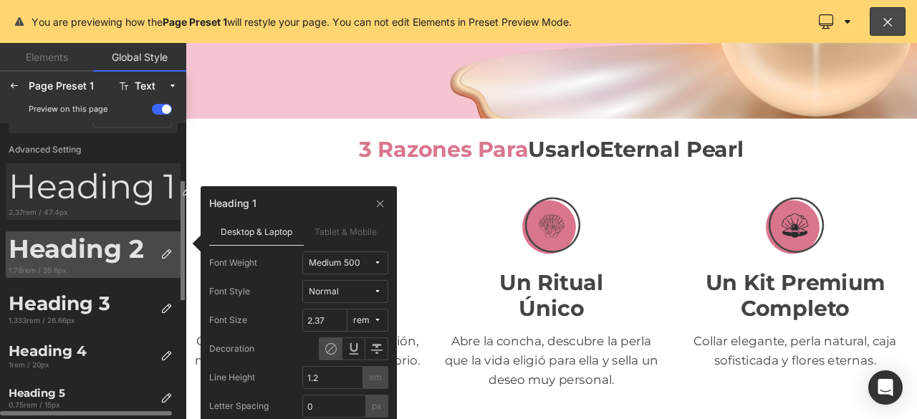
click at [109, 256] on div "Heading 2" at bounding box center [82, 249] width 146 height 31
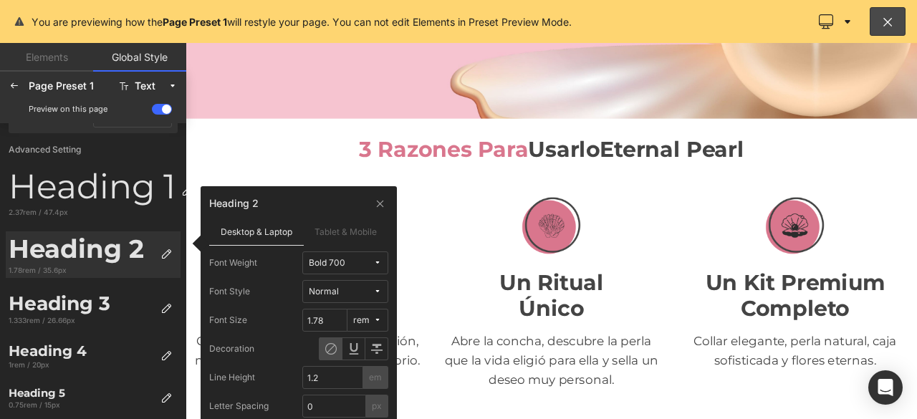
click at [332, 258] on div "Bold 700" at bounding box center [327, 263] width 37 height 11
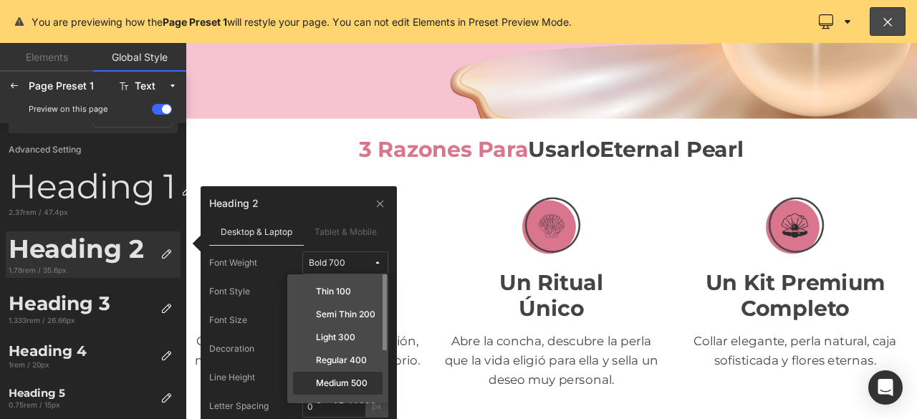
click at [341, 379] on label "Medium 500" at bounding box center [342, 383] width 52 height 10
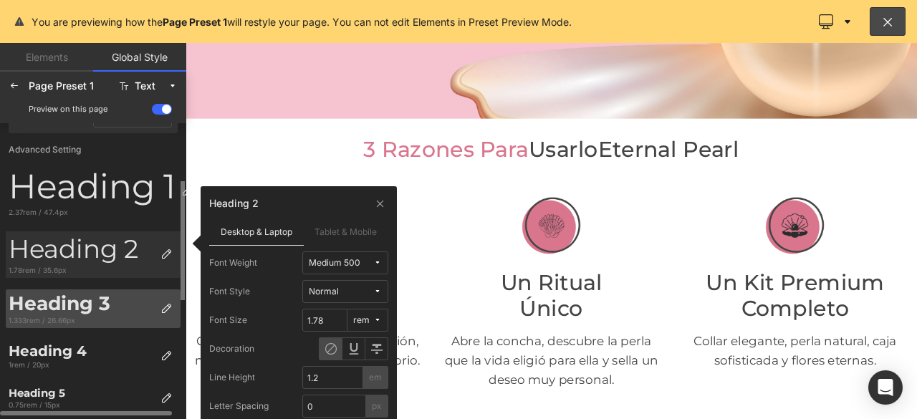
click at [92, 299] on div "Heading 3" at bounding box center [82, 303] width 146 height 23
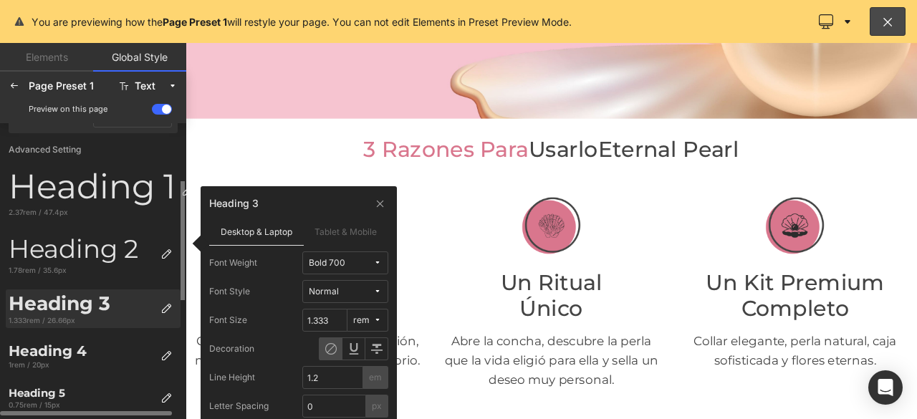
click at [116, 307] on div "Heading 3" at bounding box center [82, 303] width 146 height 23
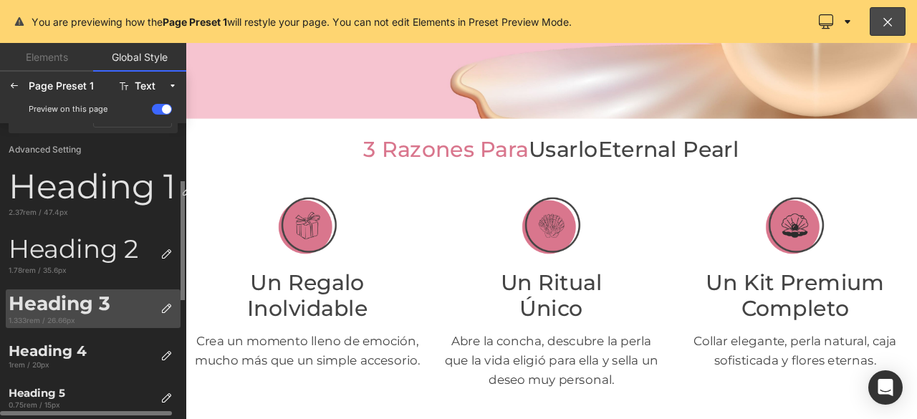
click at [104, 308] on div "Heading 3" at bounding box center [82, 303] width 146 height 23
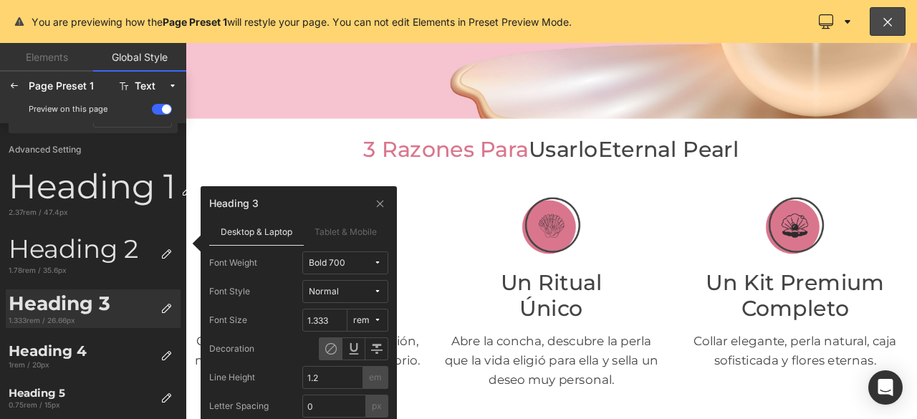
click at [337, 264] on div "Bold 700" at bounding box center [327, 263] width 37 height 11
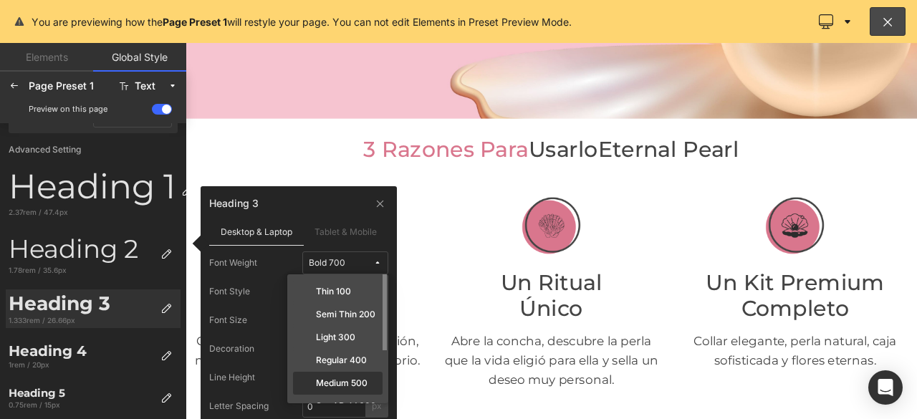
click at [342, 382] on label "Medium 500" at bounding box center [342, 383] width 52 height 10
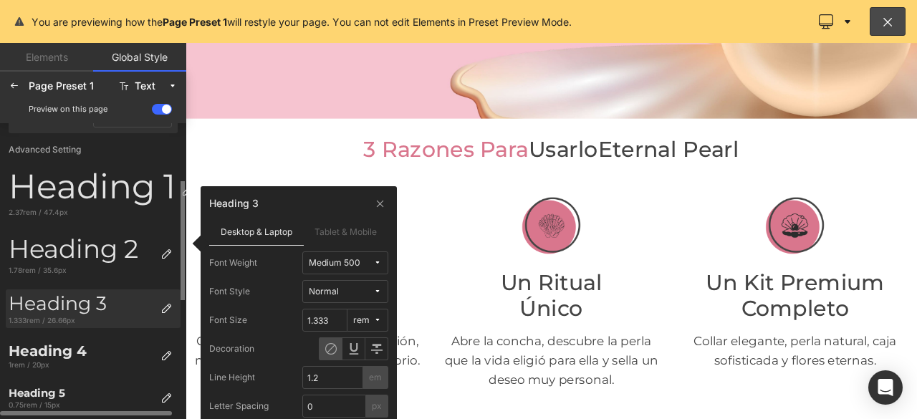
scroll to position [215, 0]
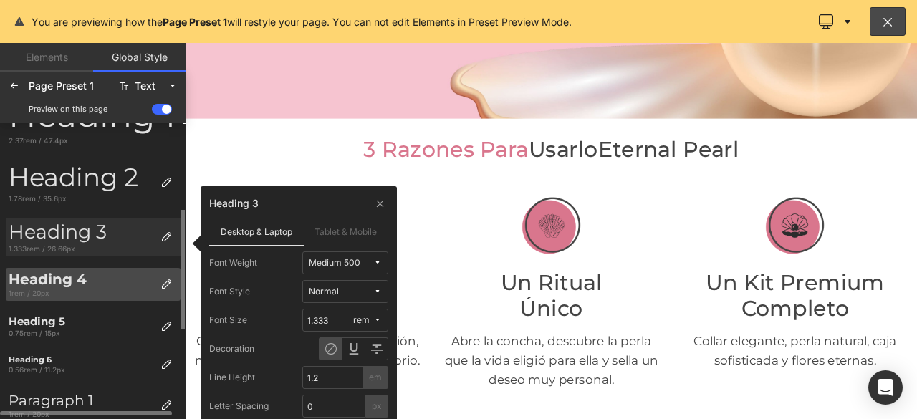
click at [58, 282] on div "Heading 4" at bounding box center [82, 279] width 146 height 17
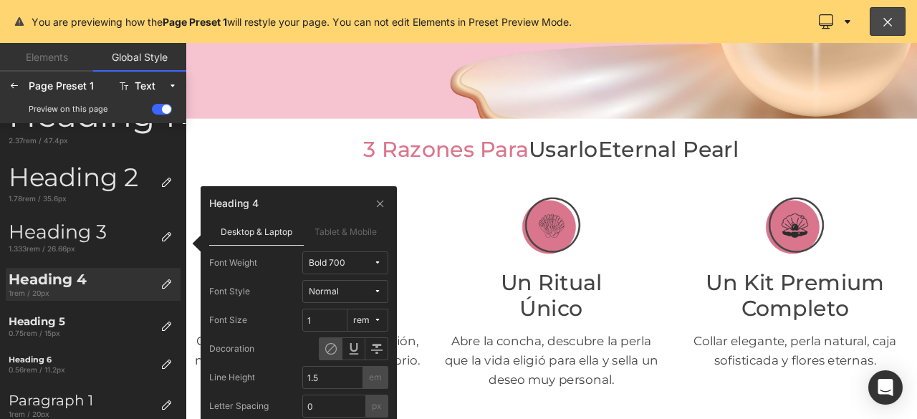
click at [344, 266] on div "Bold 700" at bounding box center [327, 263] width 37 height 11
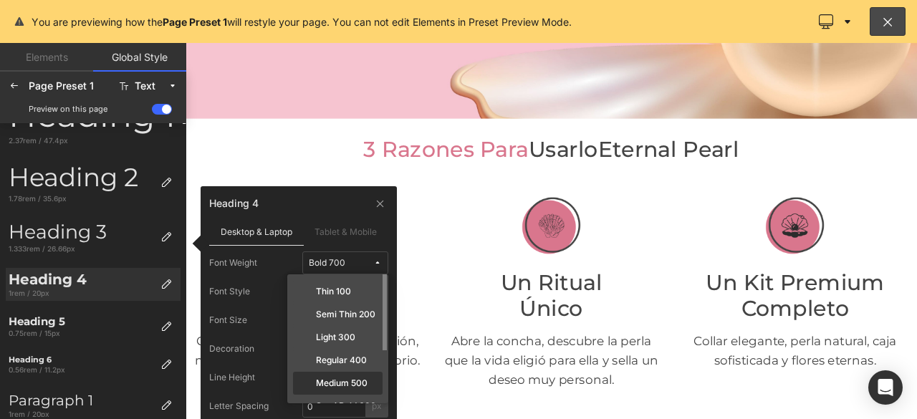
click at [342, 379] on label "Medium 500" at bounding box center [342, 383] width 52 height 10
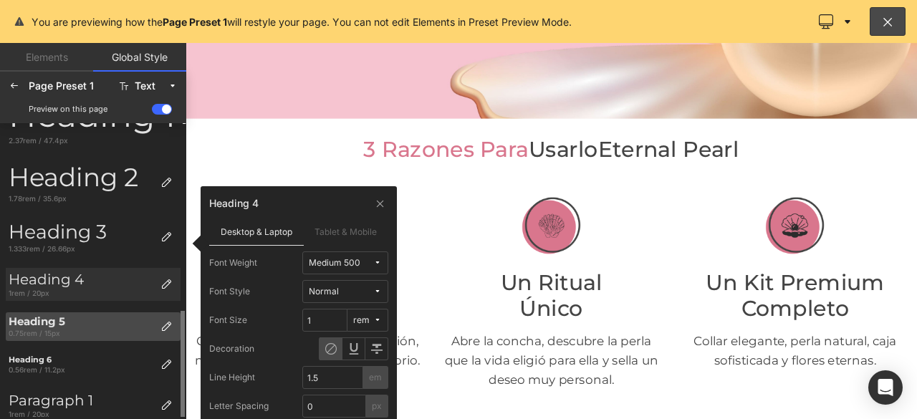
scroll to position [287, 0]
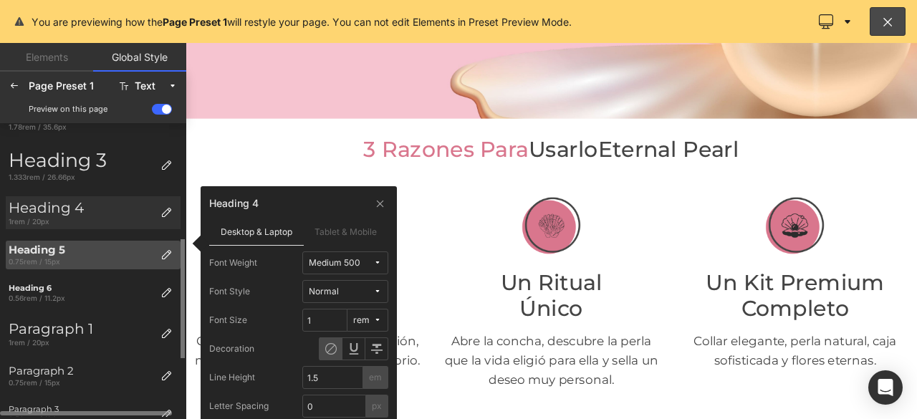
click at [64, 255] on div "Heading 5" at bounding box center [82, 250] width 146 height 13
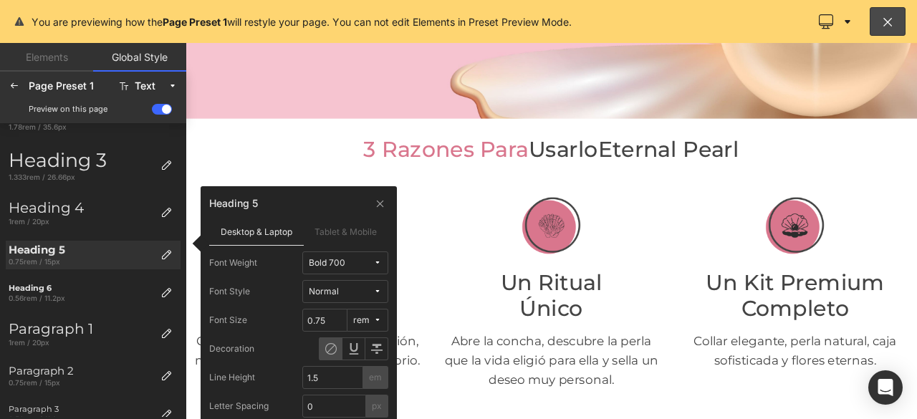
click at [353, 258] on span "Bold 700" at bounding box center [341, 263] width 64 height 11
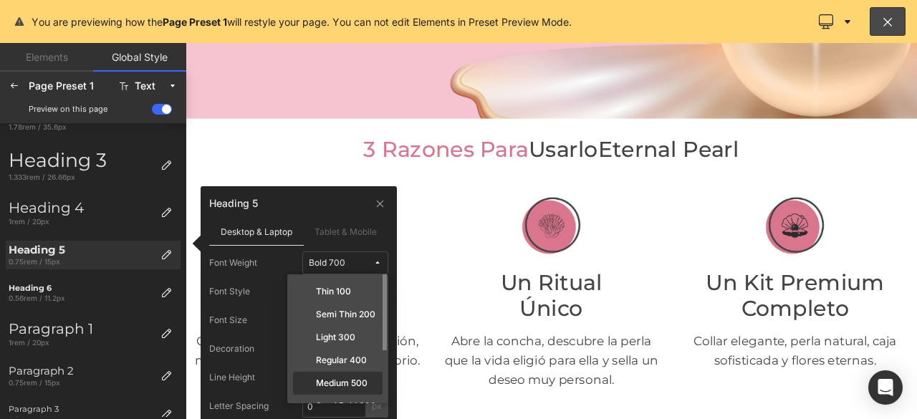
click at [335, 385] on label "Medium 500" at bounding box center [342, 383] width 52 height 10
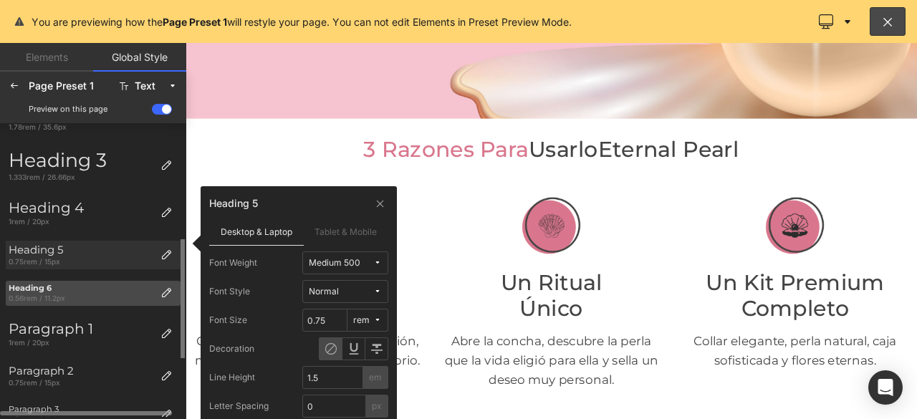
click at [76, 286] on div "Heading 6" at bounding box center [82, 288] width 146 height 9
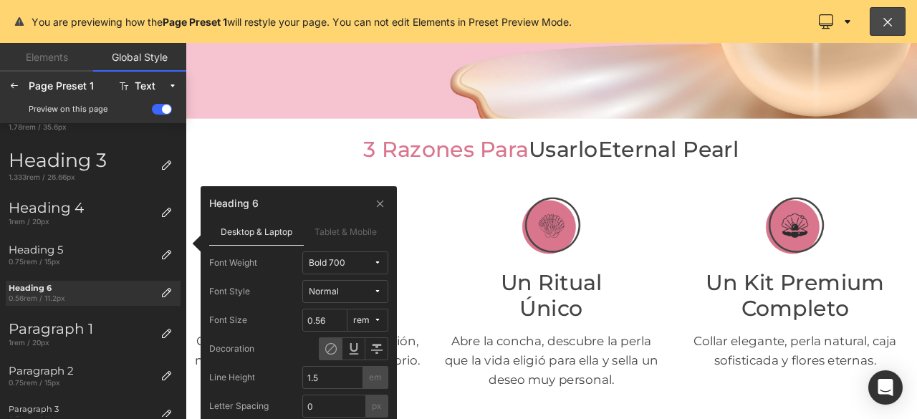
click at [352, 264] on span "Bold 700" at bounding box center [341, 263] width 64 height 11
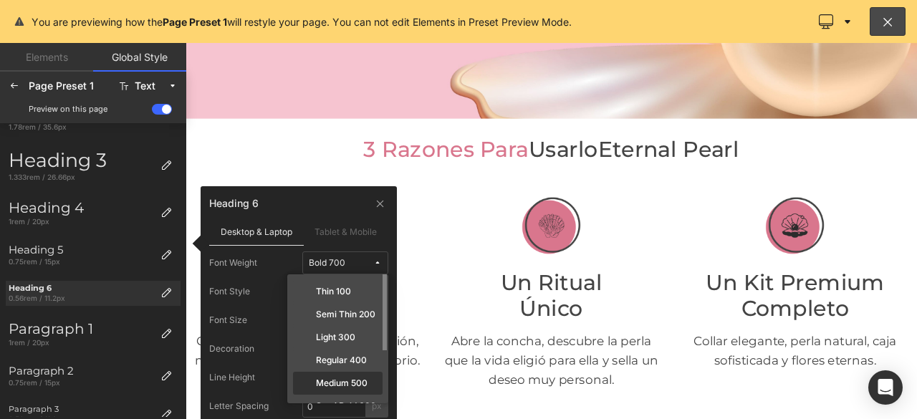
click at [340, 378] on label "Medium 500" at bounding box center [342, 383] width 52 height 10
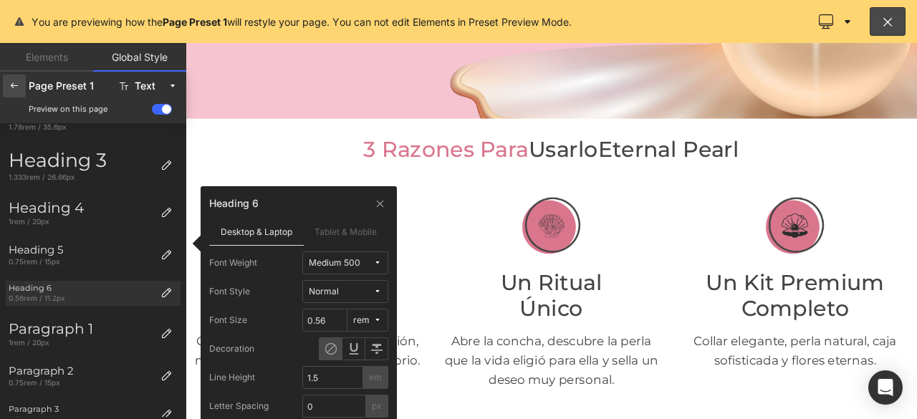
click at [16, 86] on icon at bounding box center [14, 85] width 11 height 11
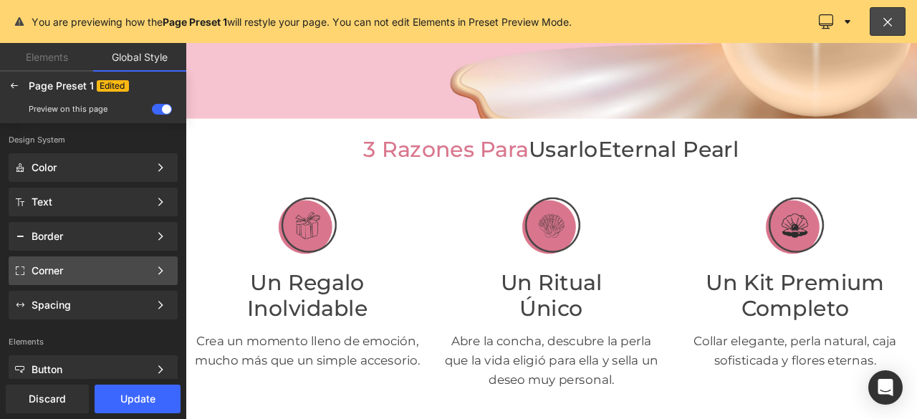
click at [82, 274] on div "Corner" at bounding box center [91, 270] width 118 height 11
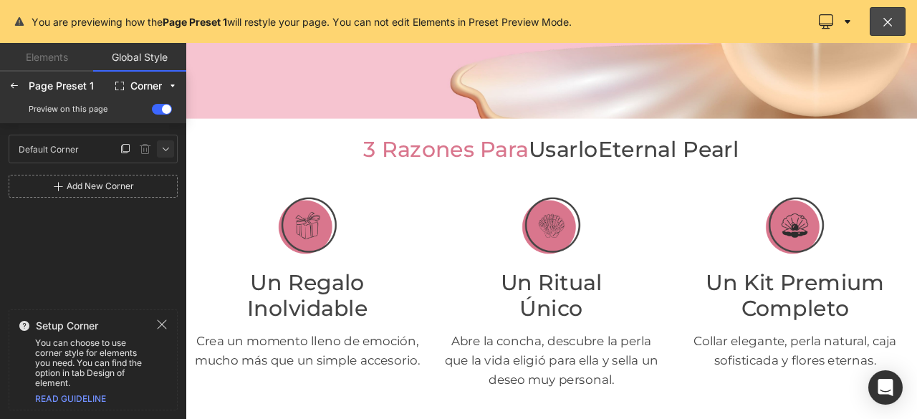
click at [168, 146] on icon at bounding box center [165, 148] width 11 height 11
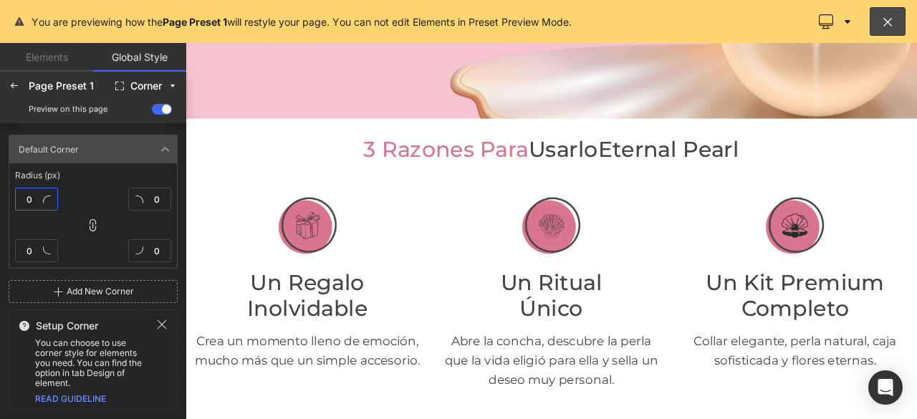
click at [37, 196] on input "0" at bounding box center [36, 199] width 43 height 23
type input "20"
click at [14, 86] on icon at bounding box center [14, 85] width 11 height 11
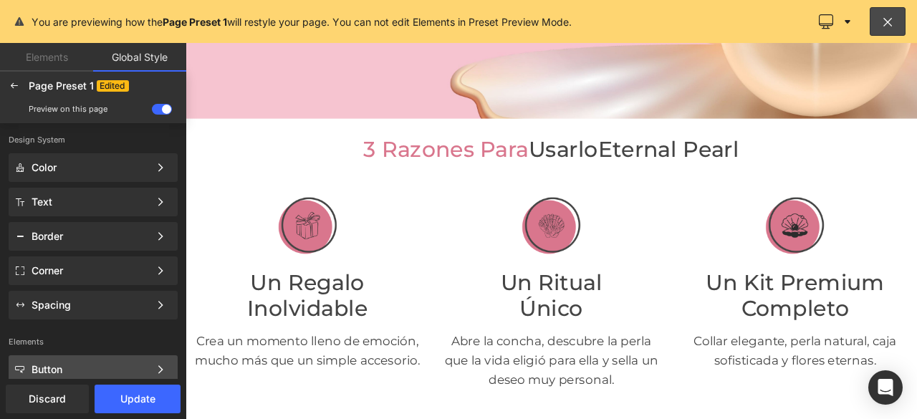
click at [66, 365] on div "Button" at bounding box center [91, 369] width 118 height 11
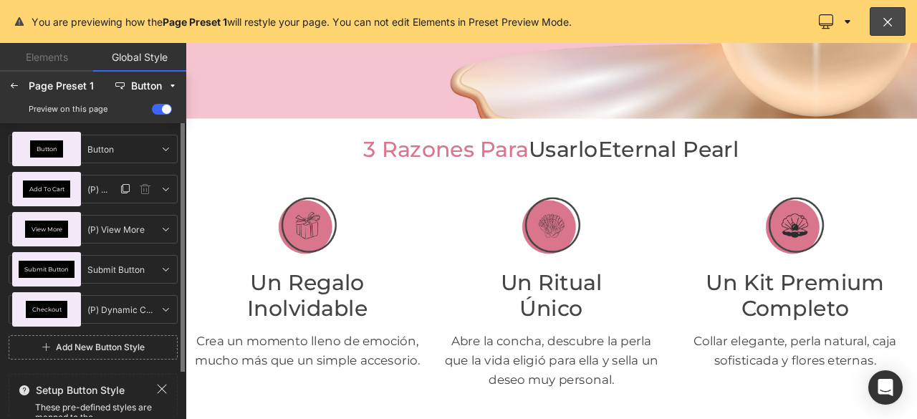
click at [54, 190] on span "Add To Cart" at bounding box center [46, 189] width 35 height 6
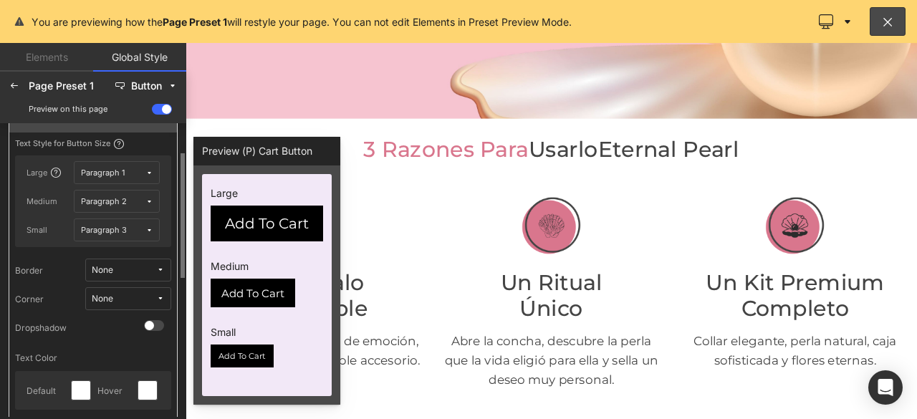
scroll to position [143, 0]
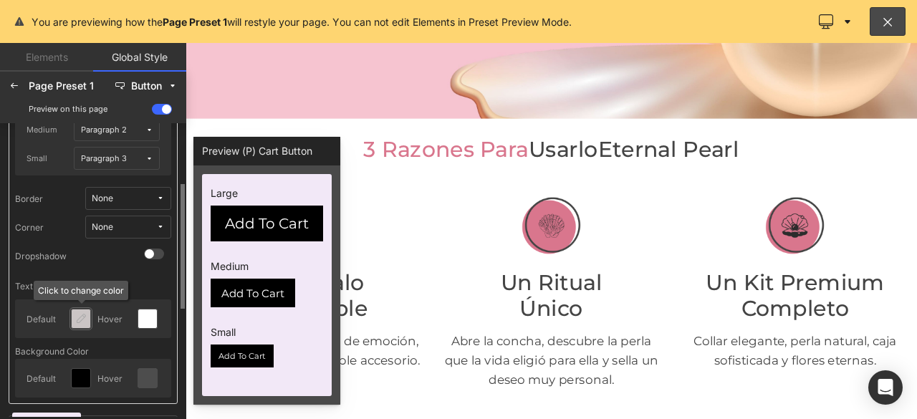
click at [82, 317] on icon at bounding box center [80, 318] width 11 height 11
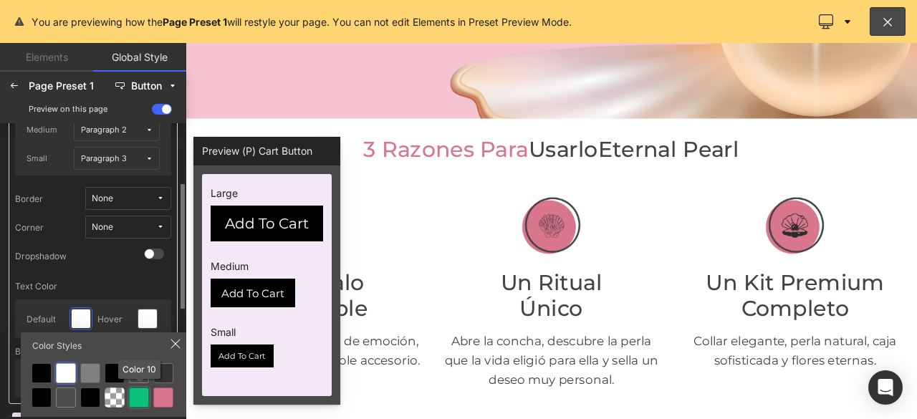
click at [138, 400] on div at bounding box center [139, 398] width 20 height 20
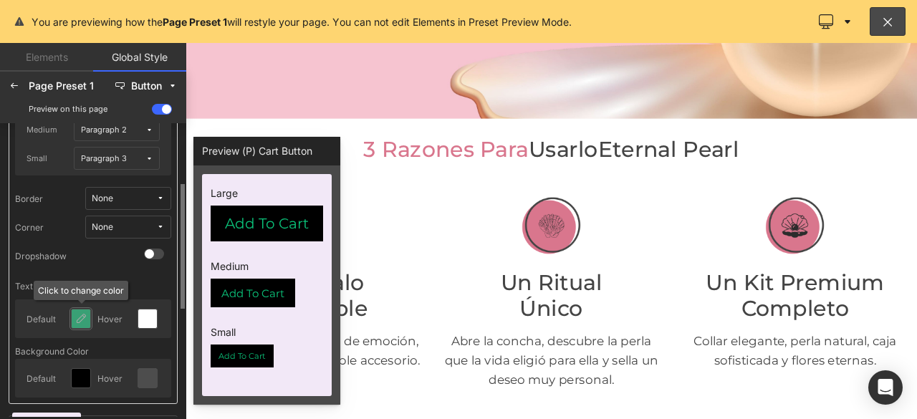
click at [83, 317] on icon at bounding box center [80, 318] width 11 height 11
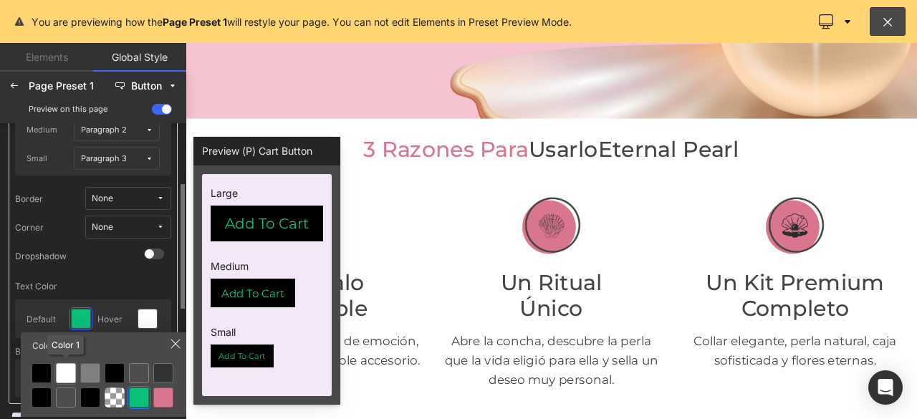
click at [67, 367] on div at bounding box center [66, 373] width 20 height 20
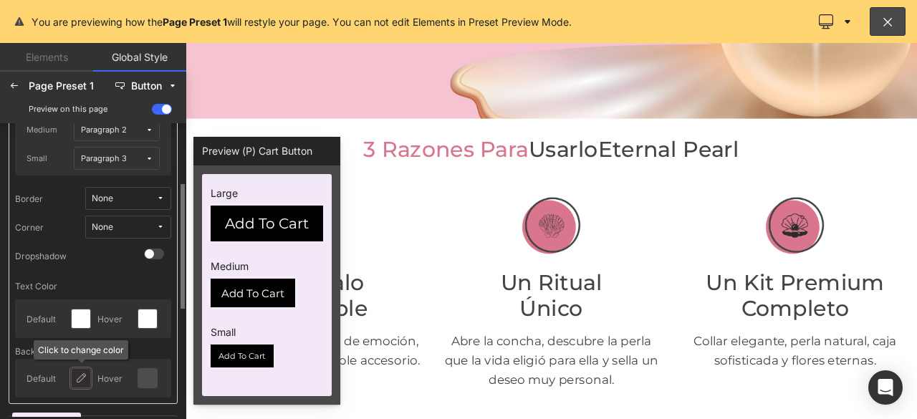
click at [79, 378] on icon at bounding box center [80, 378] width 11 height 11
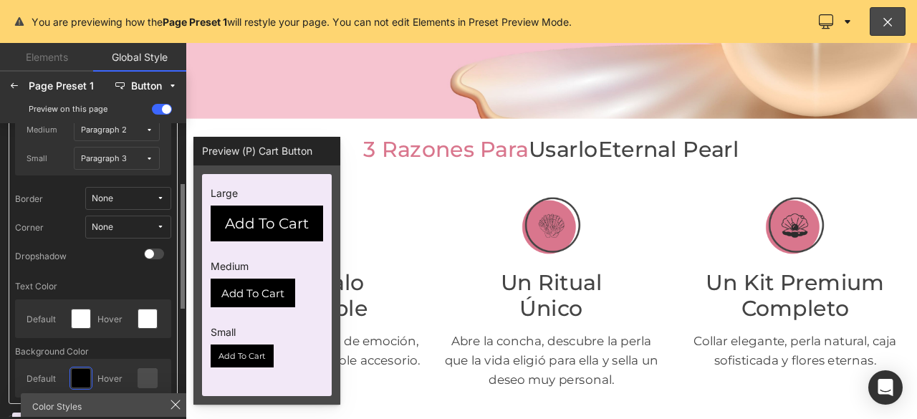
scroll to position [287, 0]
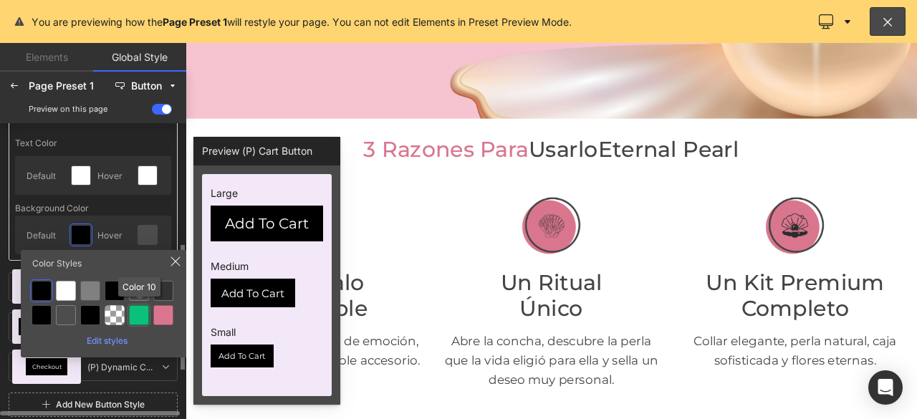
click at [138, 315] on div at bounding box center [139, 315] width 20 height 20
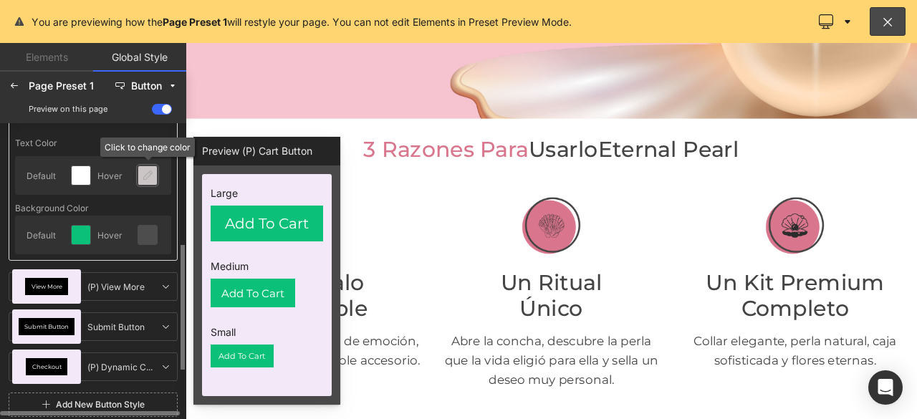
click at [145, 171] on icon at bounding box center [147, 175] width 11 height 11
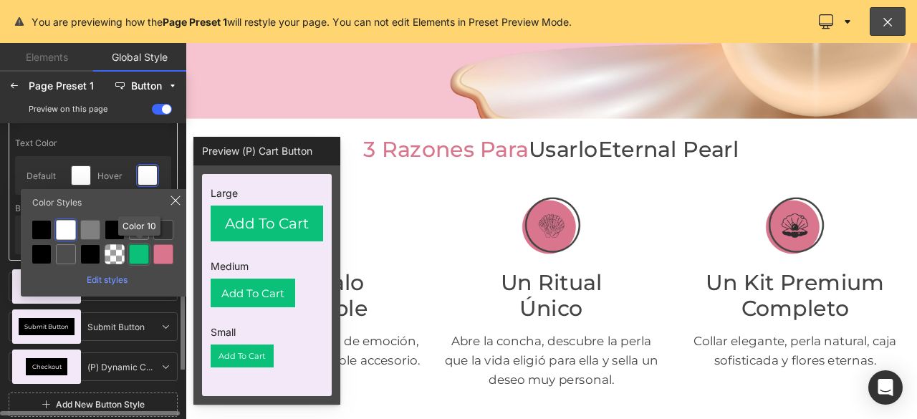
click at [136, 247] on div at bounding box center [139, 254] width 20 height 20
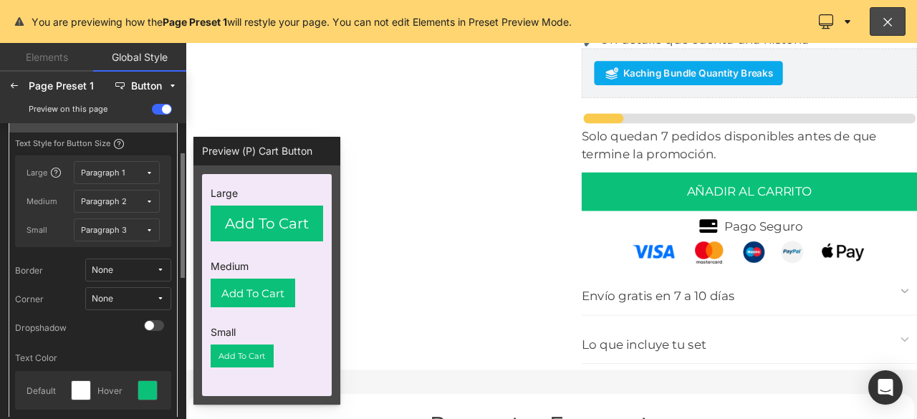
scroll to position [0, 0]
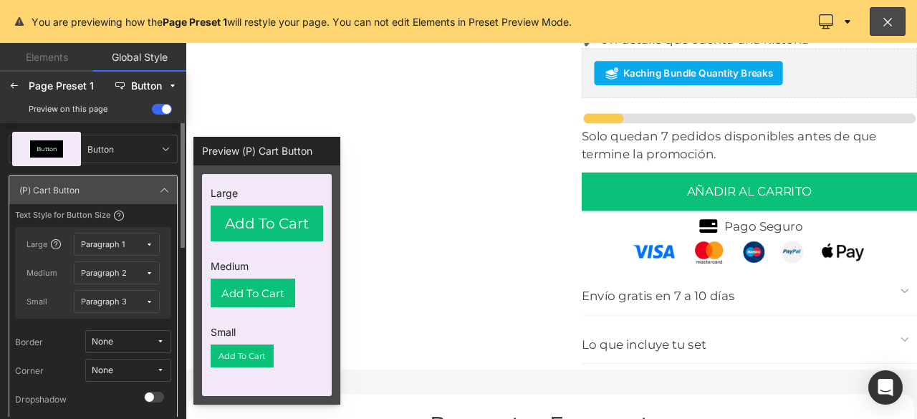
click at [129, 245] on span "Paragraph 1" at bounding box center [113, 244] width 64 height 11
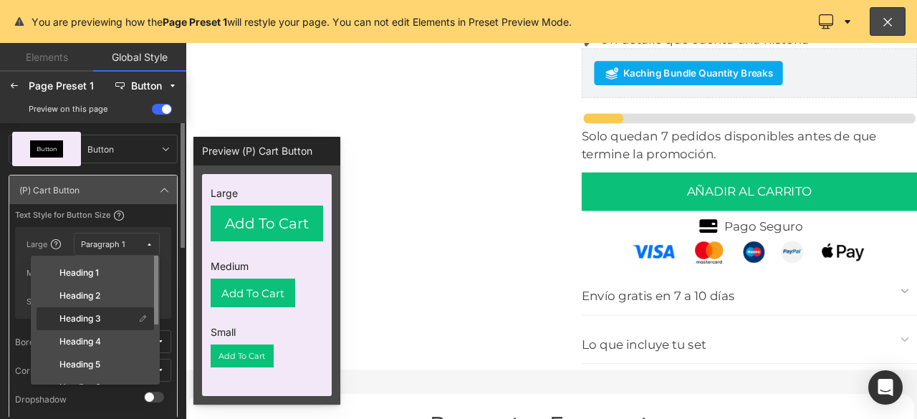
click at [104, 315] on div "Heading 3" at bounding box center [86, 318] width 95 height 11
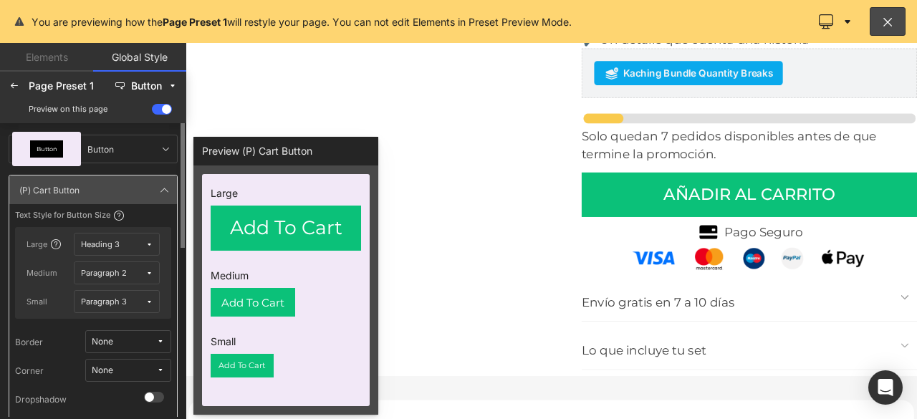
click at [111, 272] on div "Paragraph 2" at bounding box center [104, 273] width 46 height 11
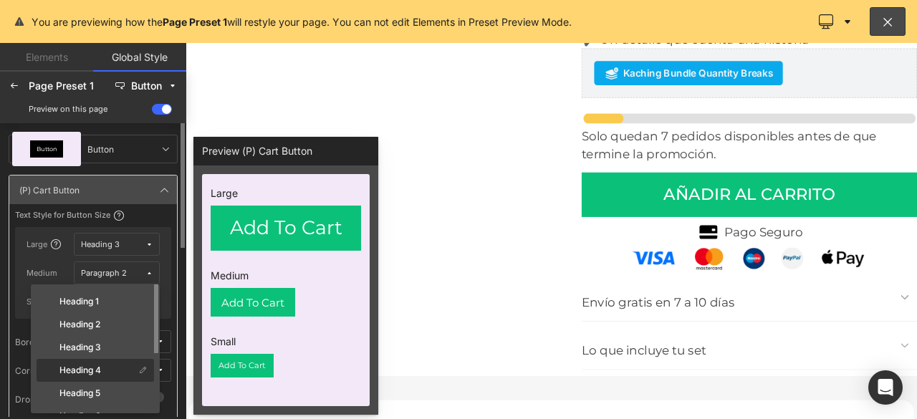
click at [97, 370] on label "Heading 4" at bounding box center [80, 370] width 42 height 10
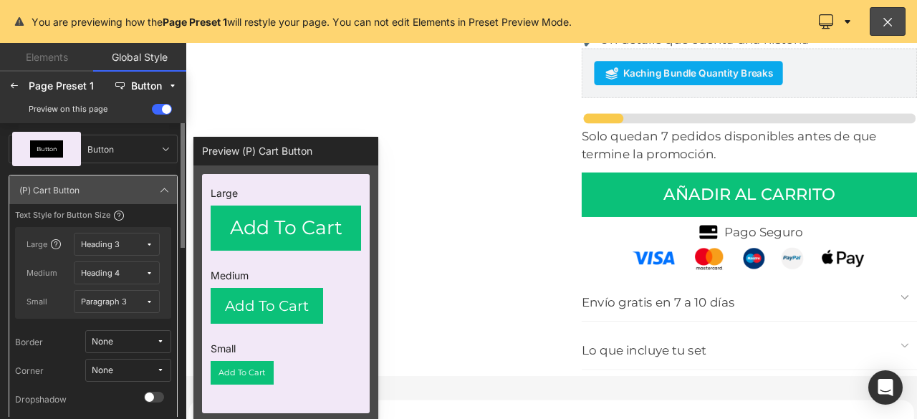
click at [116, 299] on div "Paragraph 3" at bounding box center [104, 302] width 46 height 11
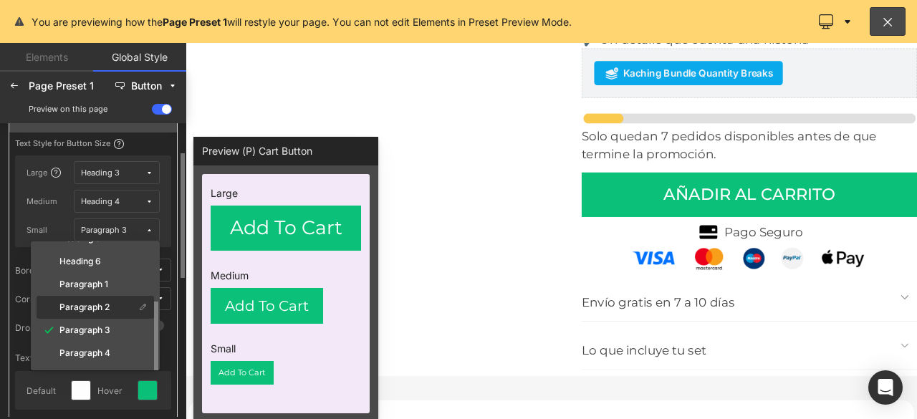
scroll to position [40, 0]
click at [90, 310] on label "Heading 5" at bounding box center [79, 310] width 41 height 10
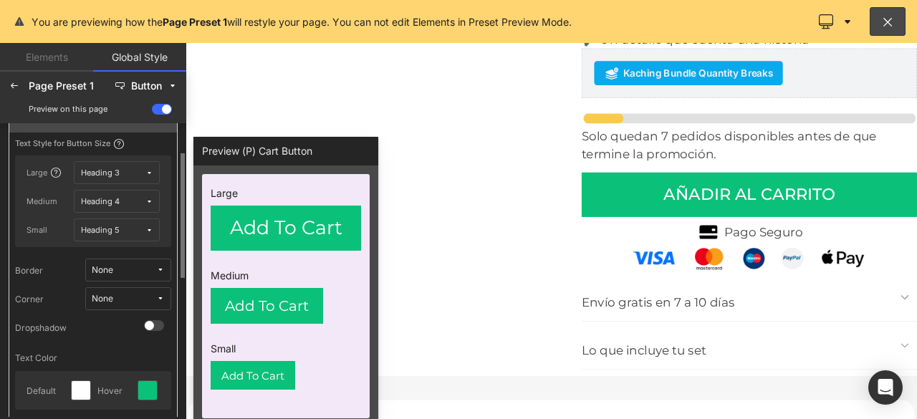
click at [135, 299] on span "None" at bounding box center [124, 299] width 64 height 11
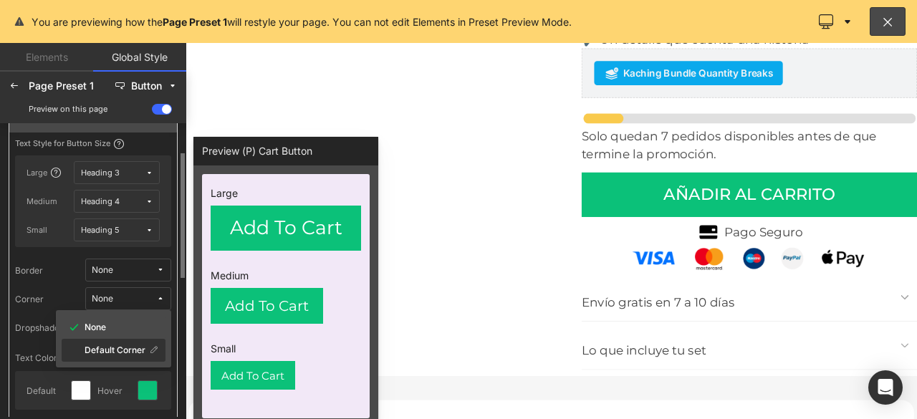
click at [116, 349] on label "Default Corner" at bounding box center [115, 350] width 61 height 10
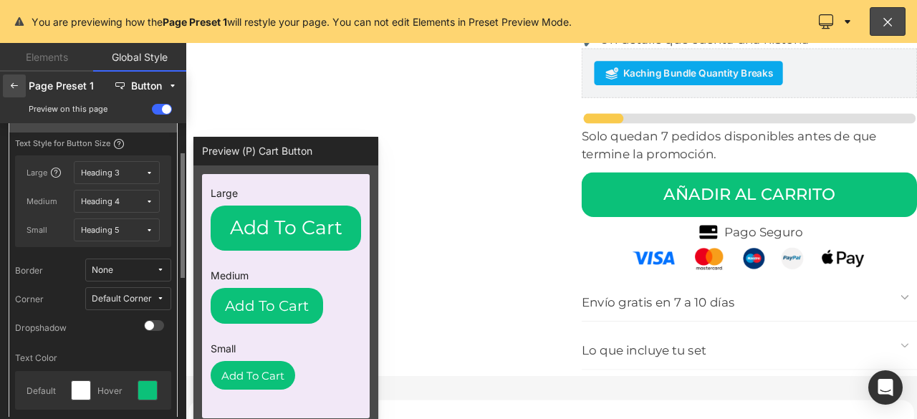
click at [14, 82] on icon at bounding box center [14, 85] width 11 height 11
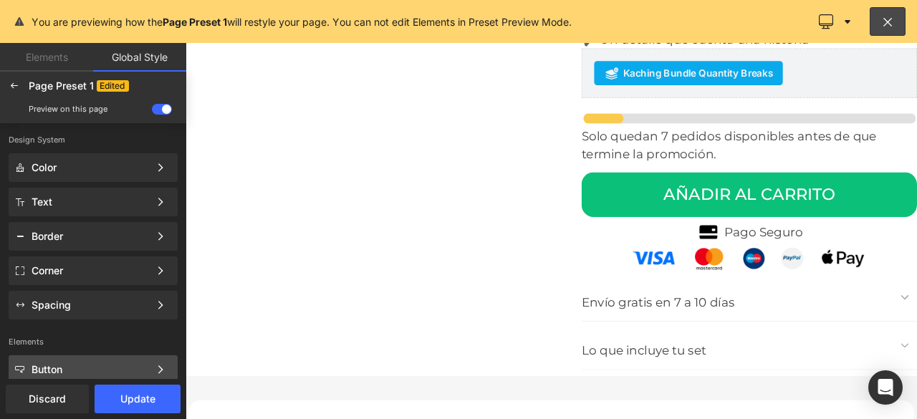
click at [59, 368] on div "Button" at bounding box center [91, 369] width 118 height 11
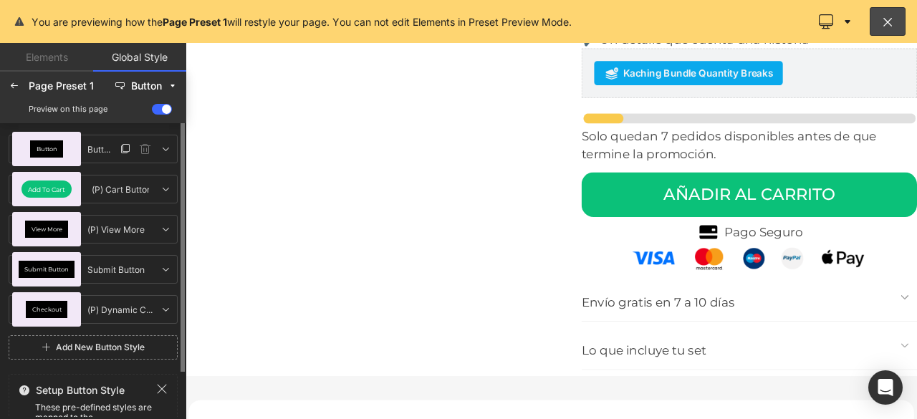
click at [54, 147] on span "Button" at bounding box center [47, 149] width 21 height 6
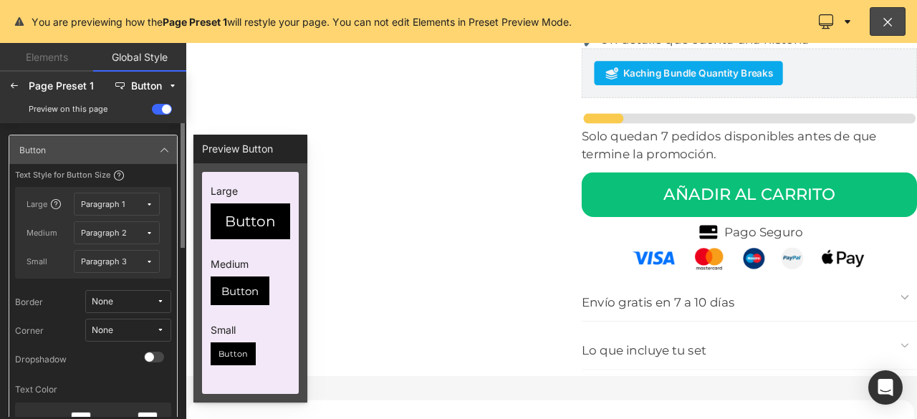
click at [148, 201] on icon at bounding box center [149, 205] width 8 height 8
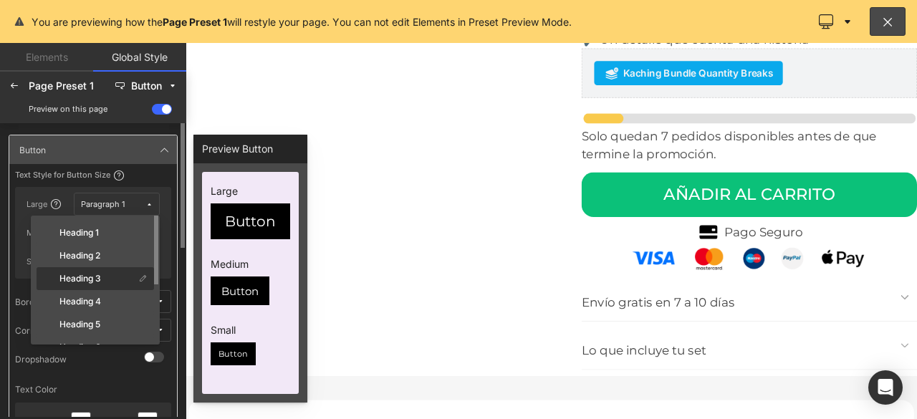
click at [100, 277] on label "Heading 3" at bounding box center [80, 279] width 42 height 10
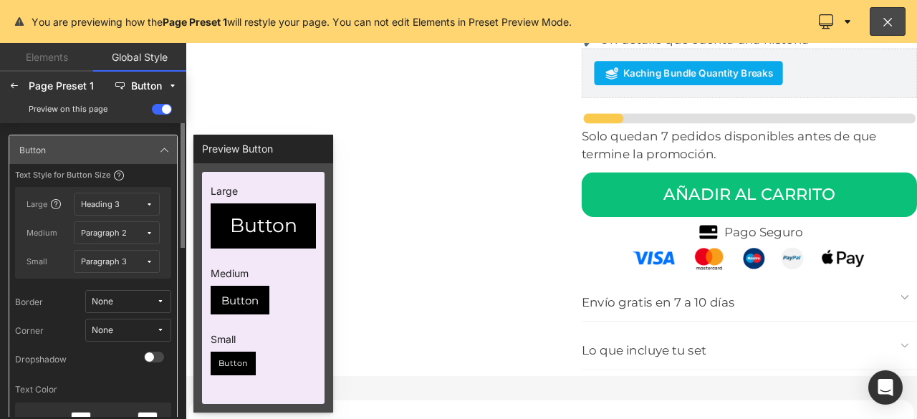
click at [146, 231] on icon at bounding box center [149, 233] width 8 height 8
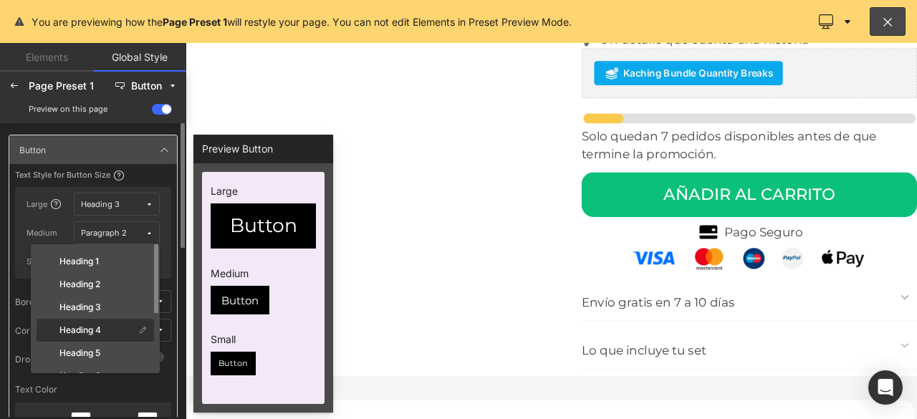
click at [92, 329] on label "Heading 4" at bounding box center [80, 330] width 42 height 10
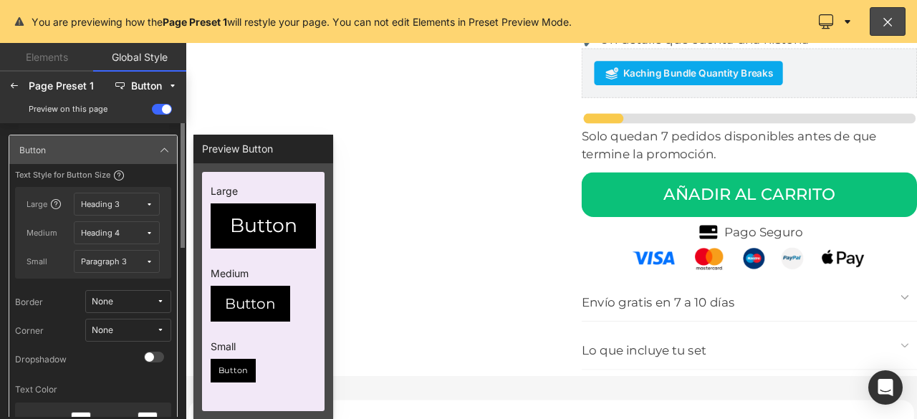
click at [148, 267] on button "Paragraph 3" at bounding box center [117, 261] width 86 height 23
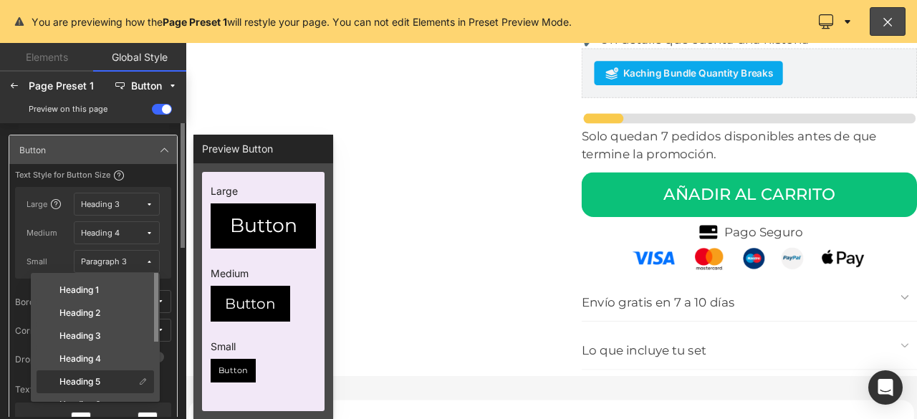
click at [95, 376] on div "Heading 5" at bounding box center [86, 381] width 95 height 11
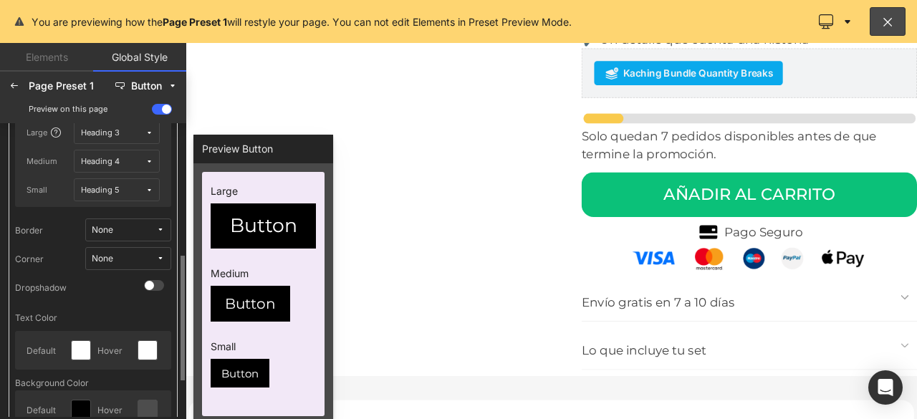
scroll to position [143, 0]
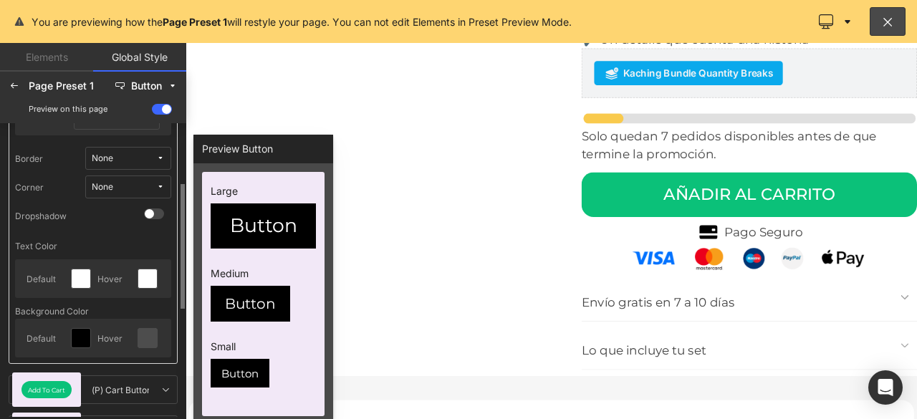
click at [159, 184] on icon at bounding box center [160, 187] width 9 height 9
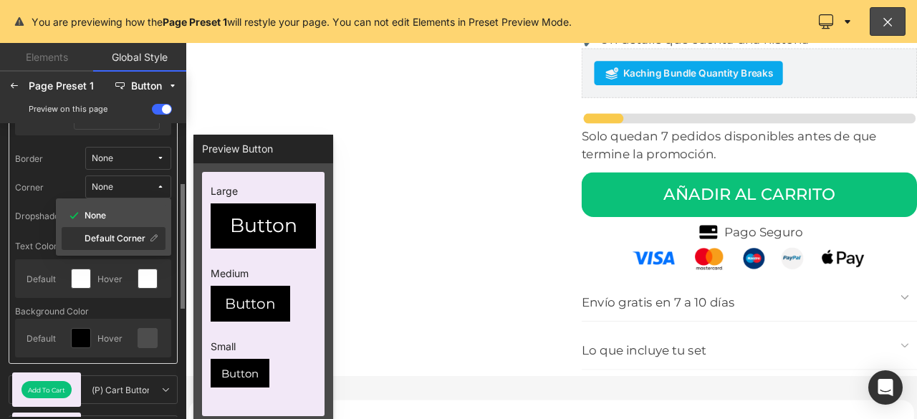
click at [110, 238] on label "Default Corner" at bounding box center [115, 239] width 61 height 10
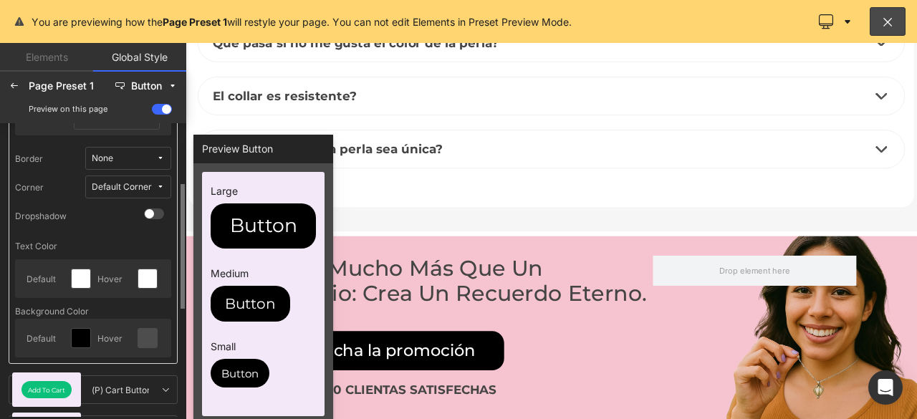
scroll to position [5447, 0]
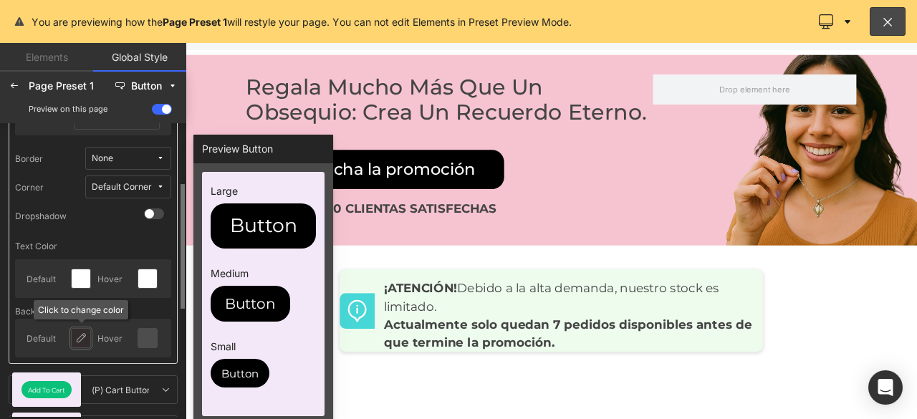
click at [76, 341] on icon at bounding box center [80, 338] width 11 height 11
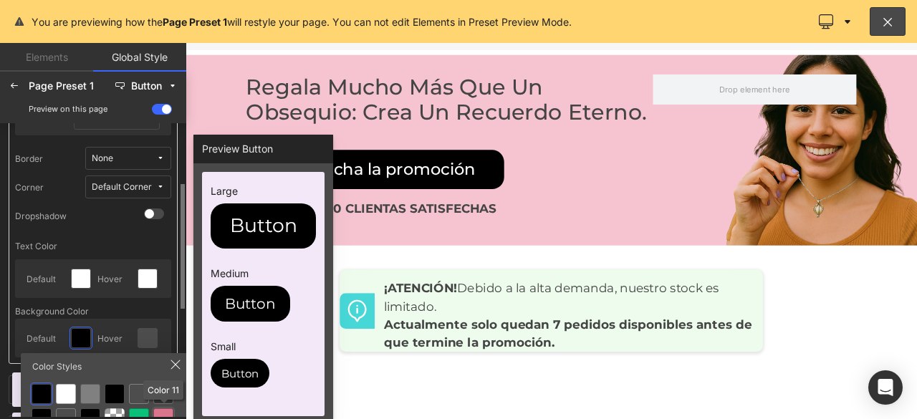
click at [161, 413] on div at bounding box center [163, 418] width 20 height 20
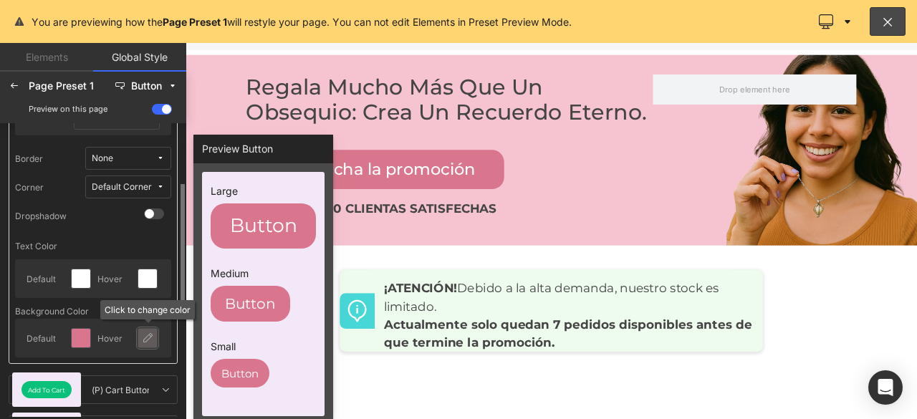
click at [145, 340] on icon at bounding box center [147, 338] width 11 height 11
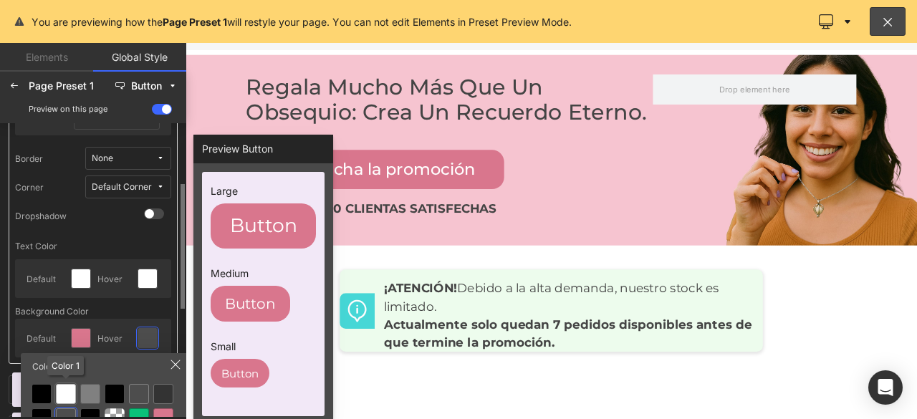
click at [70, 392] on div at bounding box center [66, 394] width 20 height 20
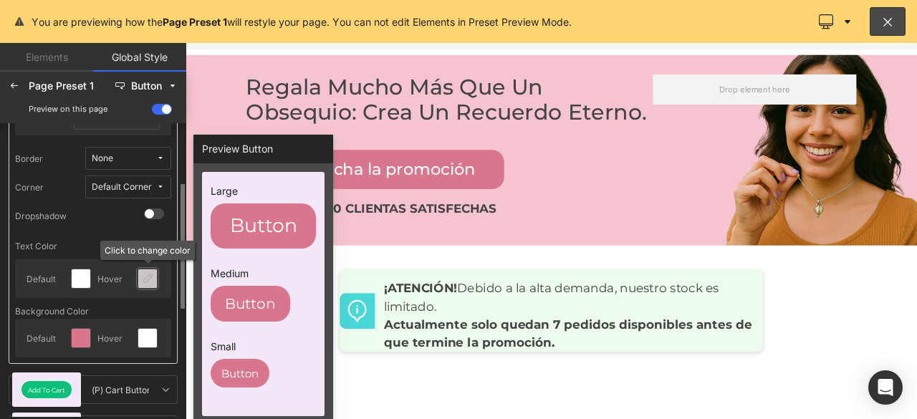
click at [145, 276] on icon at bounding box center [147, 278] width 11 height 11
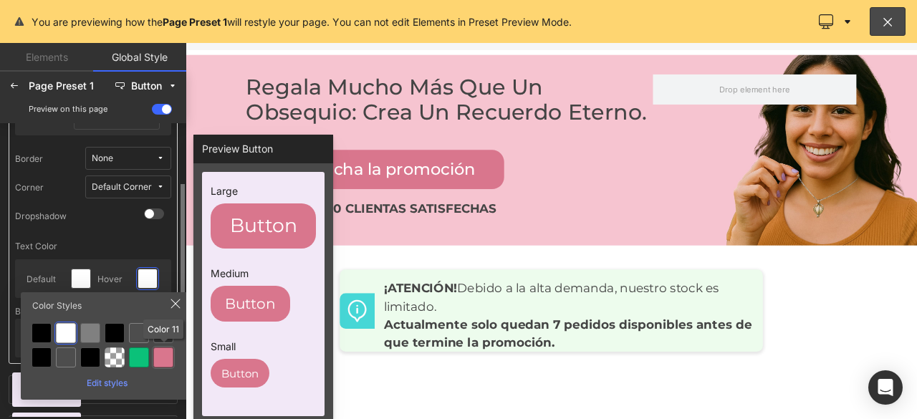
click at [153, 358] on div at bounding box center [163, 358] width 20 height 20
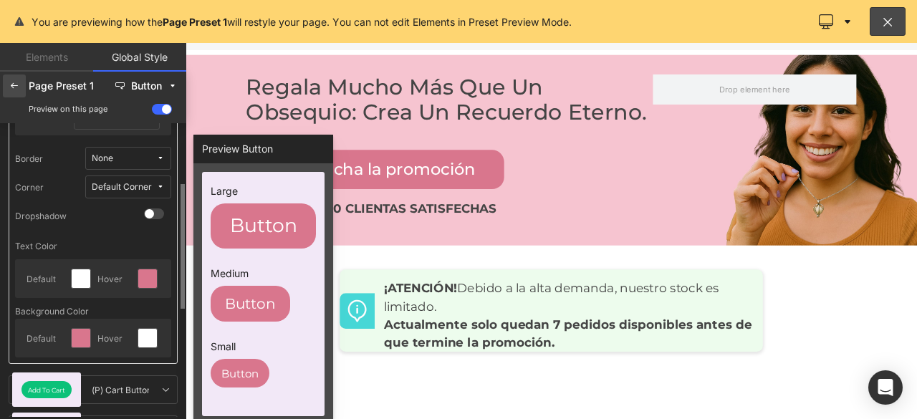
click at [16, 90] on icon at bounding box center [14, 85] width 11 height 11
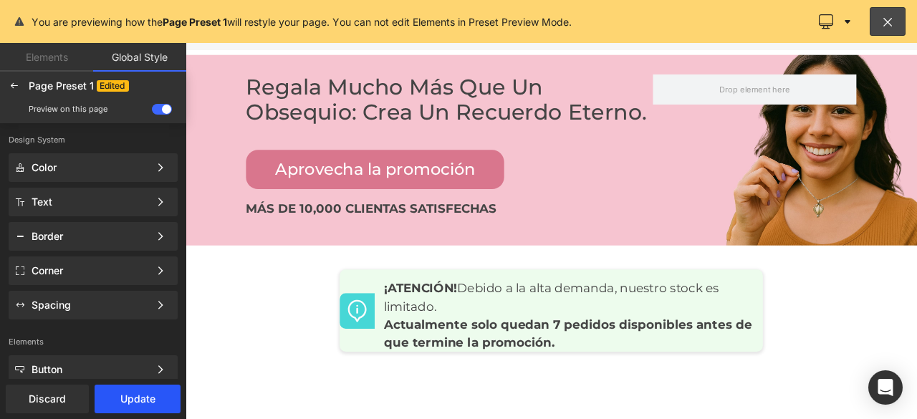
click at [129, 399] on button "Update" at bounding box center [138, 399] width 86 height 29
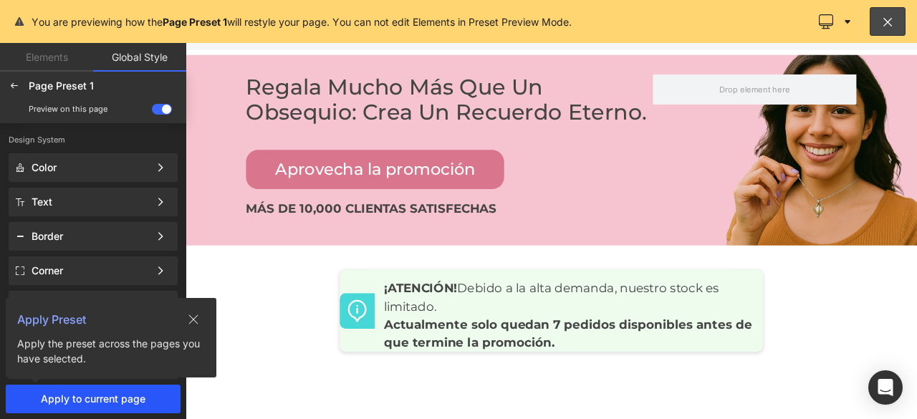
click at [109, 398] on span "Apply to current page" at bounding box center [93, 398] width 169 height 11
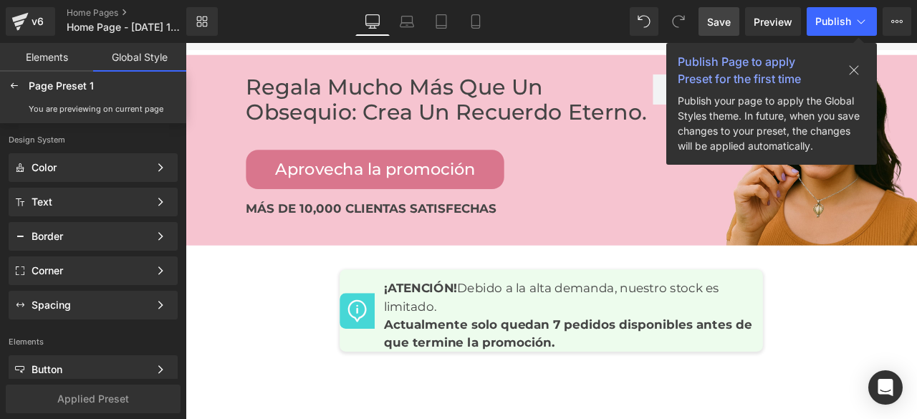
scroll to position [5232, 0]
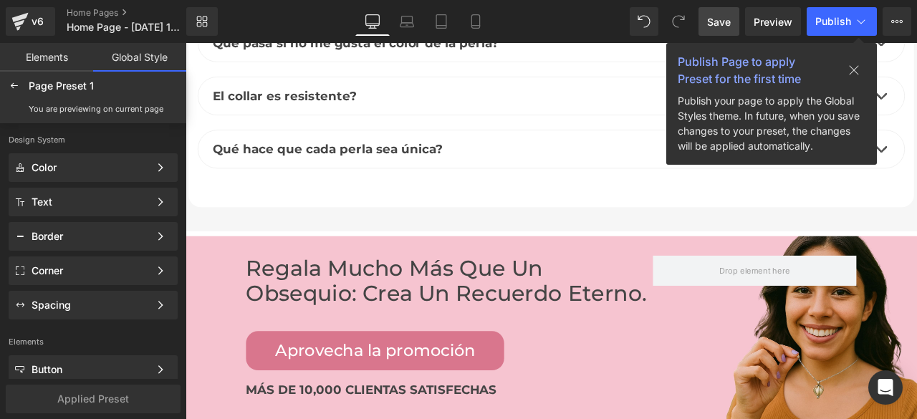
click at [861, 70] on button at bounding box center [854, 70] width 46 height 22
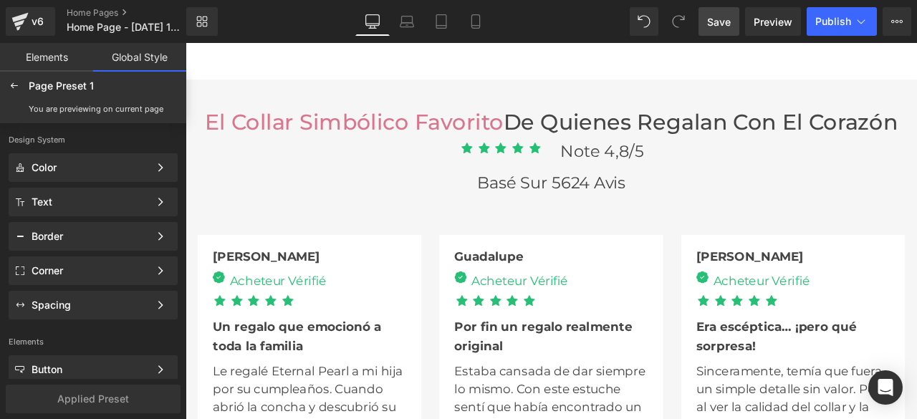
scroll to position [3082, 0]
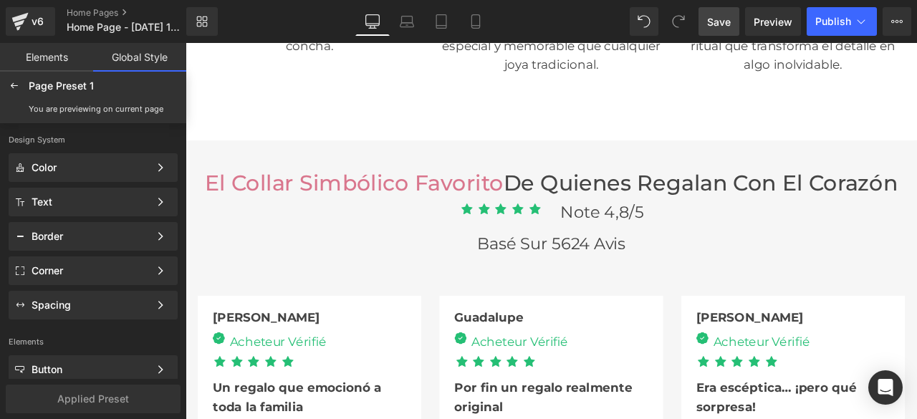
click at [629, 267] on body "Ignorer et passer au contenu Welcome to our store Accueil Catalogue Contact Ma …" at bounding box center [619, 65] width 867 height 6208
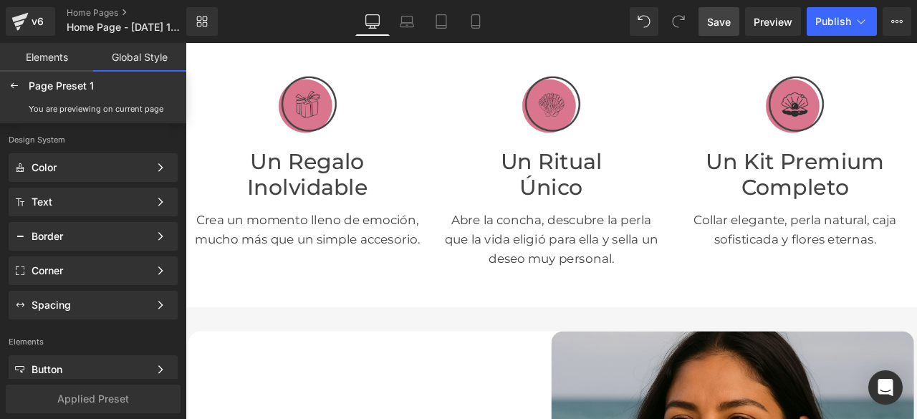
scroll to position [215, 0]
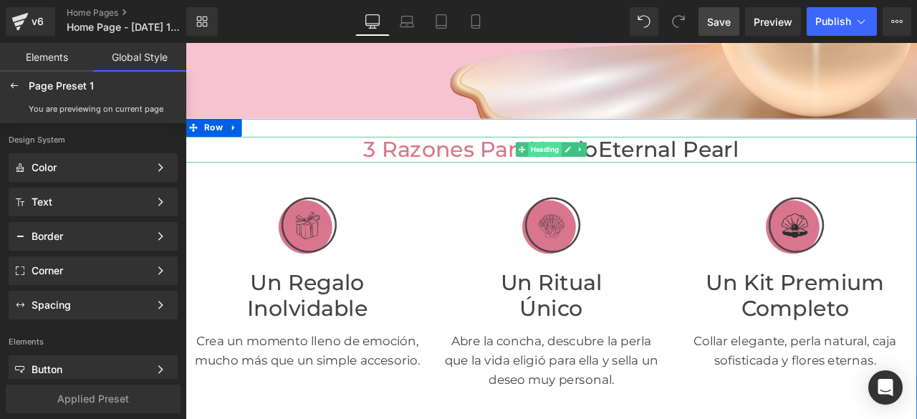
click at [608, 165] on span "Heading" at bounding box center [611, 169] width 39 height 17
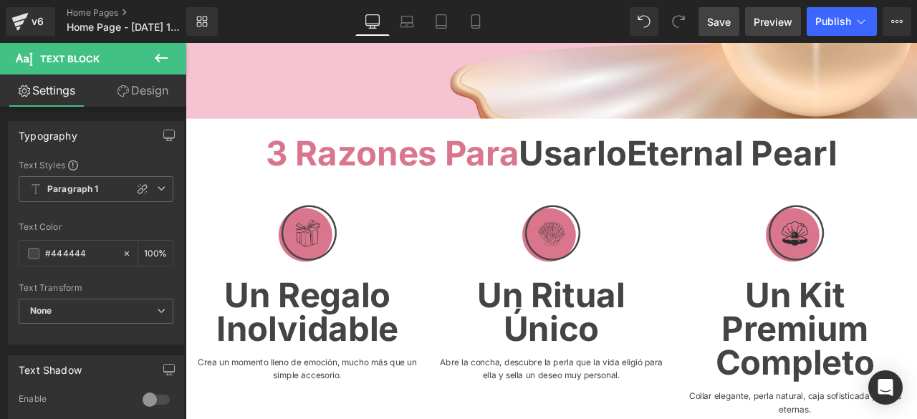
click at [772, 21] on span "Preview" at bounding box center [773, 21] width 39 height 15
click at [729, 19] on span "Save" at bounding box center [719, 21] width 24 height 15
click at [771, 24] on span "Preview" at bounding box center [773, 21] width 39 height 15
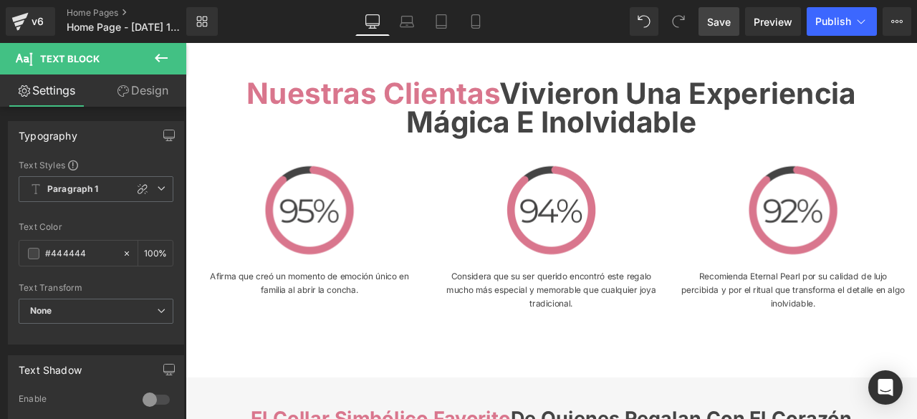
scroll to position [3082, 0]
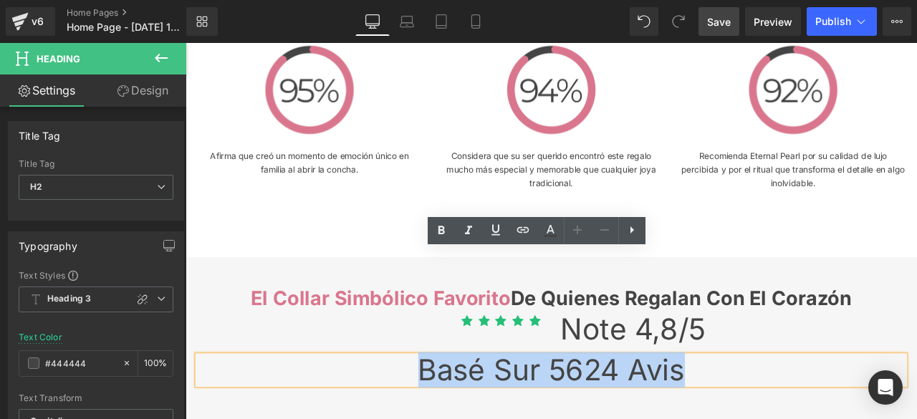
drag, startPoint x: 718, startPoint y: 304, endPoint x: 524, endPoint y: 302, distance: 194.2
copy font "Basé sur 5624 avis"
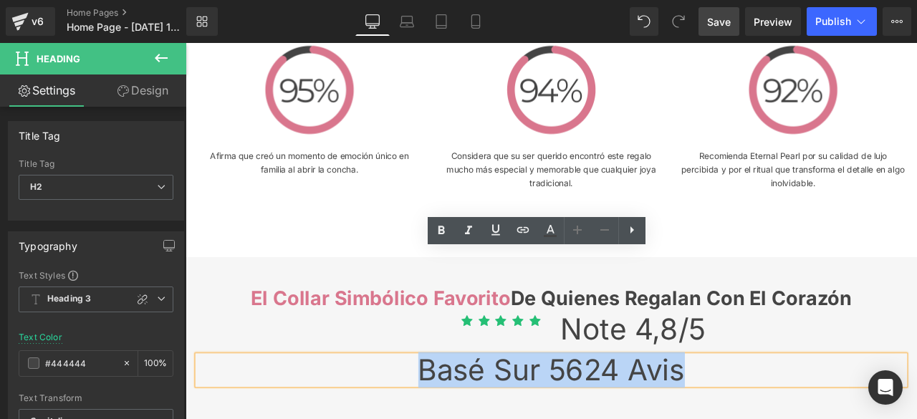
drag, startPoint x: 725, startPoint y: 302, endPoint x: 530, endPoint y: 303, distance: 194.9
copy font "Basé sur 5624 avis"
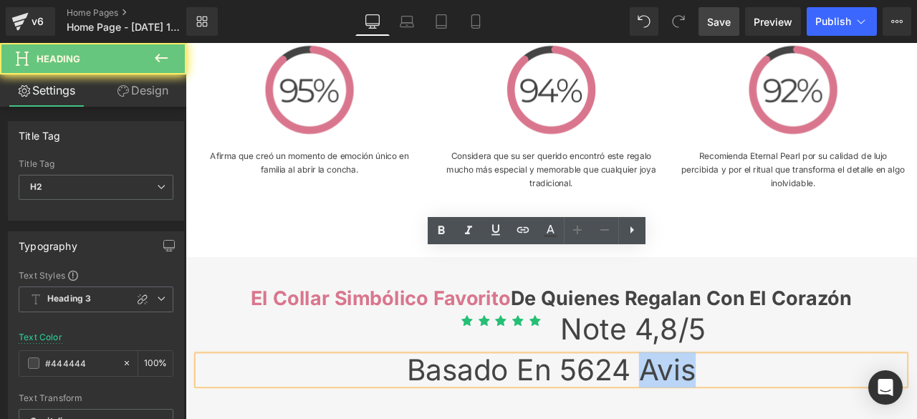
drag, startPoint x: 679, startPoint y: 300, endPoint x: 712, endPoint y: 301, distance: 32.3
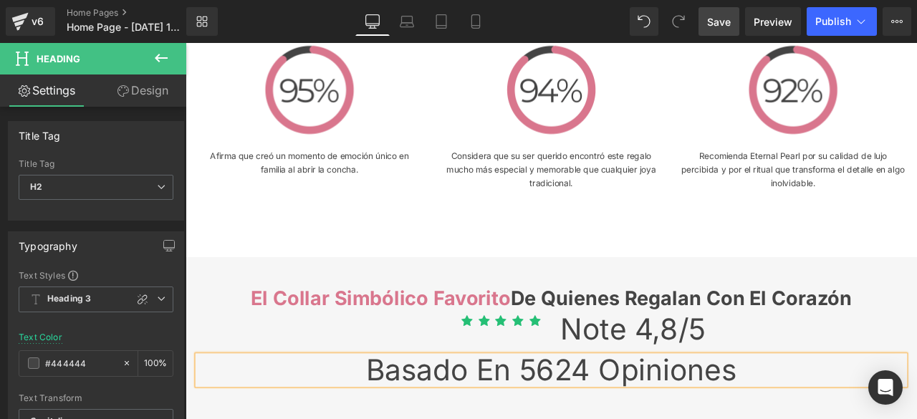
click at [715, 27] on span "Save" at bounding box center [719, 21] width 24 height 15
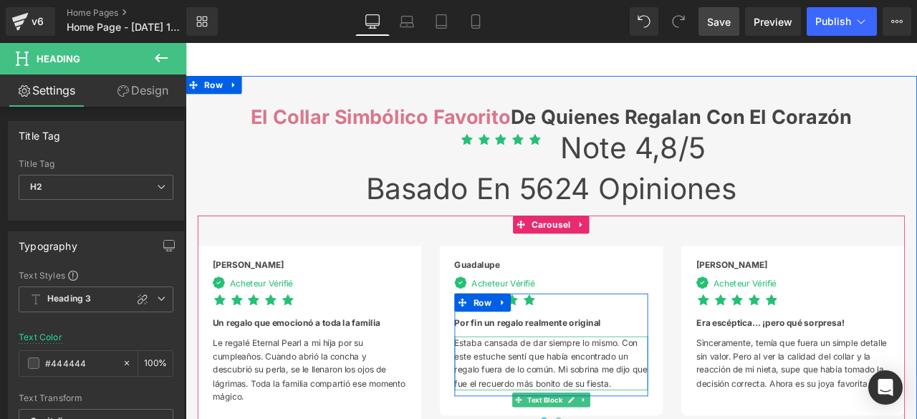
scroll to position [3368, 0]
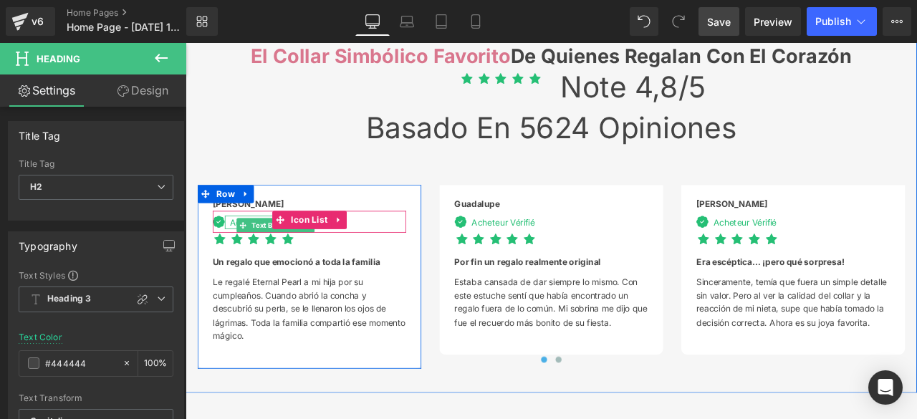
click at [235, 248] on div "Acheteur Vérifié" at bounding box center [272, 256] width 81 height 16
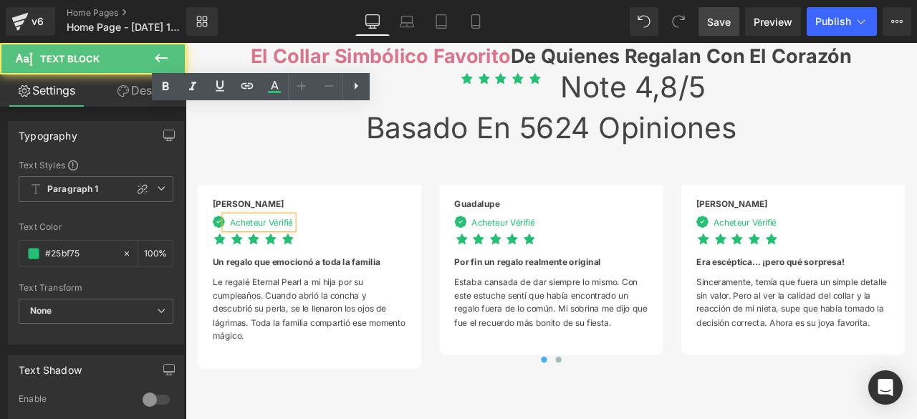
click at [235, 248] on div "Acheteur Vérifié" at bounding box center [272, 256] width 81 height 16
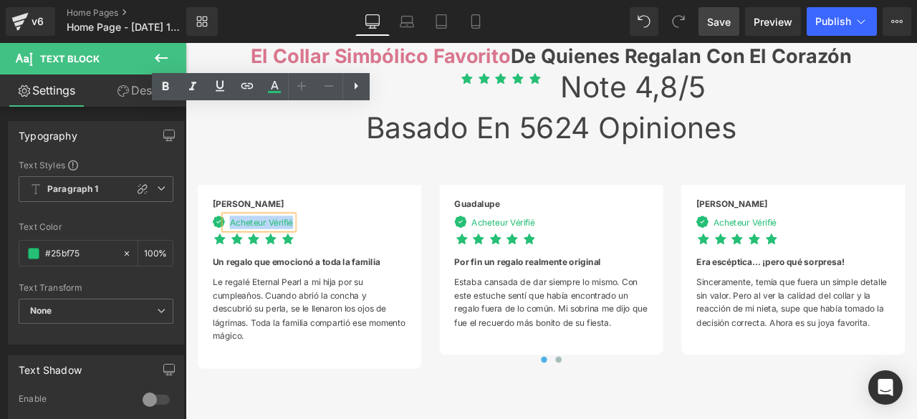
drag, startPoint x: 235, startPoint y: 130, endPoint x: 347, endPoint y: 132, distance: 111.8
click at [313, 248] on div "Acheteur Vérifié" at bounding box center [272, 256] width 81 height 16
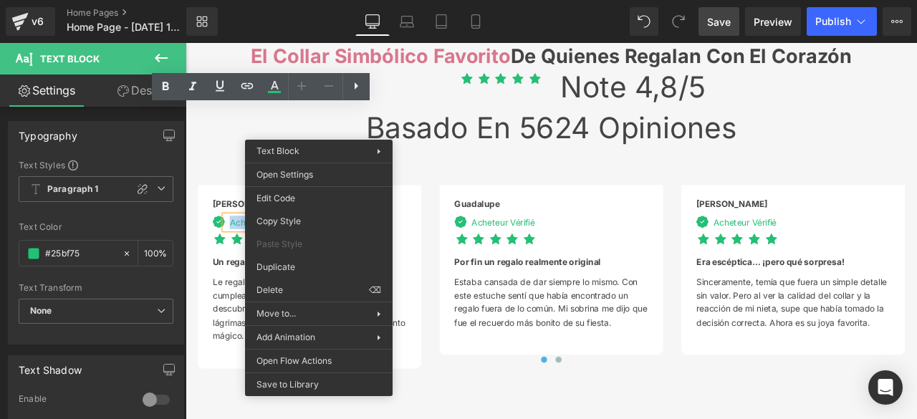
click at [313, 248] on div "Acheteur Vérifié" at bounding box center [272, 256] width 81 height 16
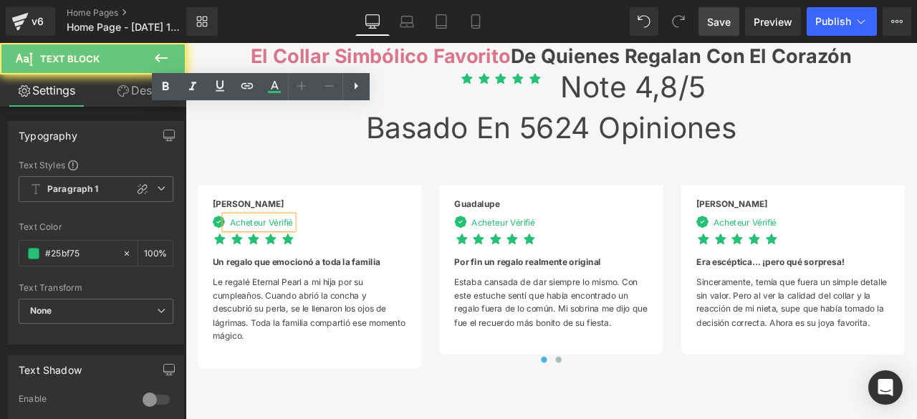
click at [313, 248] on div "Acheteur Vérifié" at bounding box center [272, 256] width 81 height 16
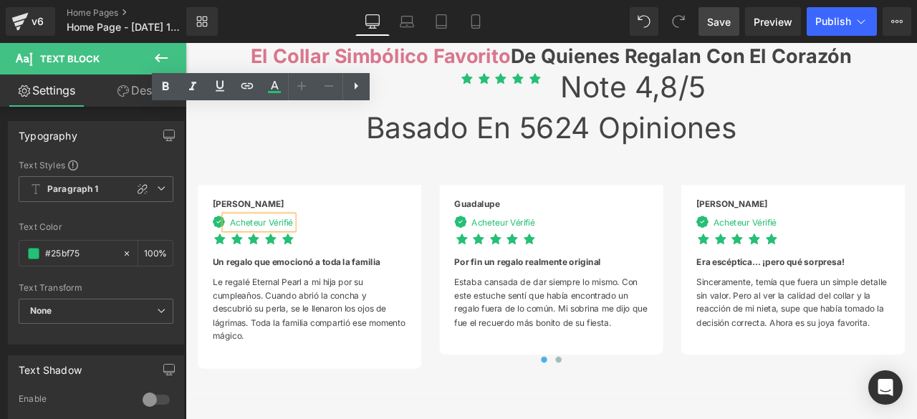
click at [313, 248] on div "Acheteur Vérifié" at bounding box center [272, 256] width 81 height 16
drag, startPoint x: 347, startPoint y: 131, endPoint x: 235, endPoint y: 133, distance: 111.8
click at [235, 248] on div "Acheteur Vérifié" at bounding box center [272, 256] width 81 height 16
copy div "Acheteur Vérifié"
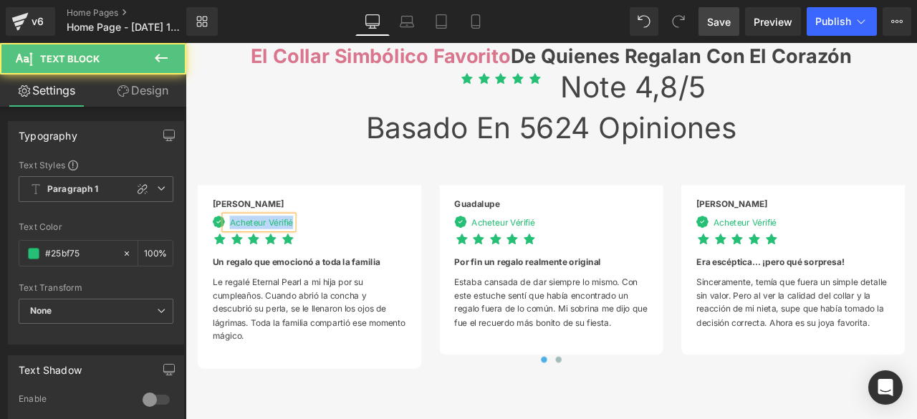
click at [313, 248] on div "Acheteur Vérifié" at bounding box center [272, 256] width 81 height 16
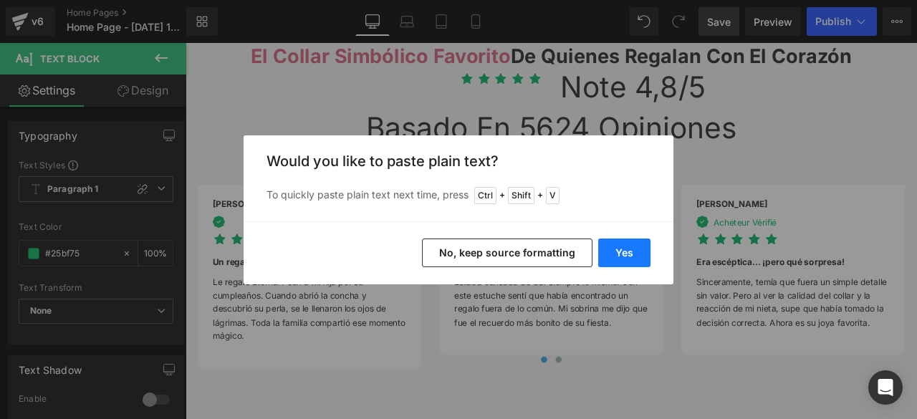
click at [636, 257] on button "Yes" at bounding box center [624, 253] width 52 height 29
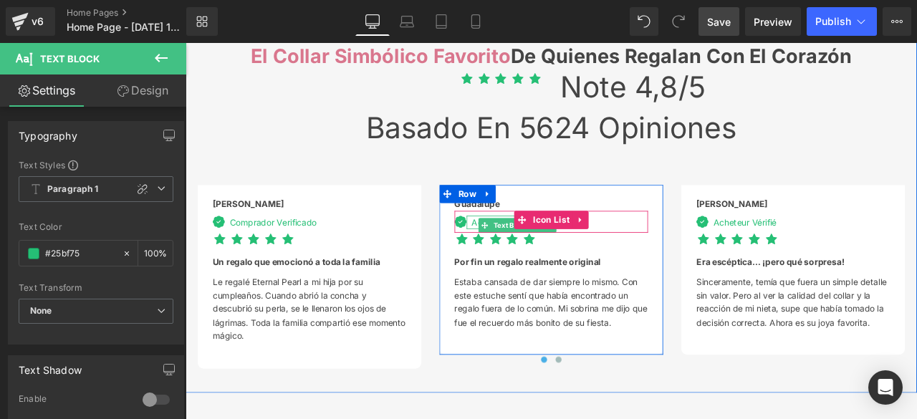
click at [522, 248] on div "Acheteur Vérifié" at bounding box center [559, 256] width 81 height 16
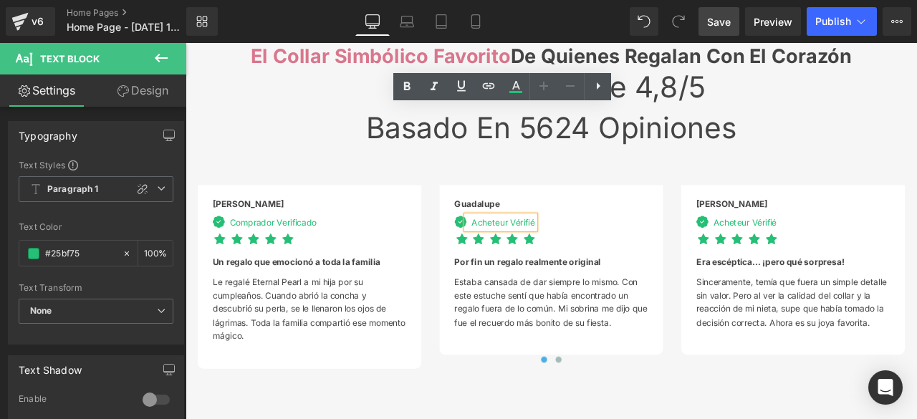
click at [600, 248] on div "Acheteur Vérifié" at bounding box center [559, 256] width 81 height 16
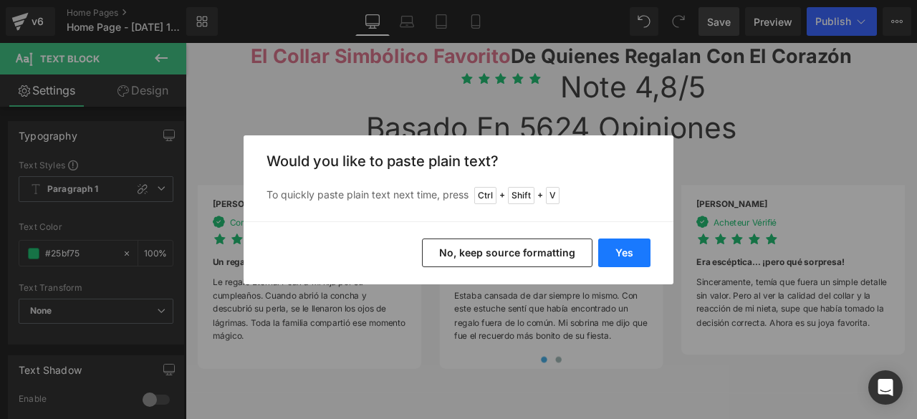
click at [626, 251] on button "Yes" at bounding box center [624, 253] width 52 height 29
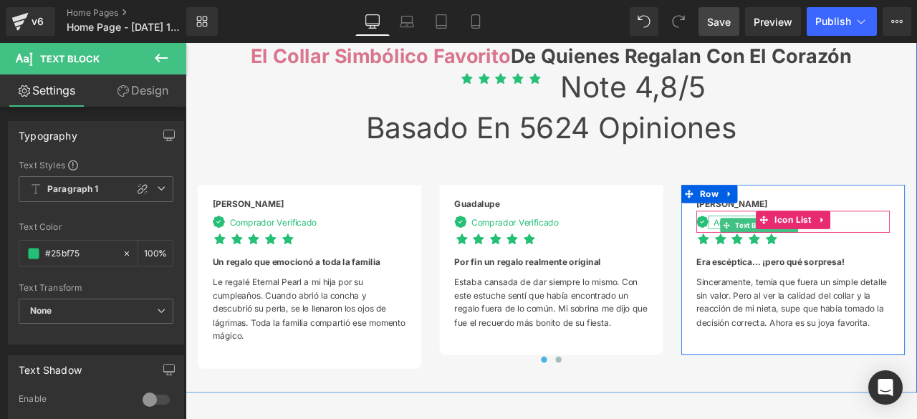
click at [808, 248] on div "Acheteur Vérifié" at bounding box center [846, 256] width 81 height 16
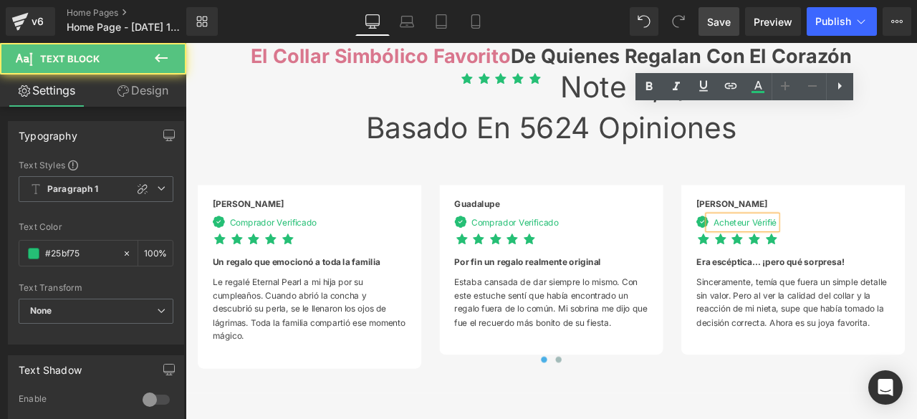
click at [887, 248] on div "Acheteur Vérifié" at bounding box center [846, 256] width 81 height 16
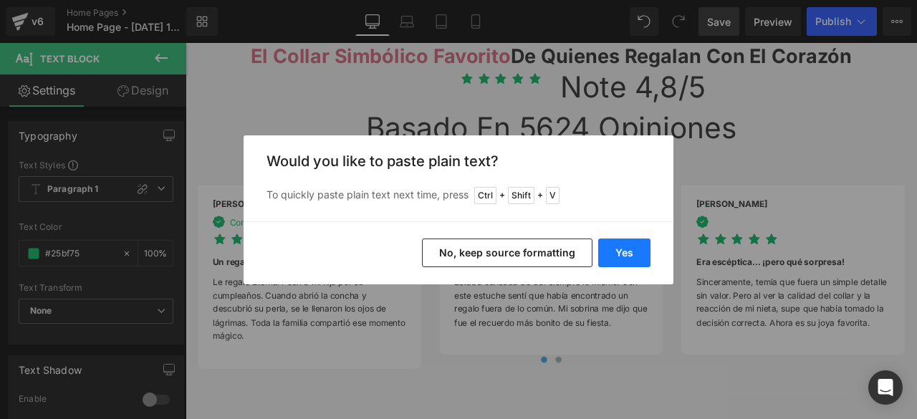
click at [621, 257] on button "Yes" at bounding box center [624, 253] width 52 height 29
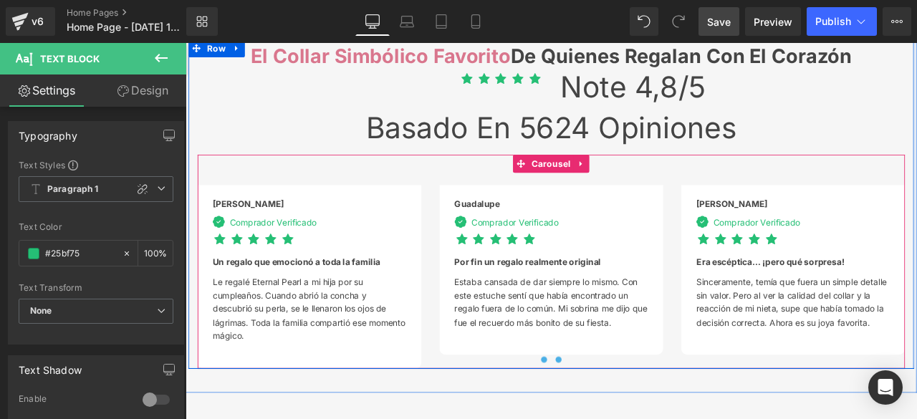
click at [624, 415] on span at bounding box center [627, 418] width 7 height 7
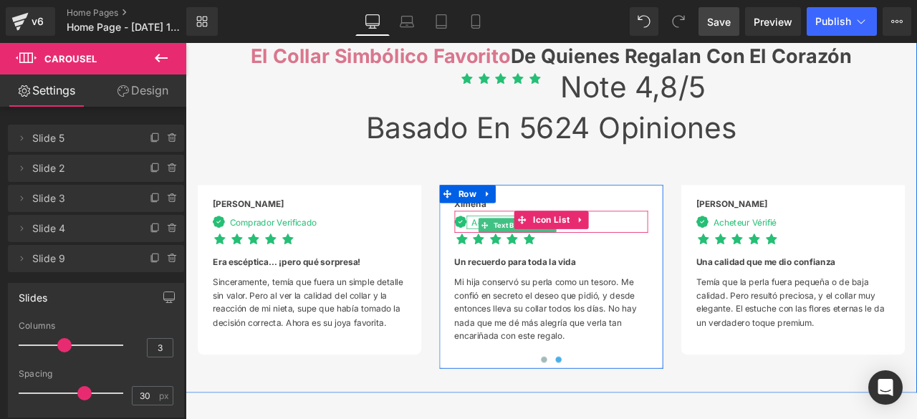
click at [523, 248] on div "Acheteur Vérifié" at bounding box center [559, 256] width 81 height 16
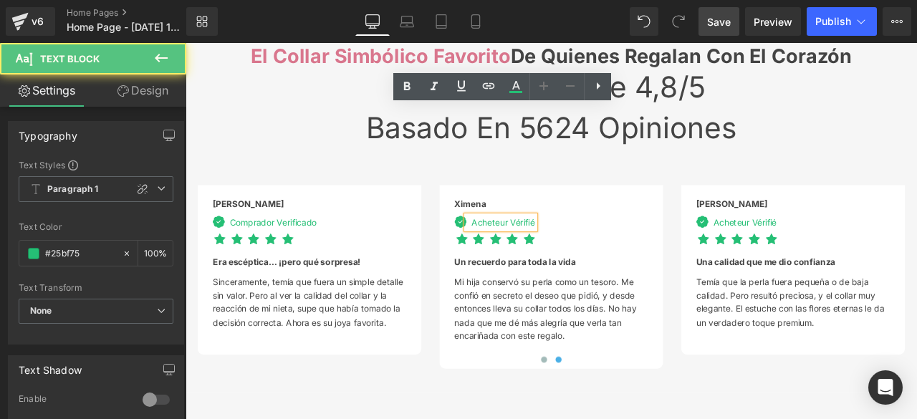
click at [600, 248] on div "Acheteur Vérifié" at bounding box center [559, 256] width 81 height 16
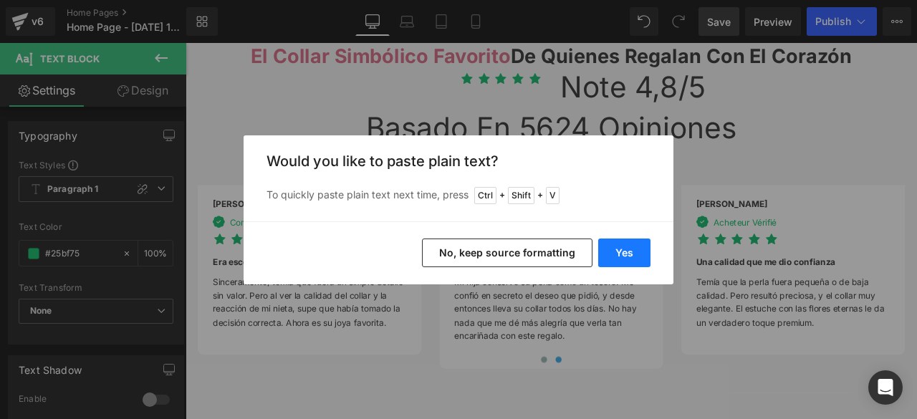
click at [637, 254] on button "Yes" at bounding box center [624, 253] width 52 height 29
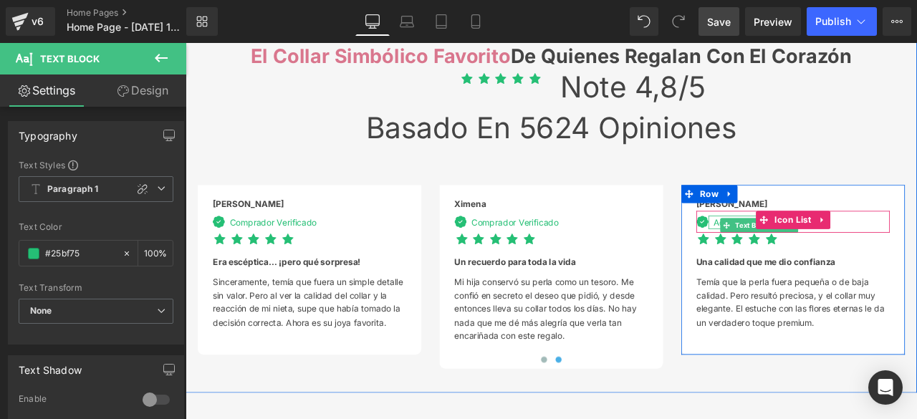
click at [809, 248] on div "Acheteur Vérifié" at bounding box center [846, 256] width 81 height 16
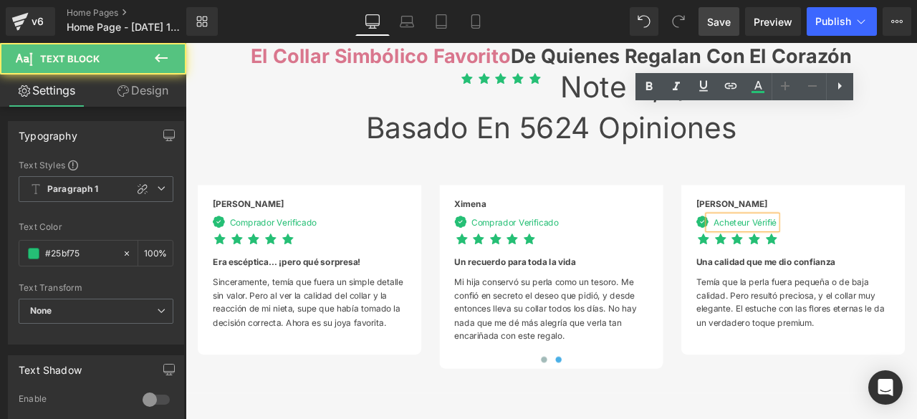
click at [887, 248] on div "Acheteur Vérifié" at bounding box center [846, 256] width 81 height 16
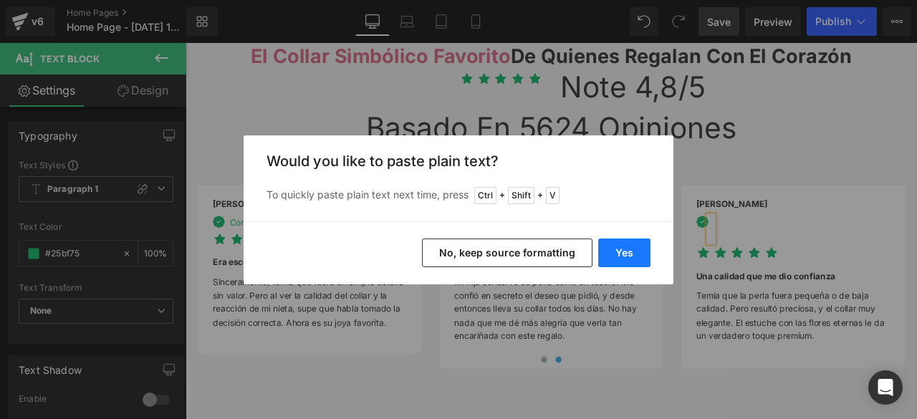
click at [613, 245] on button "Yes" at bounding box center [624, 253] width 52 height 29
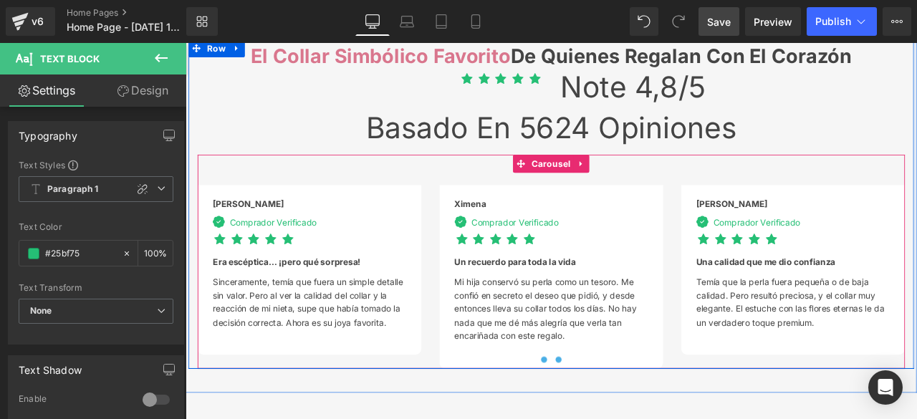
click at [610, 415] on span at bounding box center [610, 418] width 7 height 7
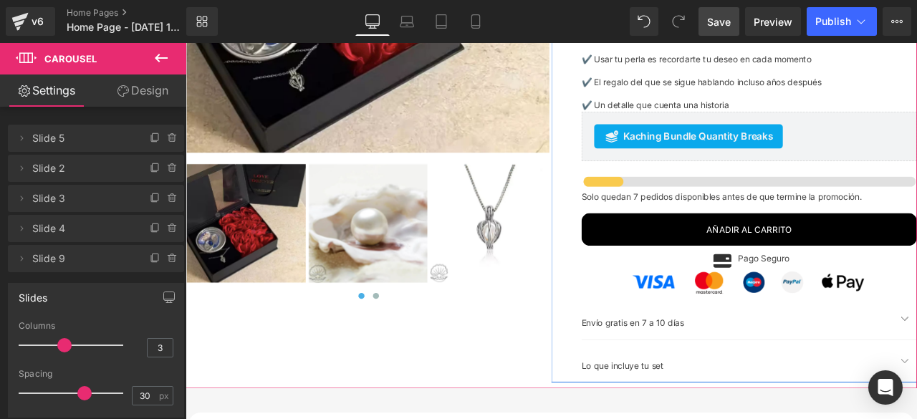
scroll to position [4300, 0]
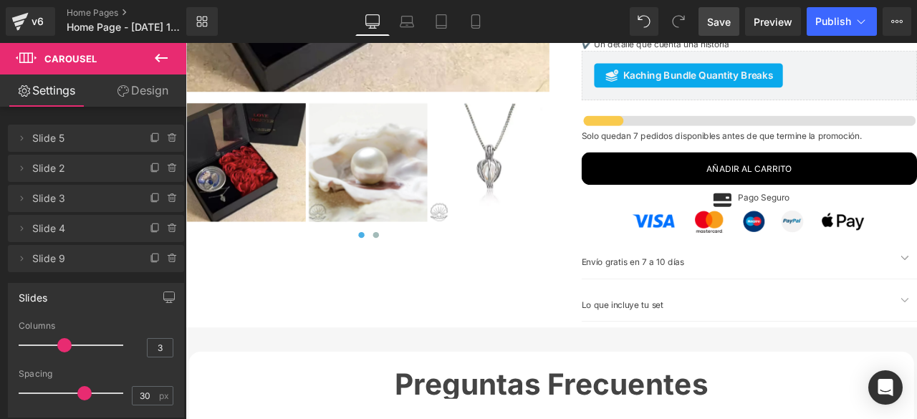
click at [725, 27] on span "Save" at bounding box center [719, 21] width 24 height 15
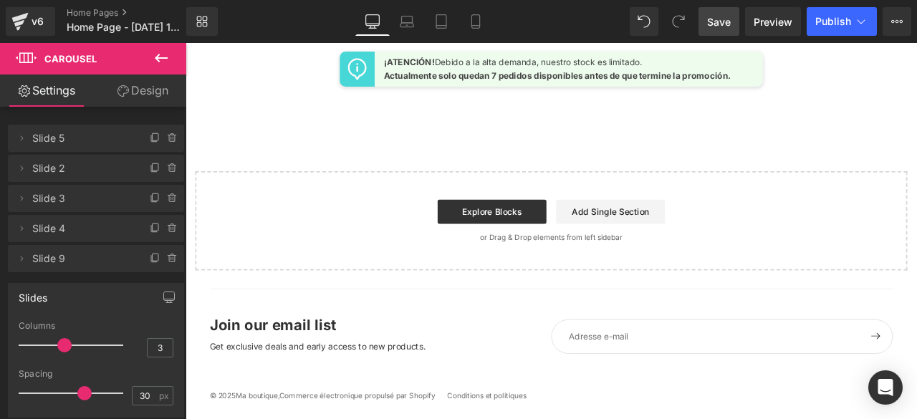
scroll to position [5633, 0]
click at [773, 20] on span "Preview" at bounding box center [773, 21] width 39 height 15
